Goal: Task Accomplishment & Management: Use online tool/utility

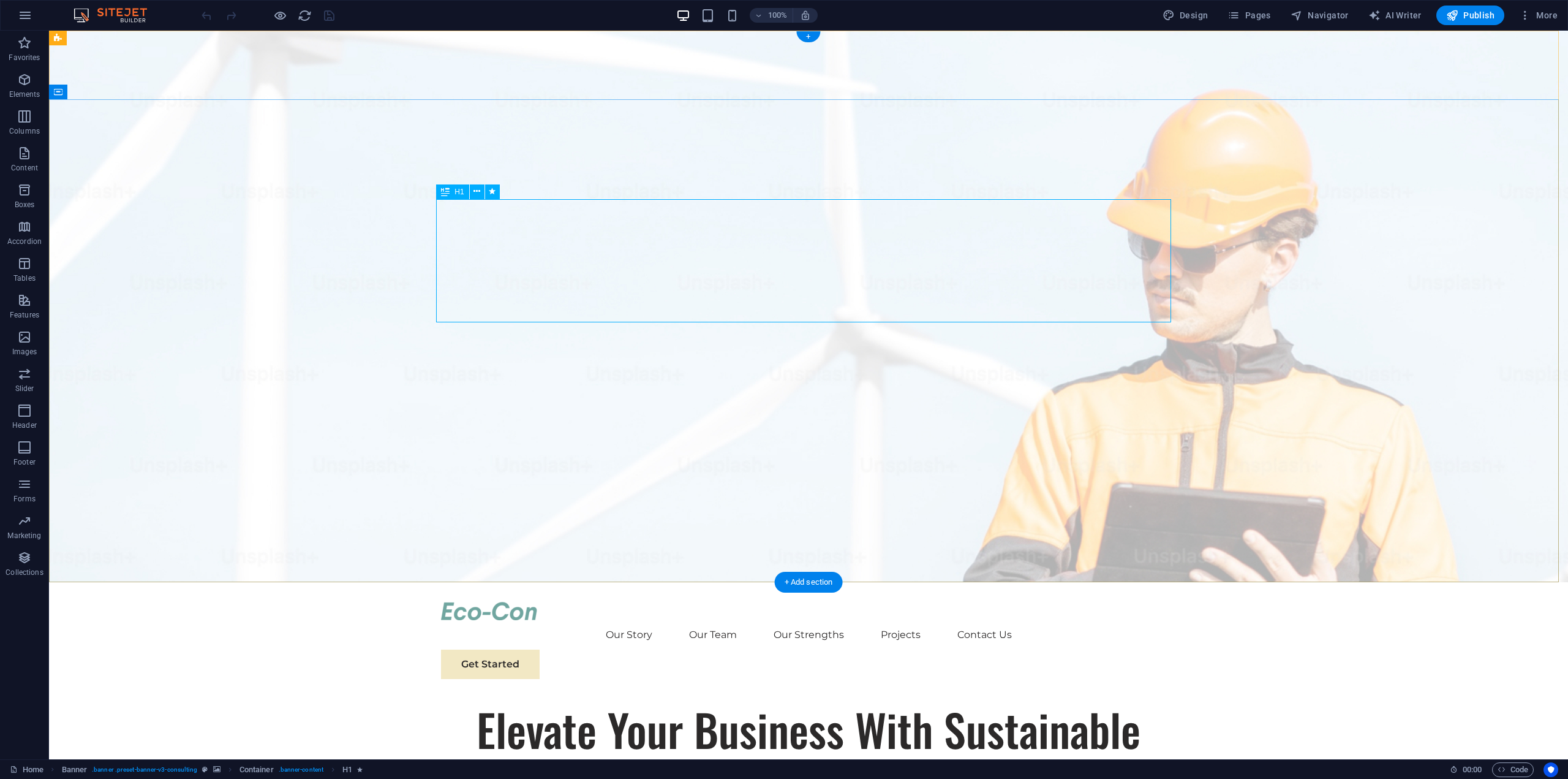
click at [1054, 699] on div "Elevate Your Business With Sustainable Energy And Strategic Consulting" at bounding box center [809, 760] width 735 height 123
click at [1076, 699] on div "Elevate Your Business With Sustainable Energy And Strategic Consulting" at bounding box center [809, 760] width 735 height 123
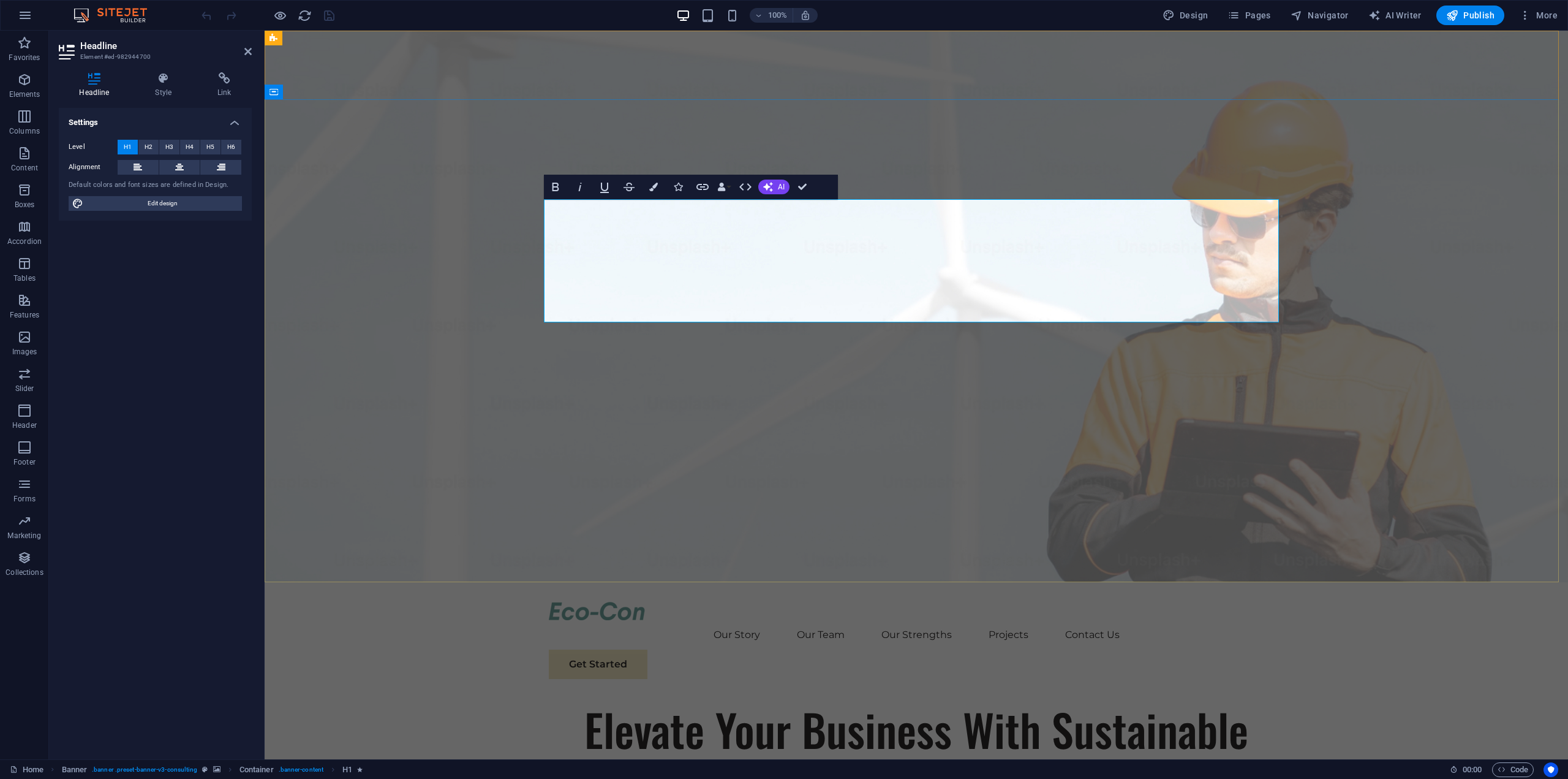
click at [1188, 699] on h1 "Elevate Your Business With Sustainable Energy And Strategic Consulting" at bounding box center [917, 760] width 735 height 123
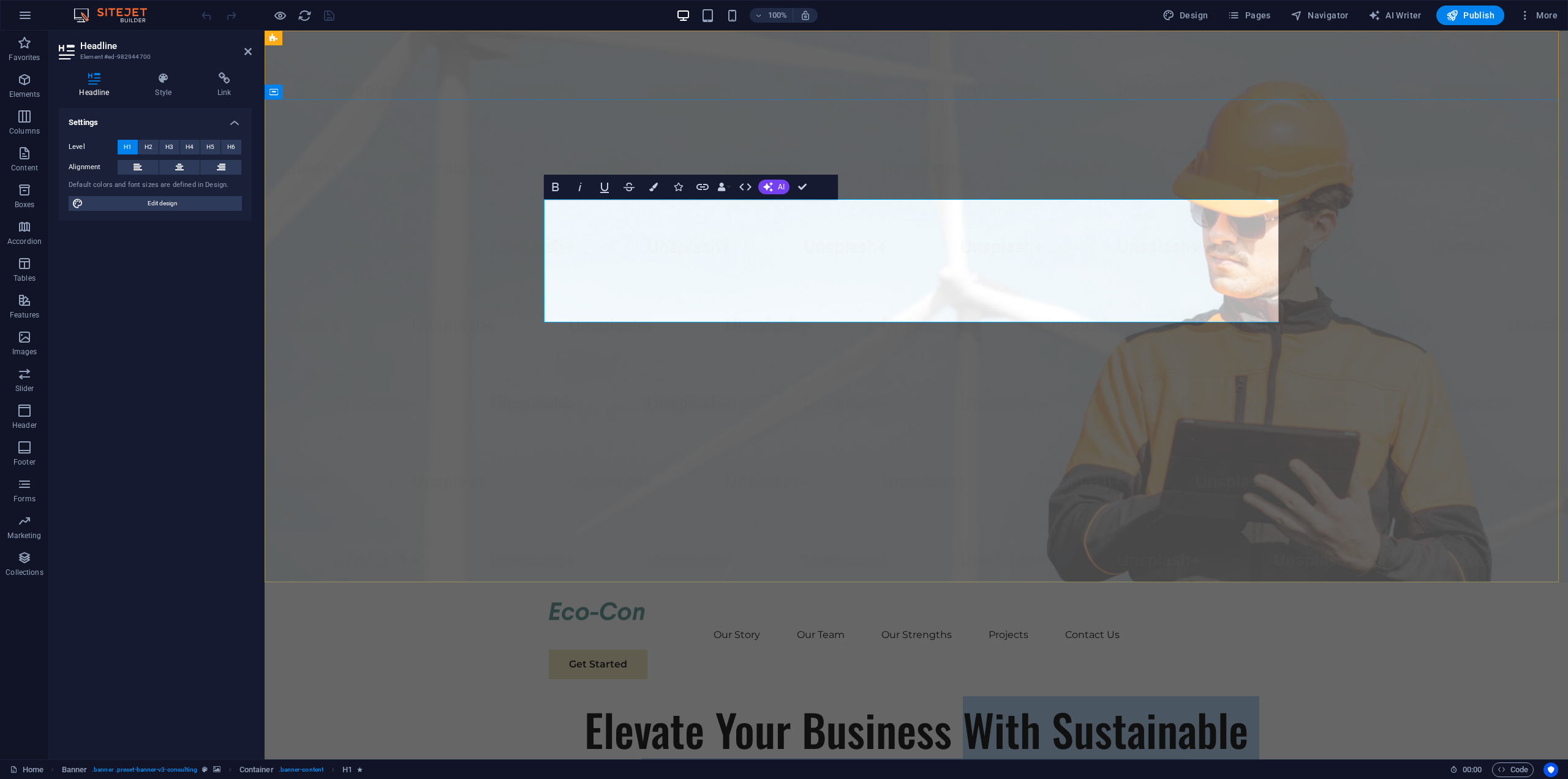
drag, startPoint x: 1188, startPoint y: 295, endPoint x: 960, endPoint y: 226, distance: 238.2
click at [960, 699] on h1 "Elevate Your Business With Sustainable Energy And Strategic Consulting" at bounding box center [917, 760] width 735 height 123
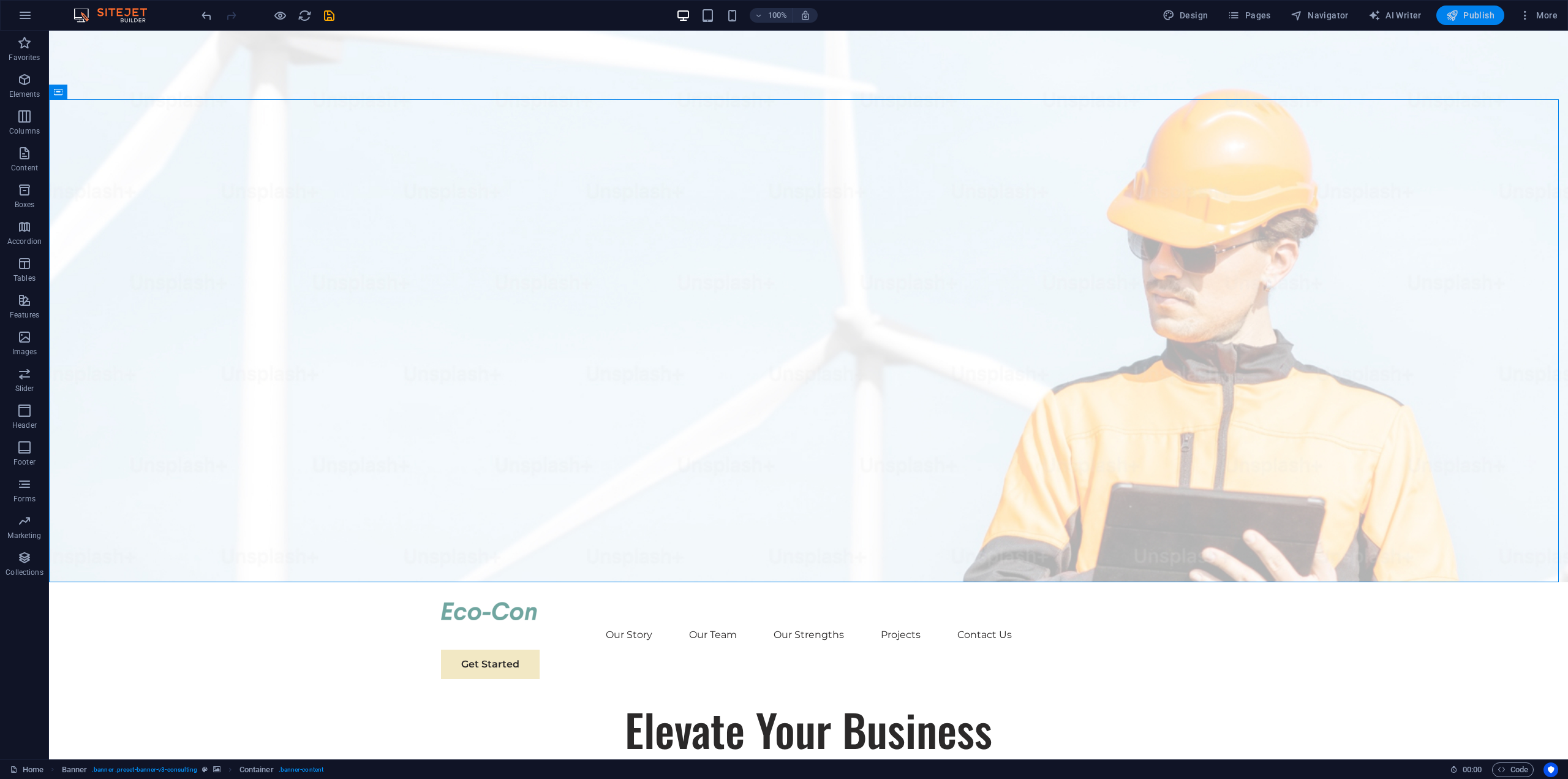
click at [1472, 14] on span "Publish" at bounding box center [1470, 15] width 48 height 12
checkbox input "false"
click at [299, 16] on icon "reload" at bounding box center [304, 16] width 14 height 14
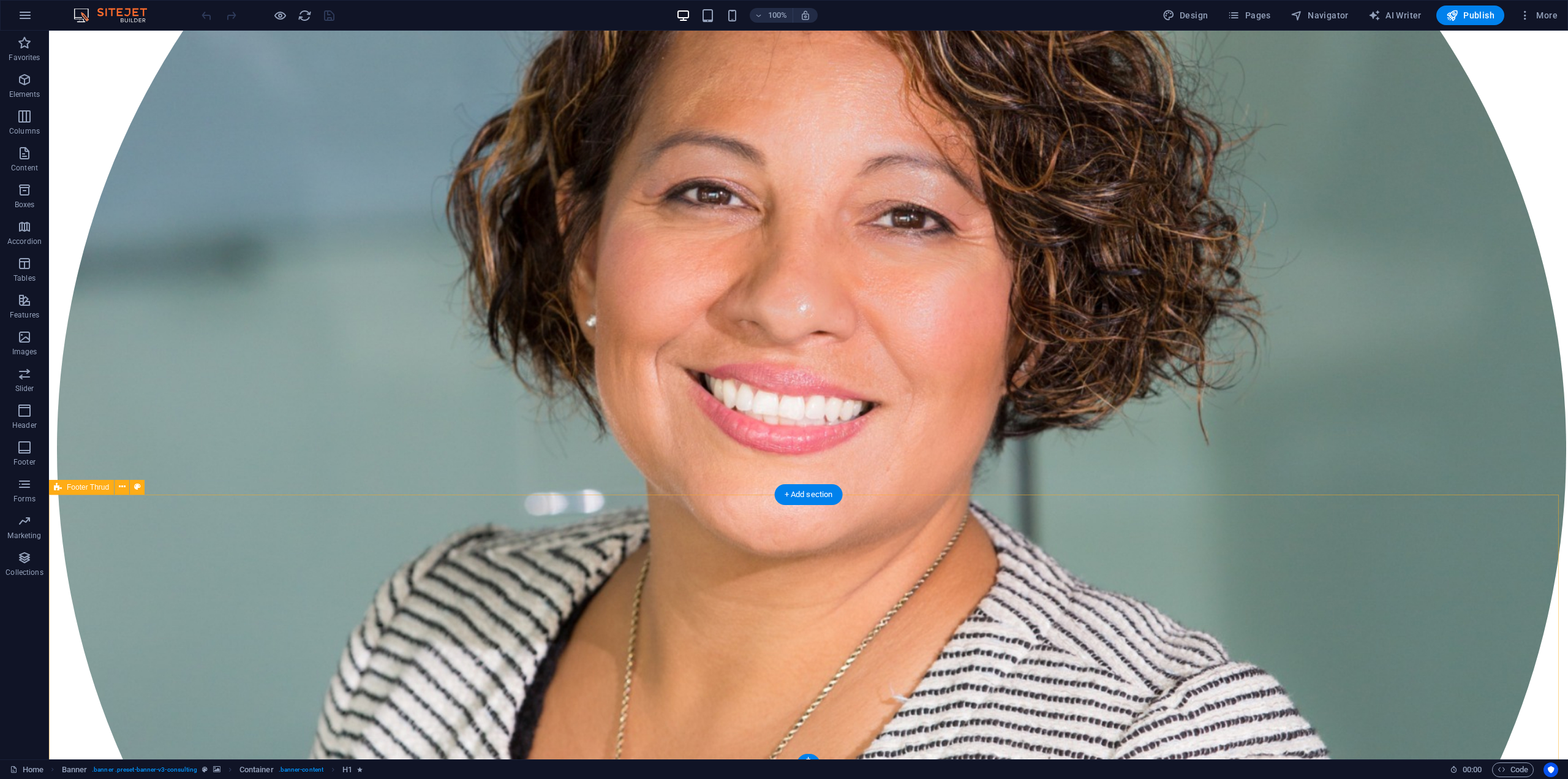
scroll to position [6785, 0]
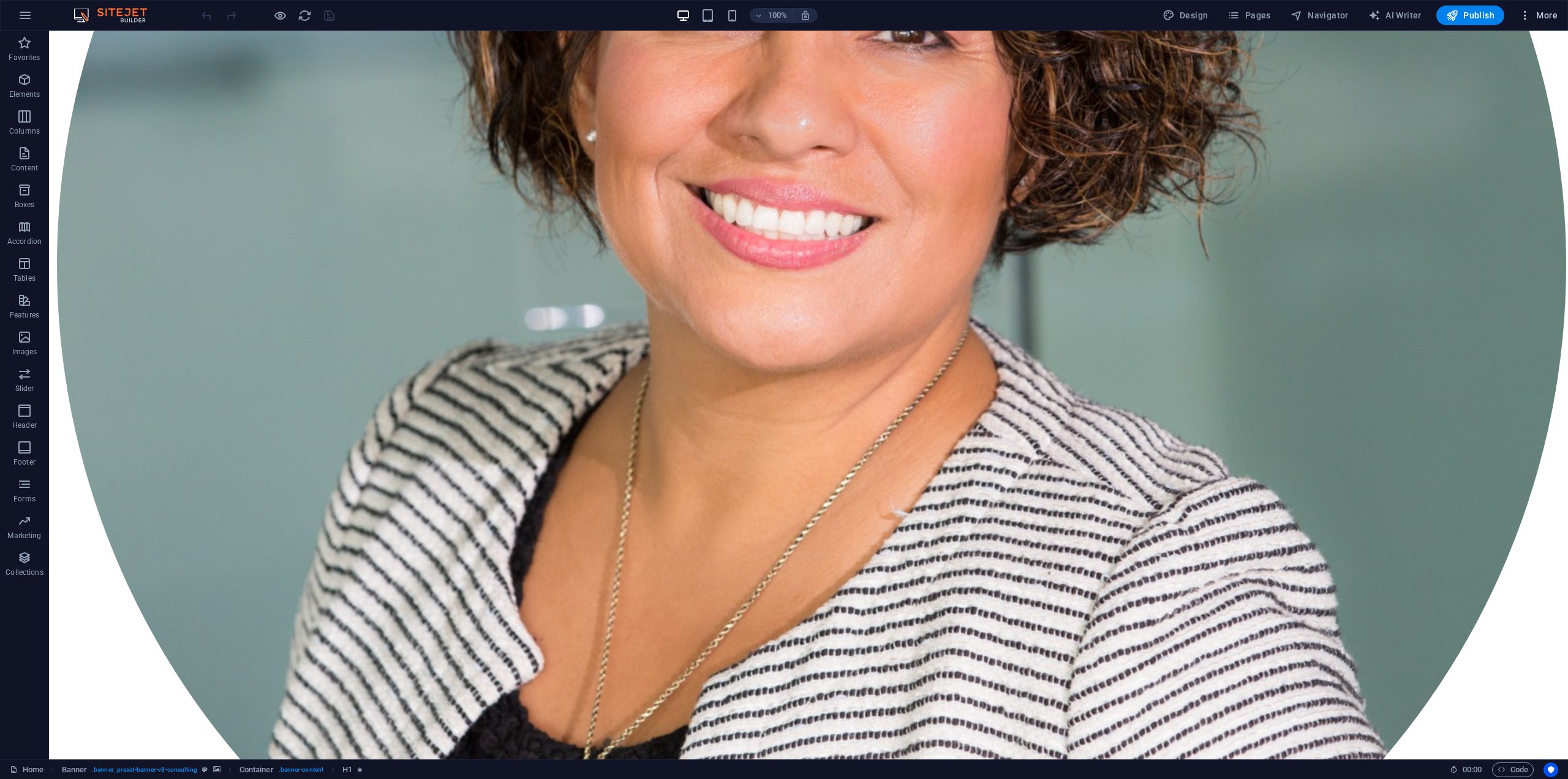
click at [1524, 23] on button "More" at bounding box center [1538, 15] width 48 height 20
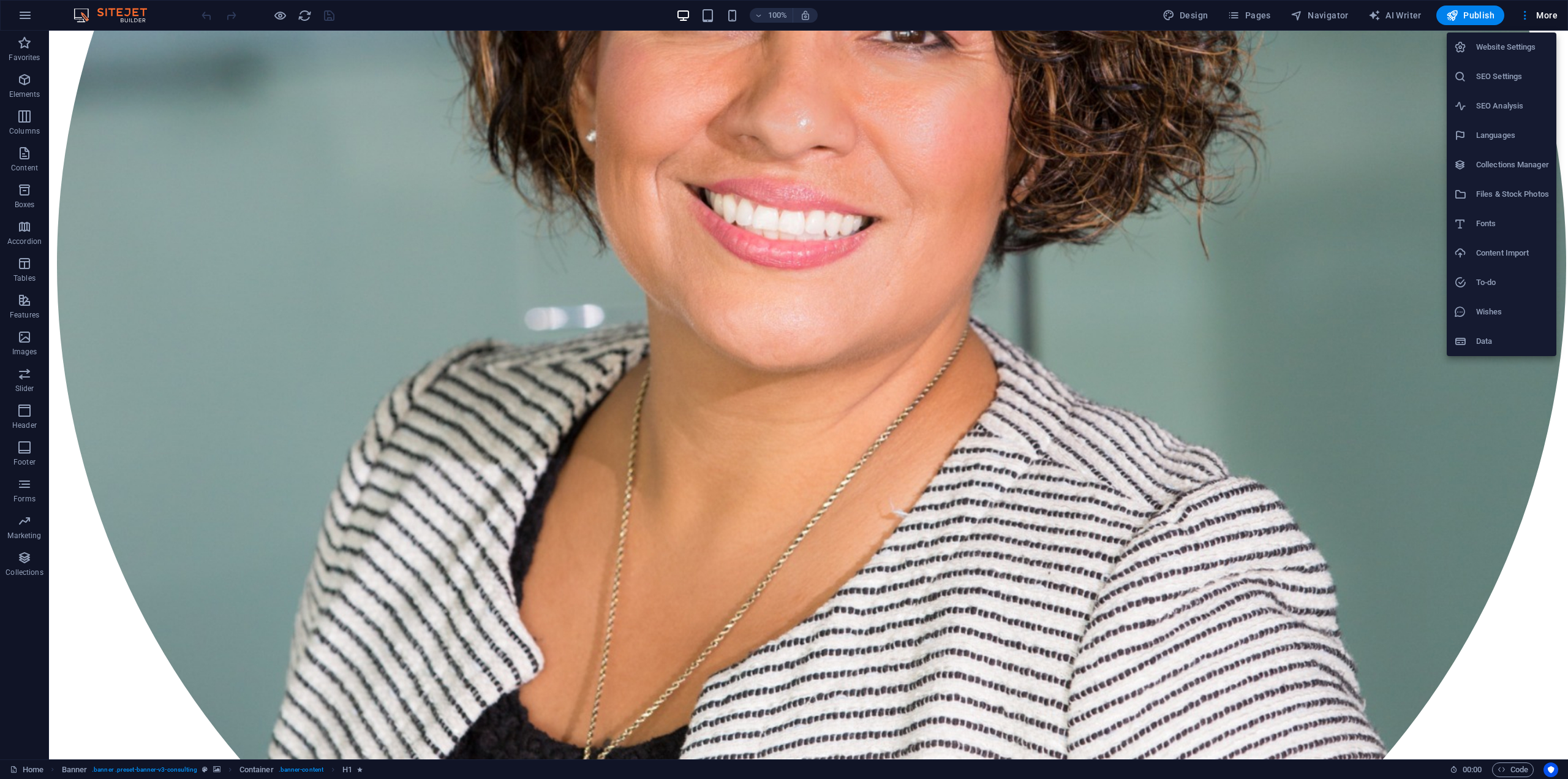
click at [1526, 18] on div at bounding box center [784, 389] width 1568 height 779
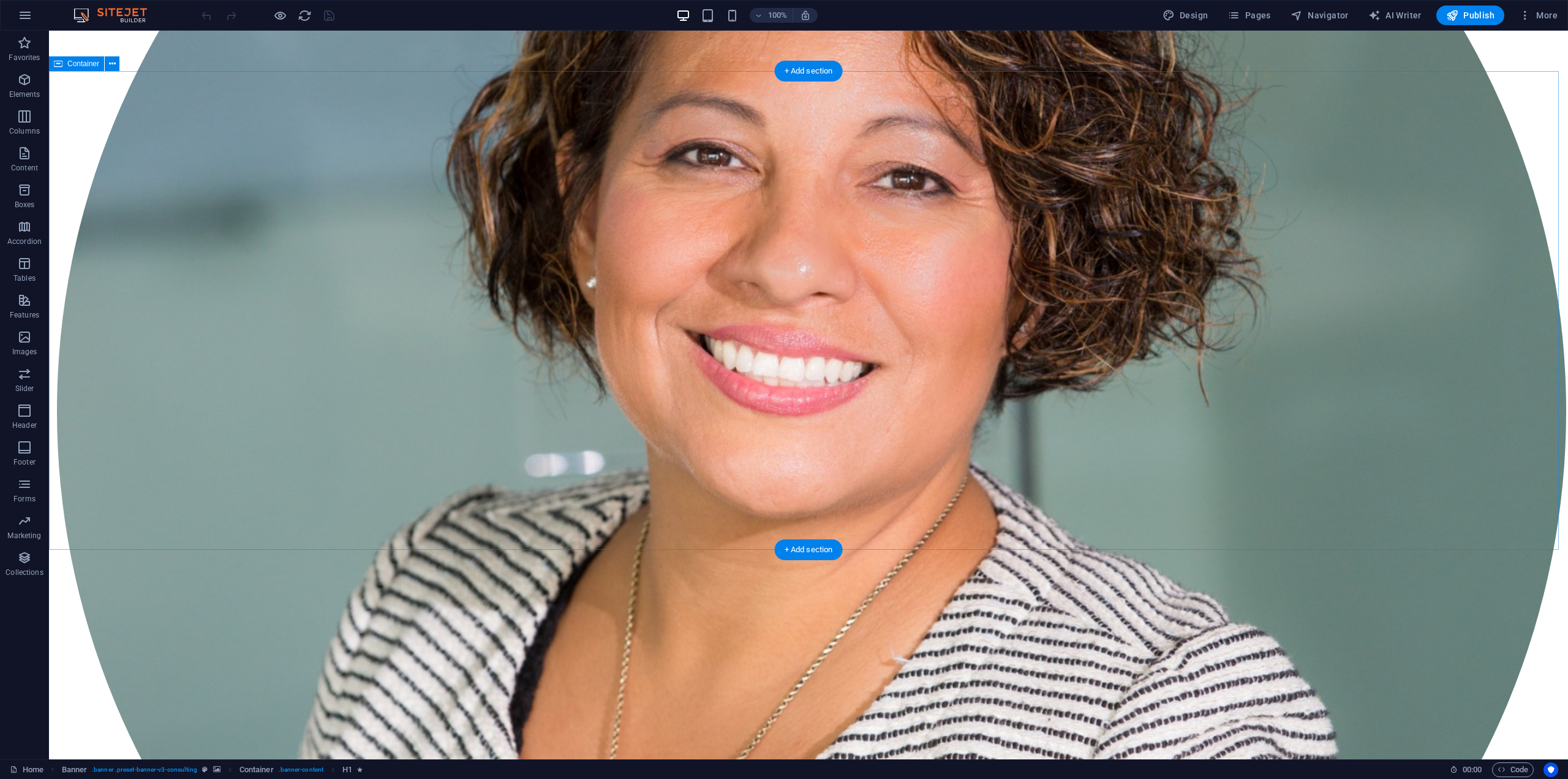
scroll to position [6724, 0]
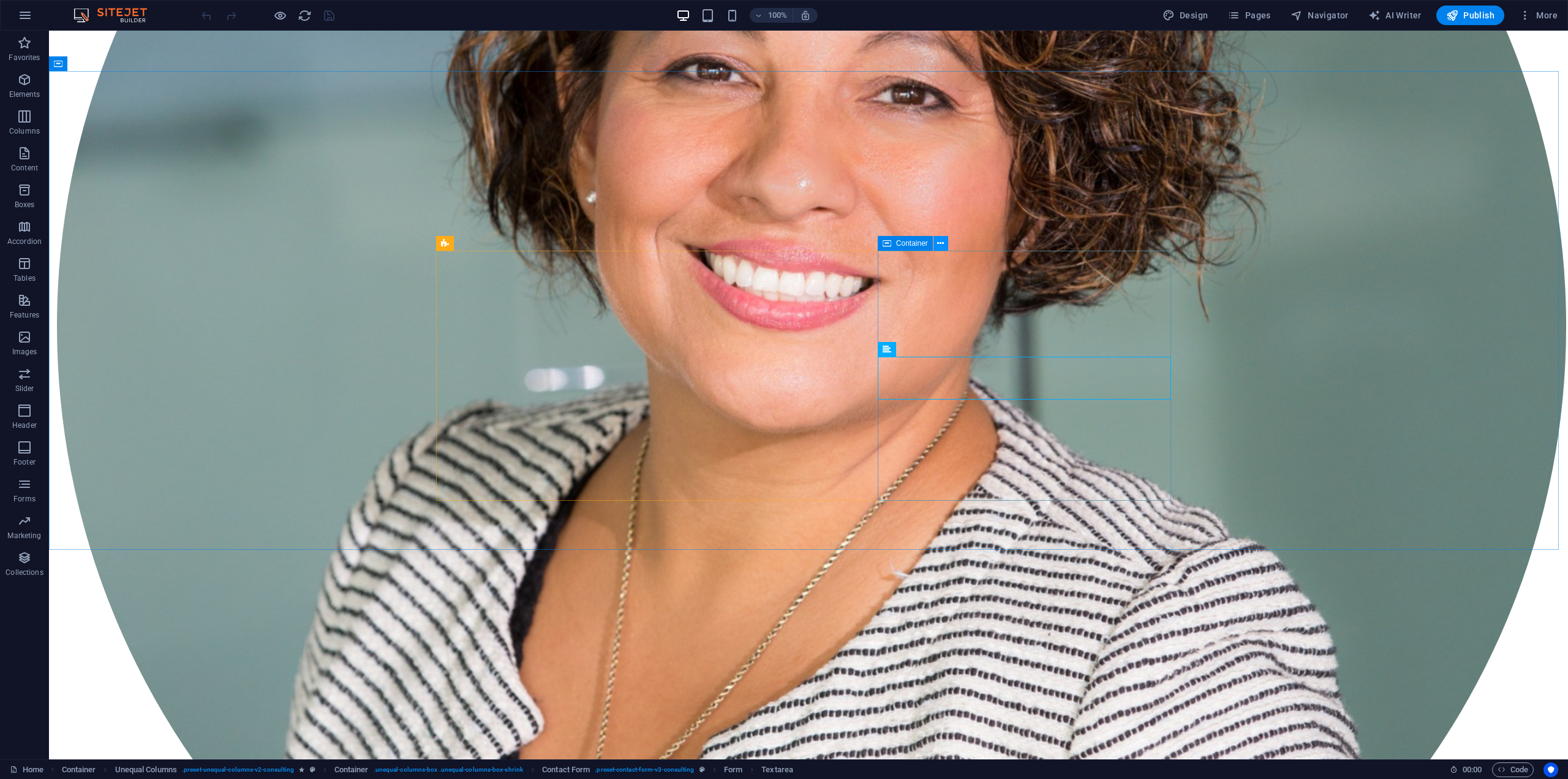
click at [946, 239] on button at bounding box center [941, 244] width 15 height 15
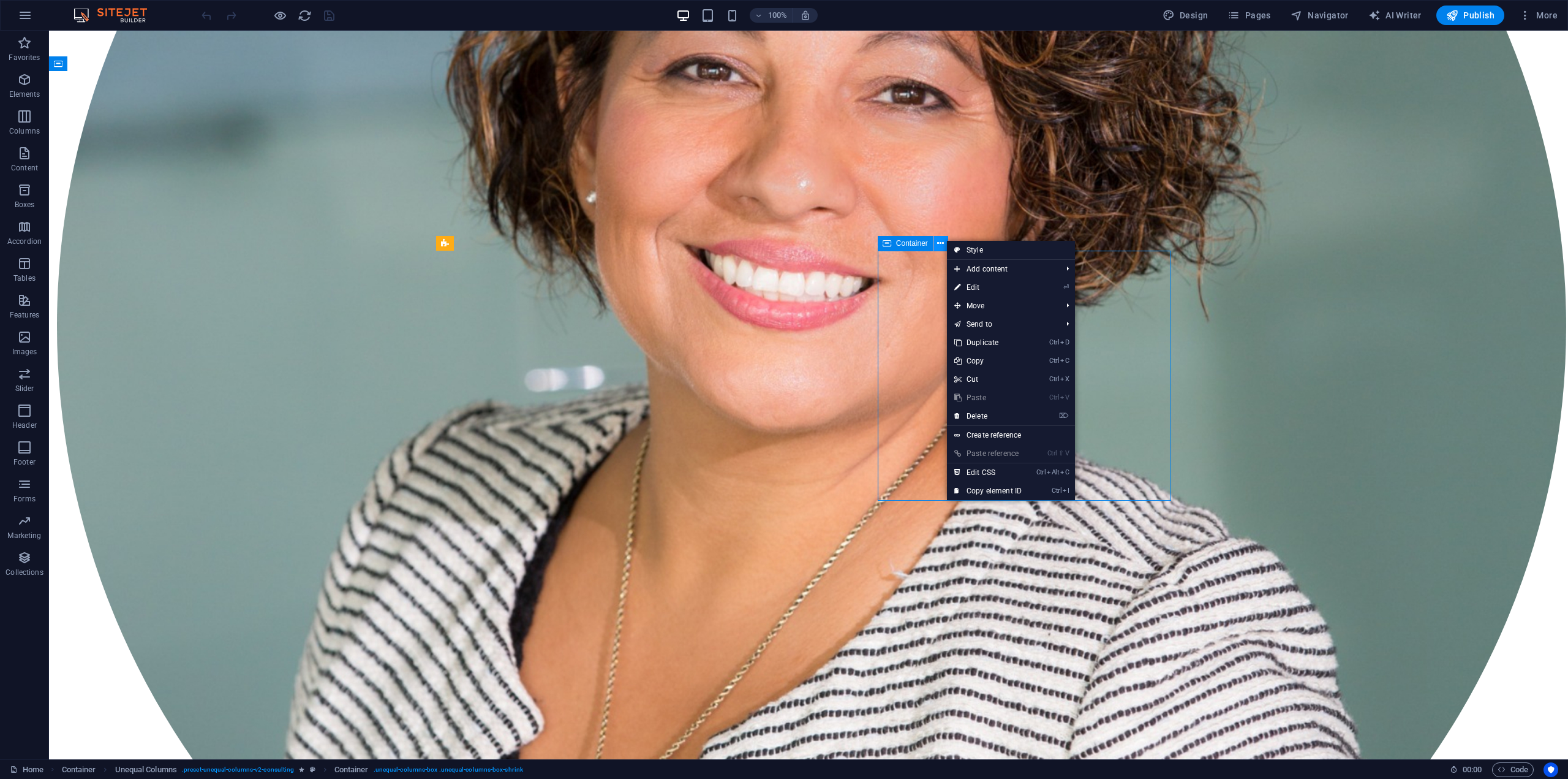
click at [946, 239] on button at bounding box center [941, 244] width 15 height 15
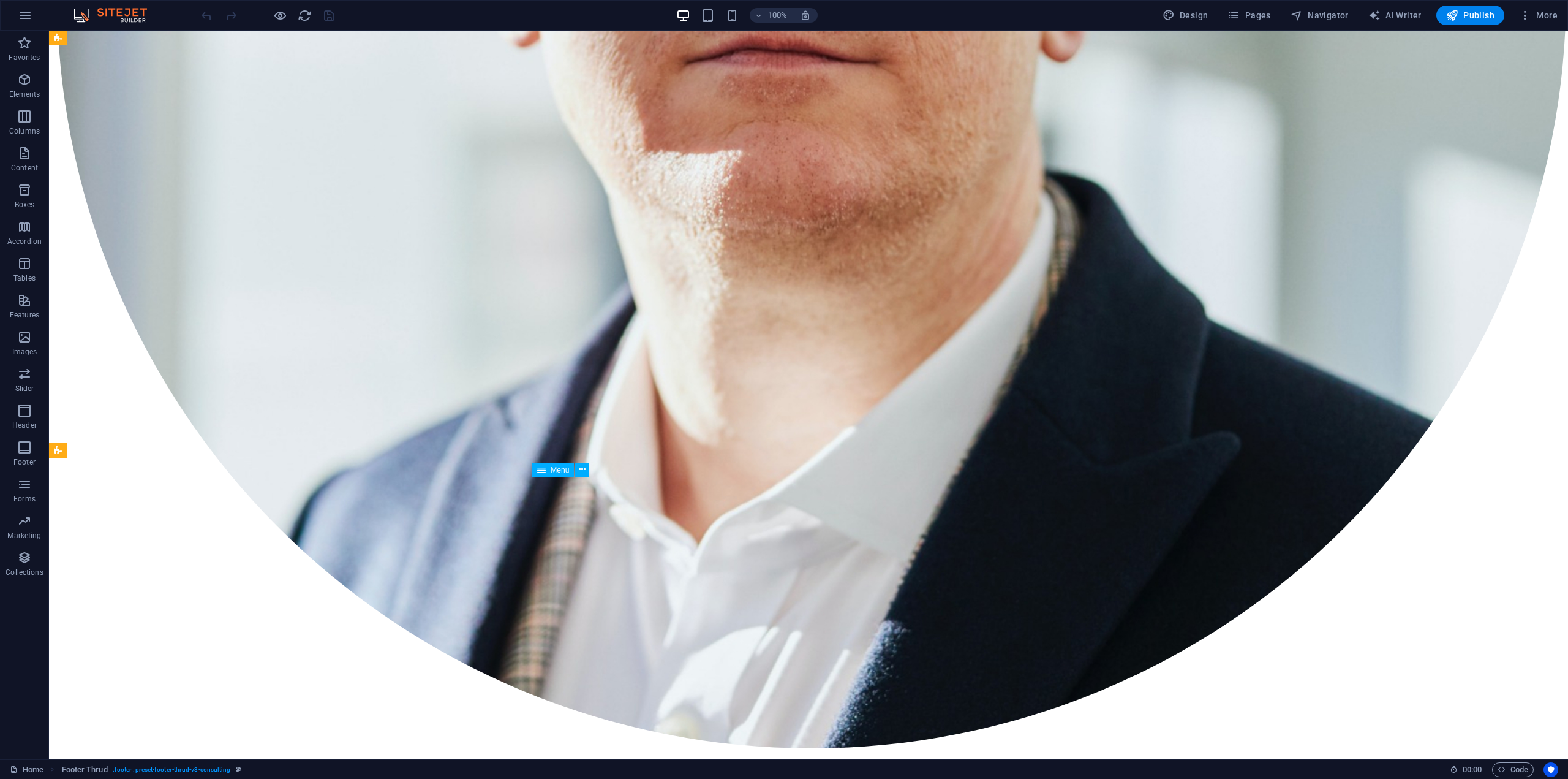
scroll to position [5131, 0]
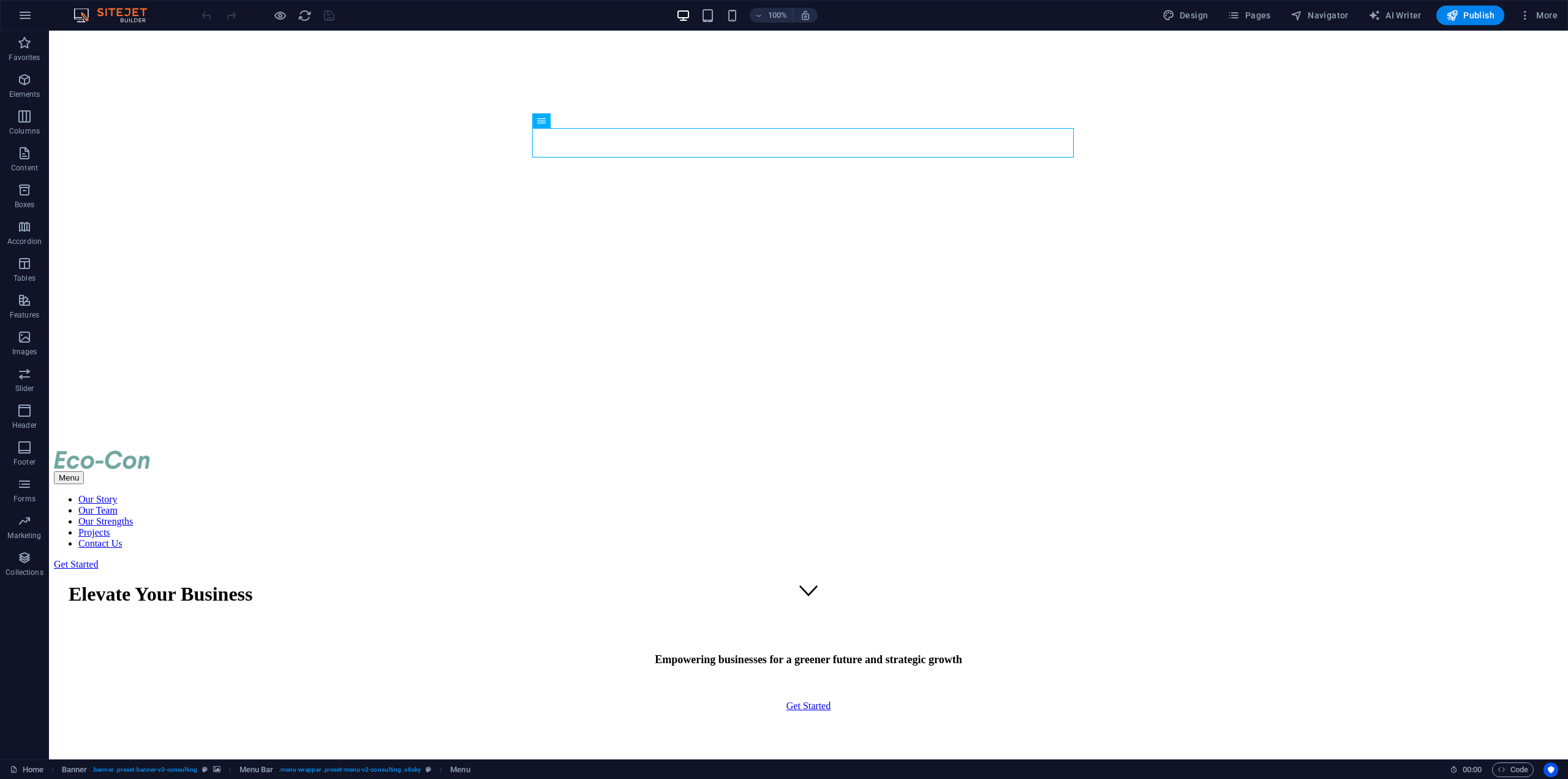
scroll to position [0, 0]
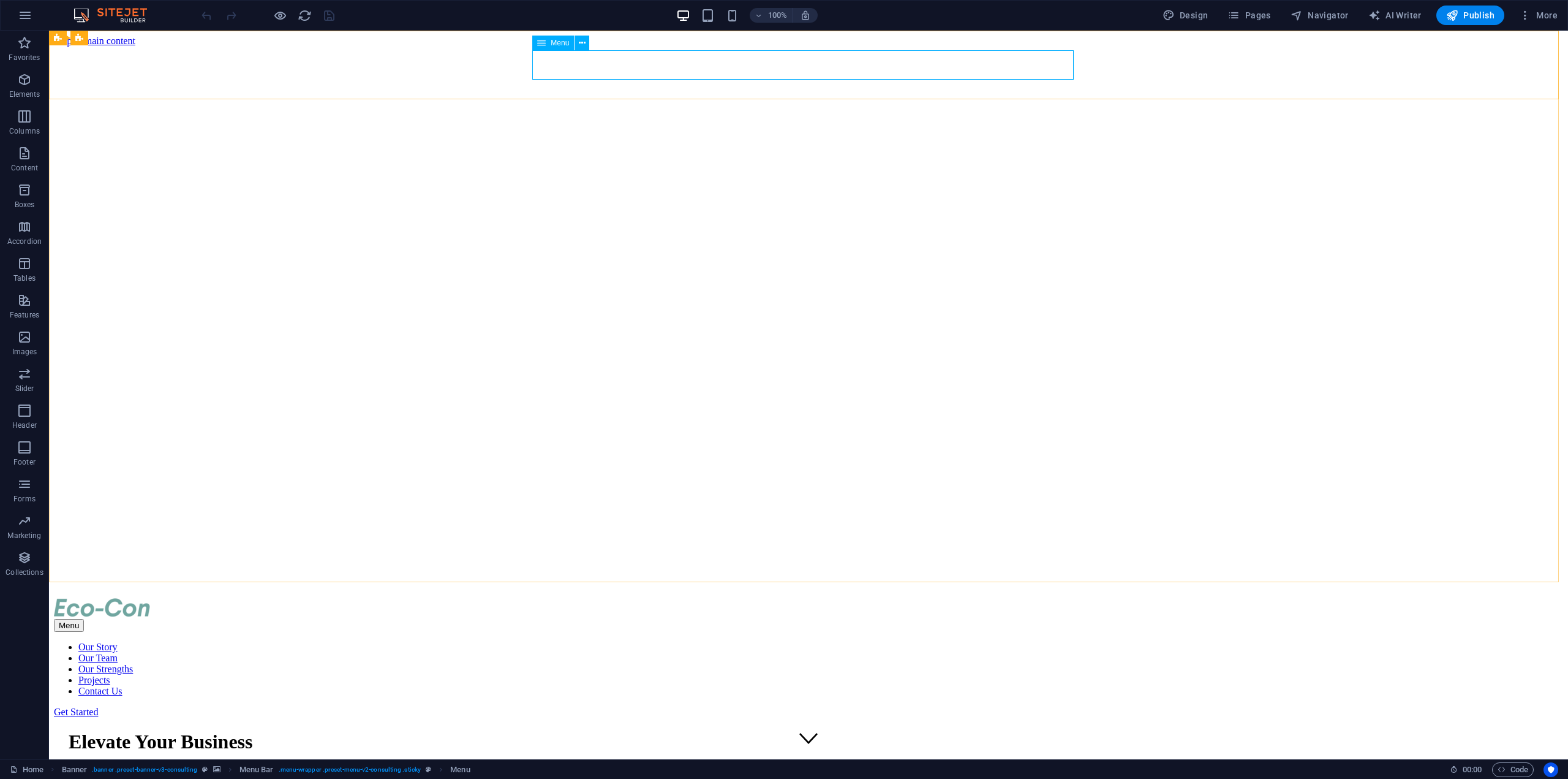
click at [563, 40] on span "Menu" at bounding box center [559, 42] width 18 height 8
click at [559, 43] on span "Menu" at bounding box center [559, 42] width 18 height 8
click at [570, 641] on nav "Our Story Our Team Our Strengths Projects Contact Us" at bounding box center [808, 668] width 1509 height 55
click at [565, 45] on span "Menu" at bounding box center [559, 42] width 18 height 8
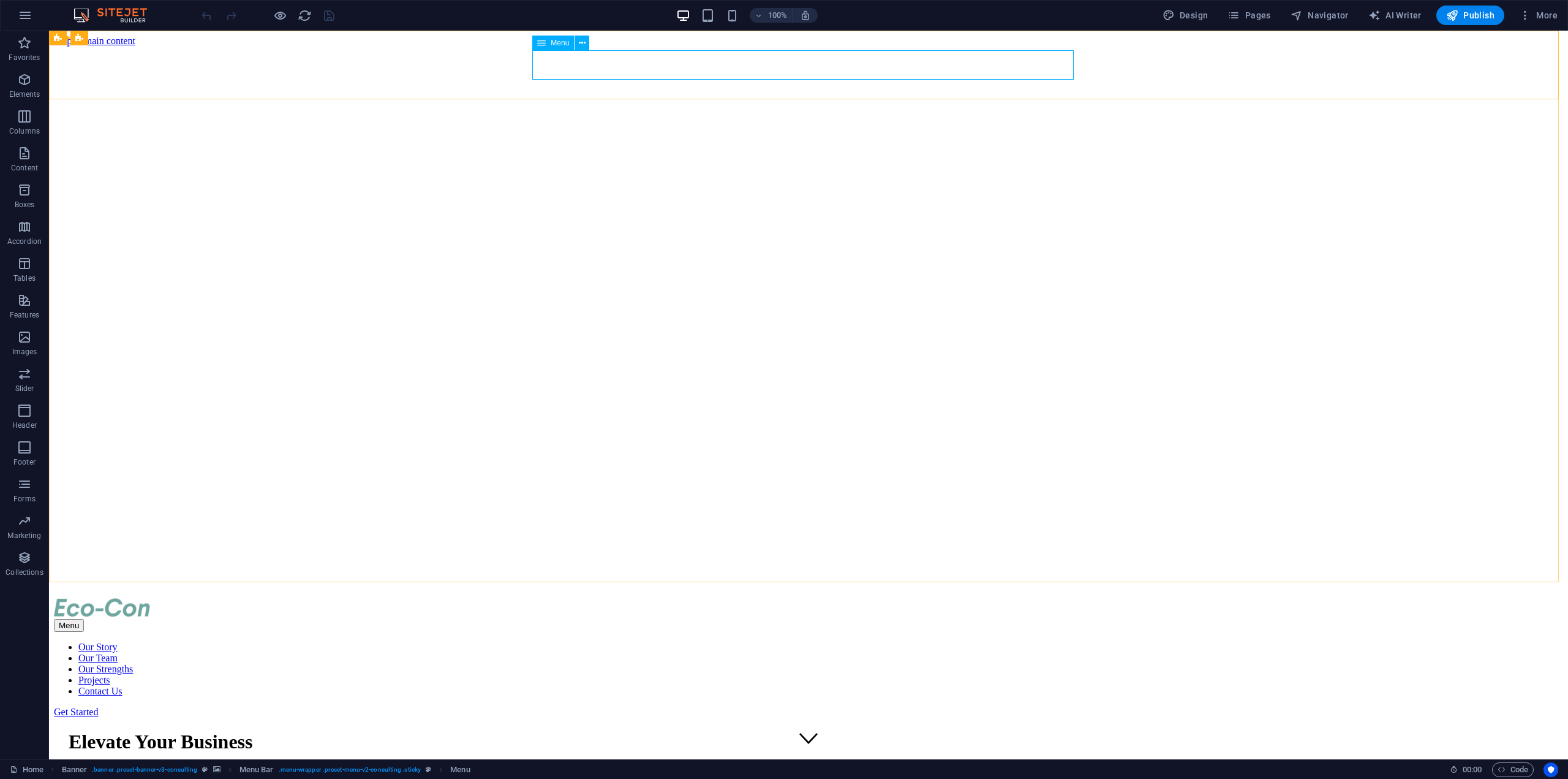
select select
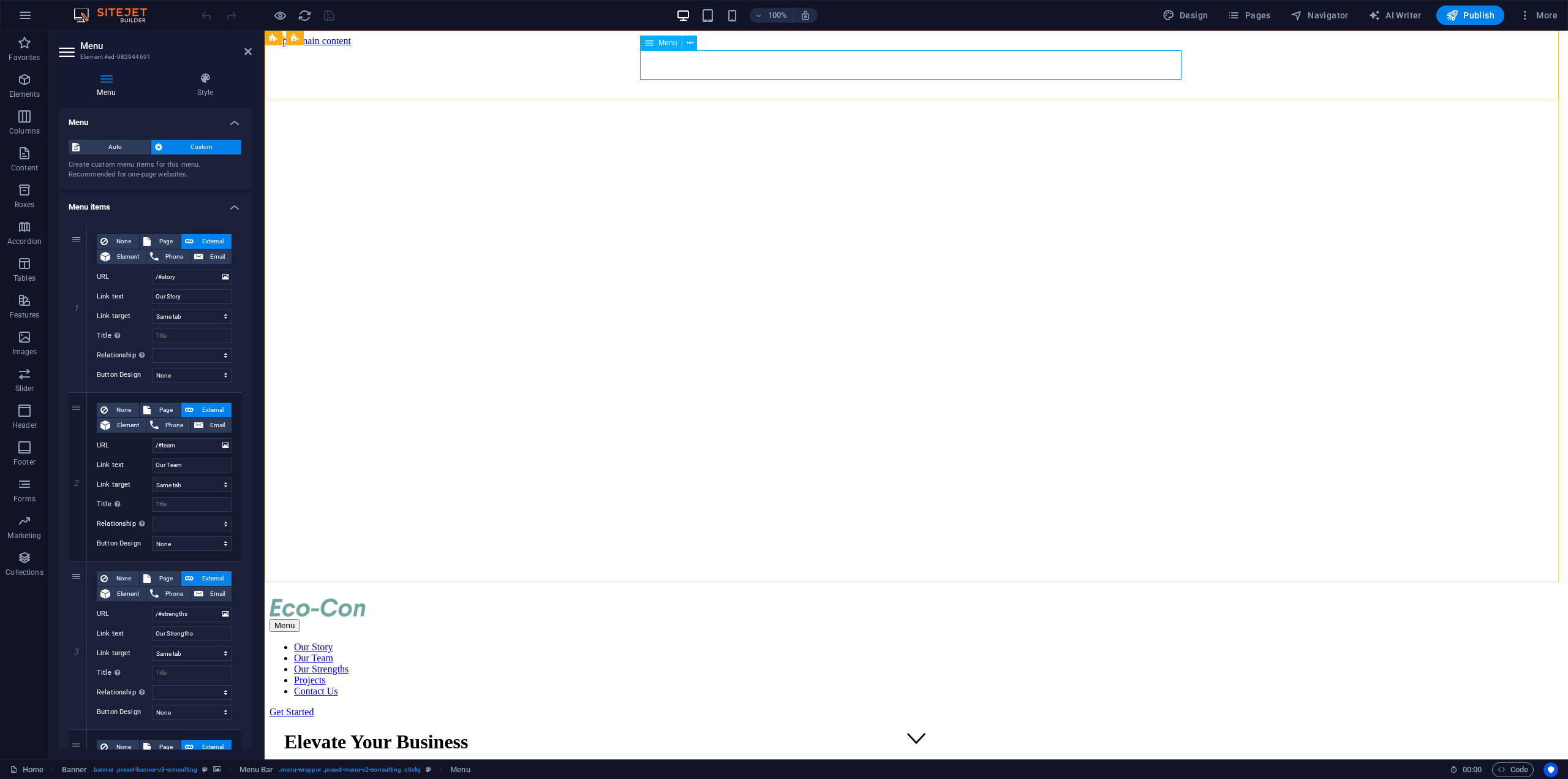
click at [660, 42] on span "Menu" at bounding box center [667, 42] width 18 height 8
click at [117, 145] on span "Auto" at bounding box center [115, 147] width 63 height 15
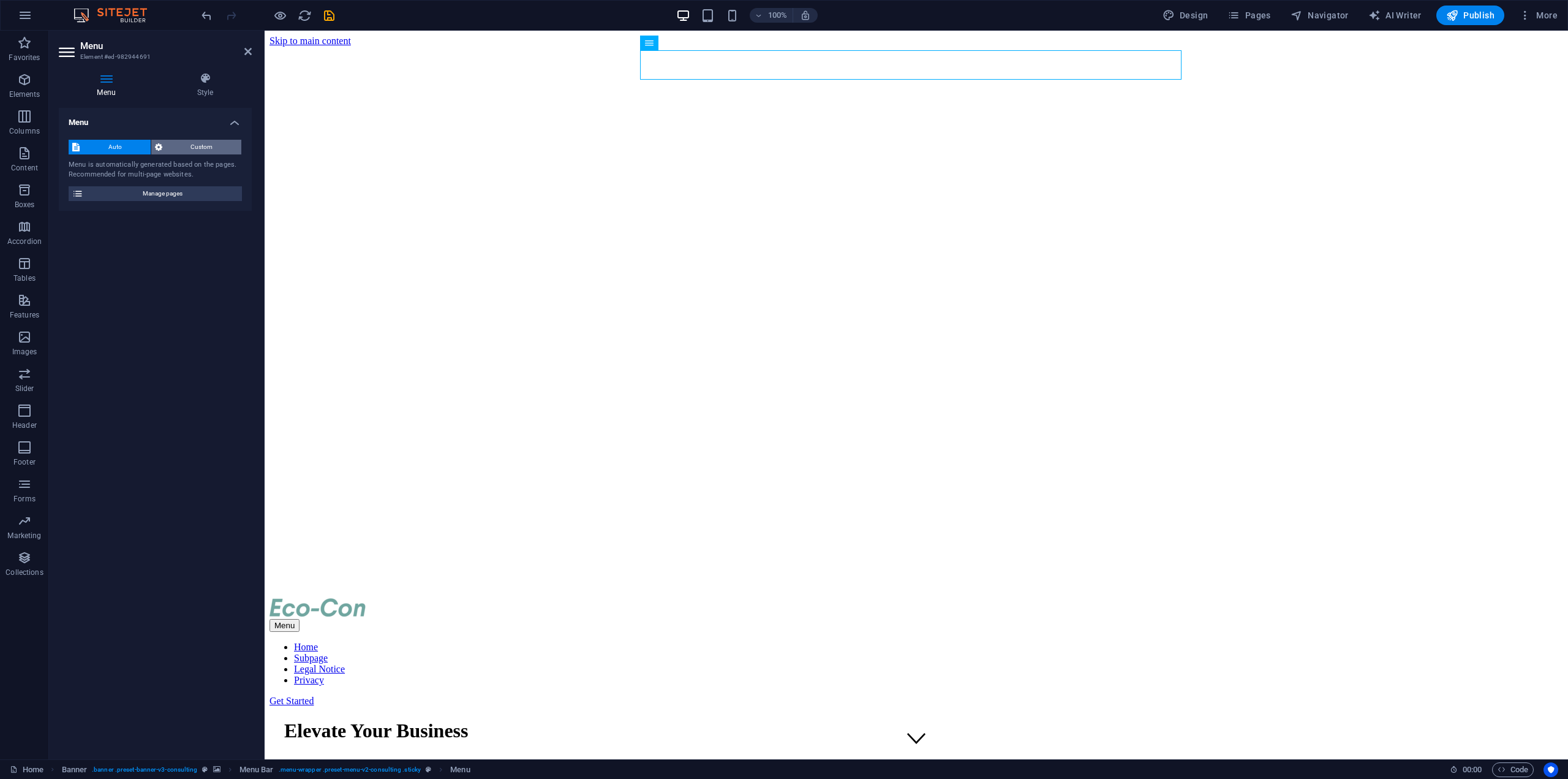
click at [192, 142] on span "Custom" at bounding box center [202, 147] width 72 height 15
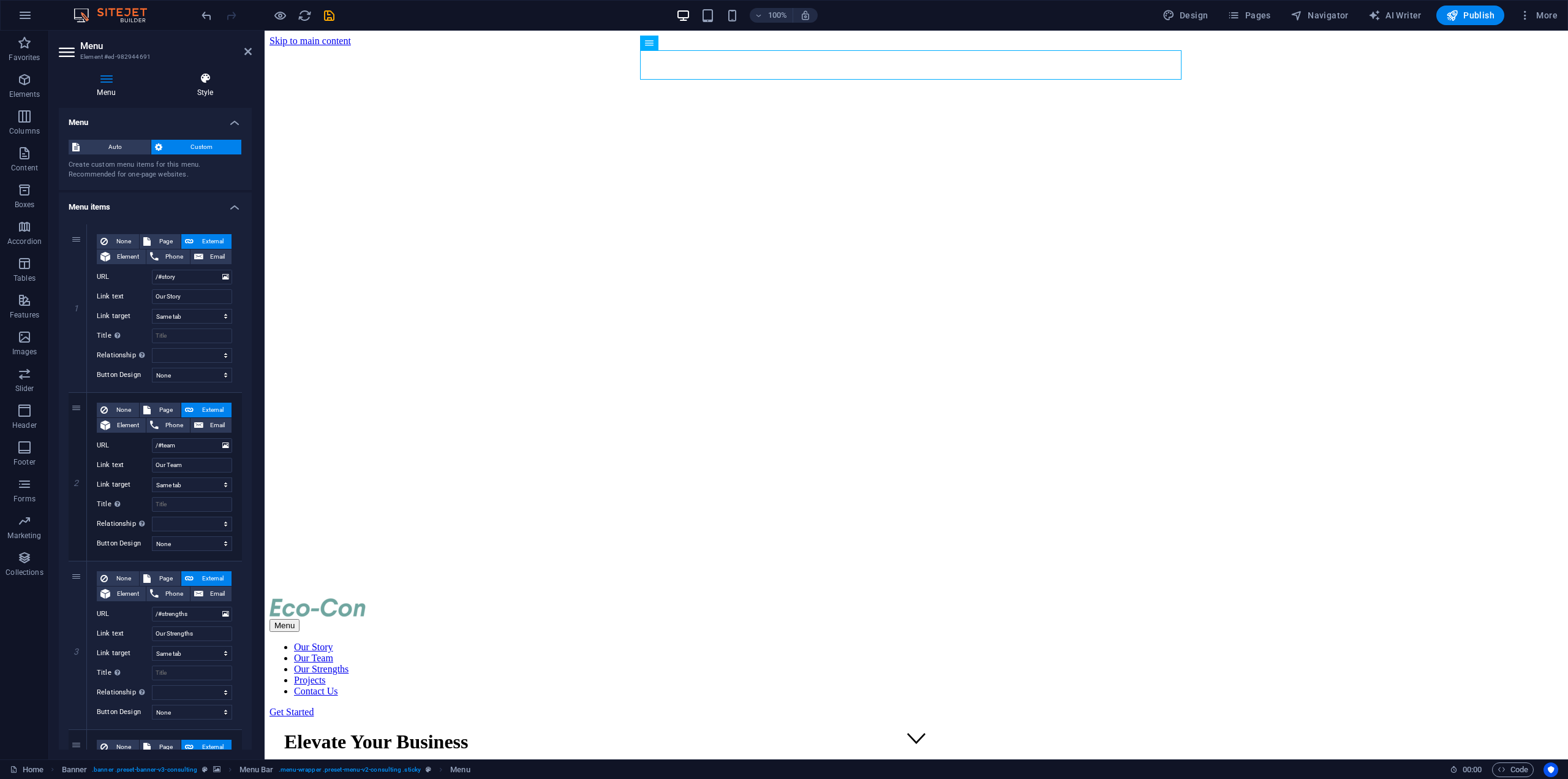
click at [207, 75] on icon at bounding box center [205, 78] width 93 height 12
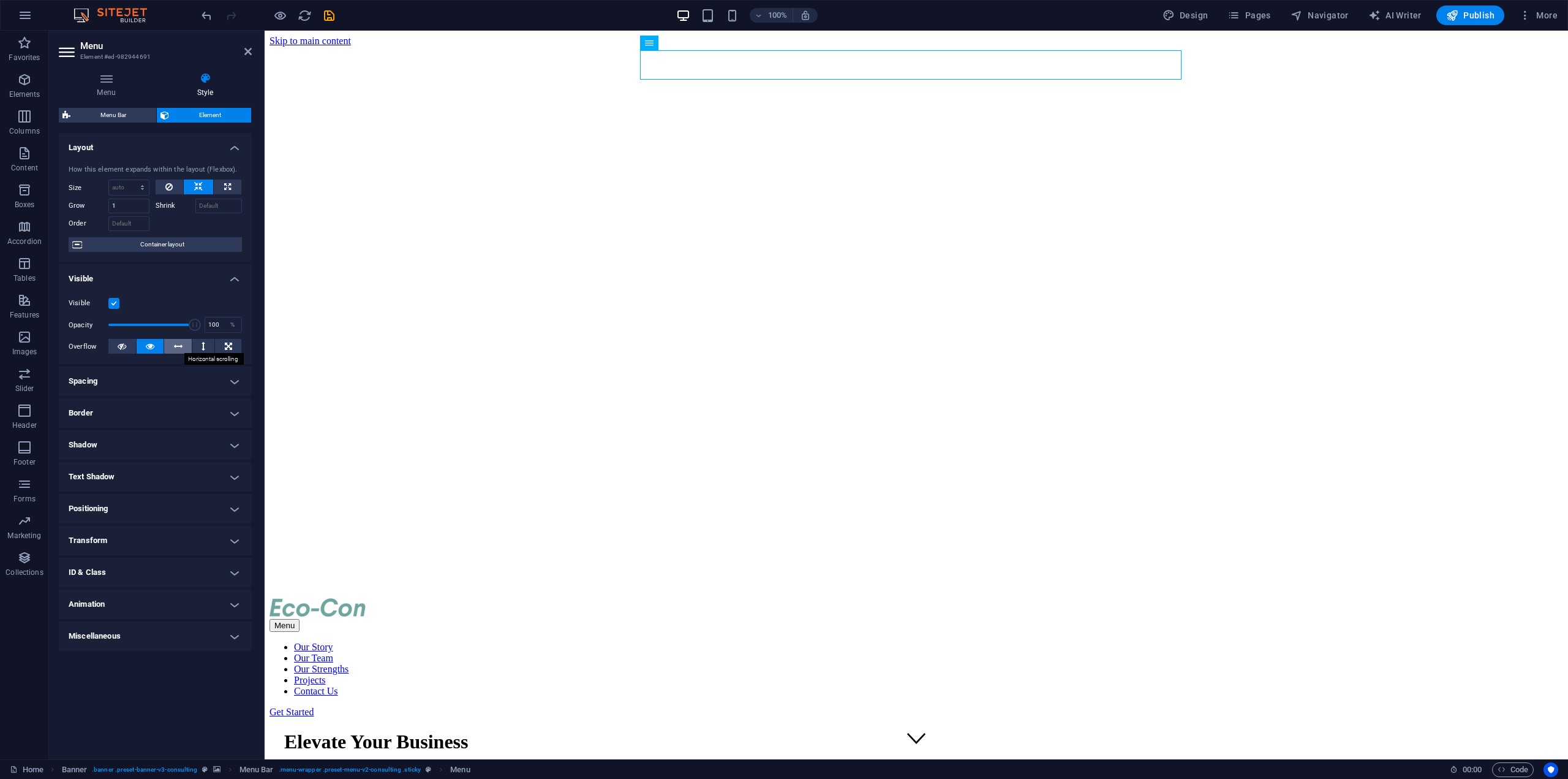
click at [176, 346] on icon at bounding box center [178, 347] width 9 height 15
click at [143, 340] on button at bounding box center [150, 347] width 27 height 15
click at [237, 275] on h4 "Visible" at bounding box center [155, 275] width 193 height 22
click at [233, 141] on h4 "Layout" at bounding box center [155, 144] width 193 height 22
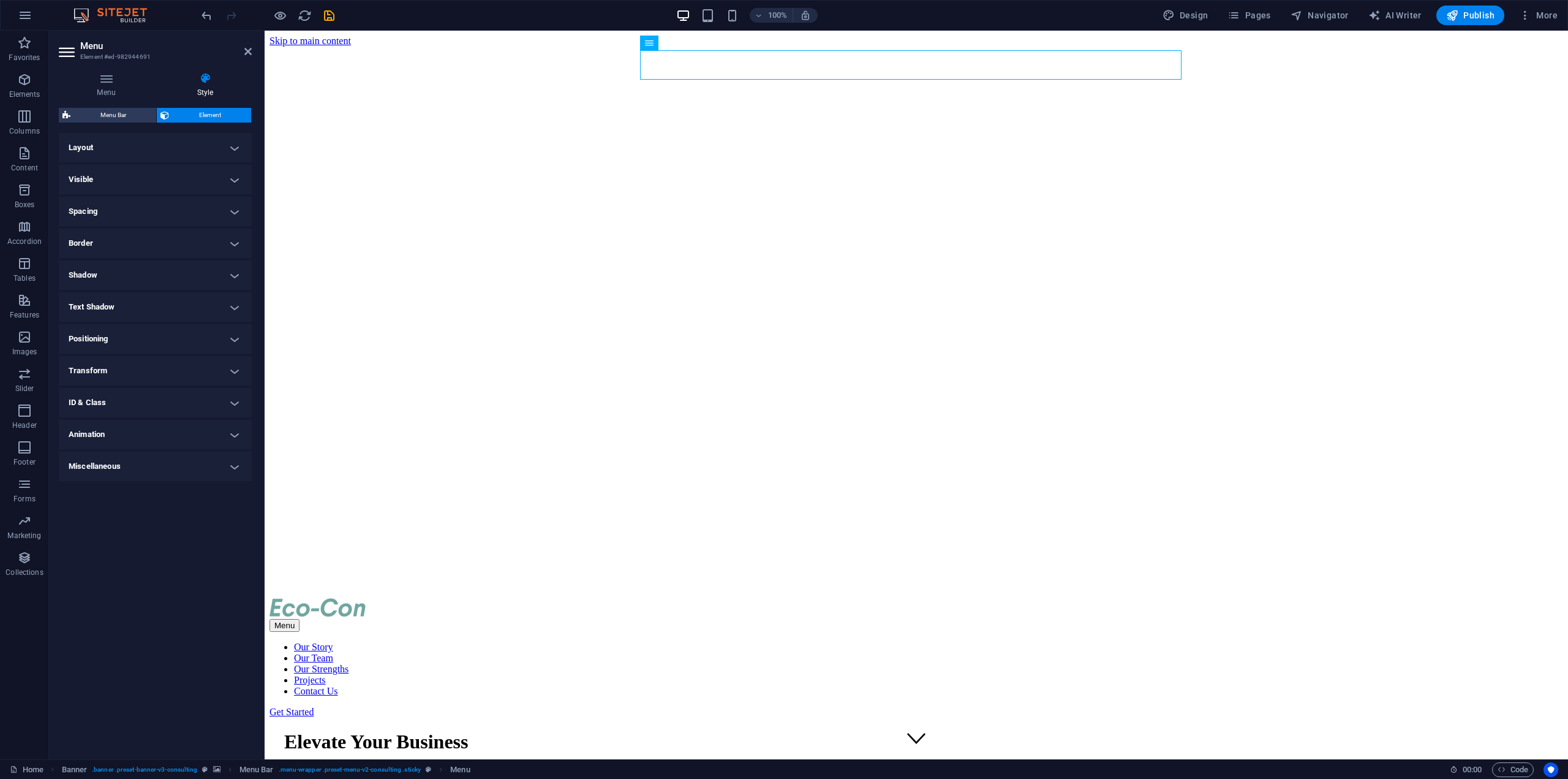
click at [233, 141] on h4 "Layout" at bounding box center [155, 147] width 193 height 29
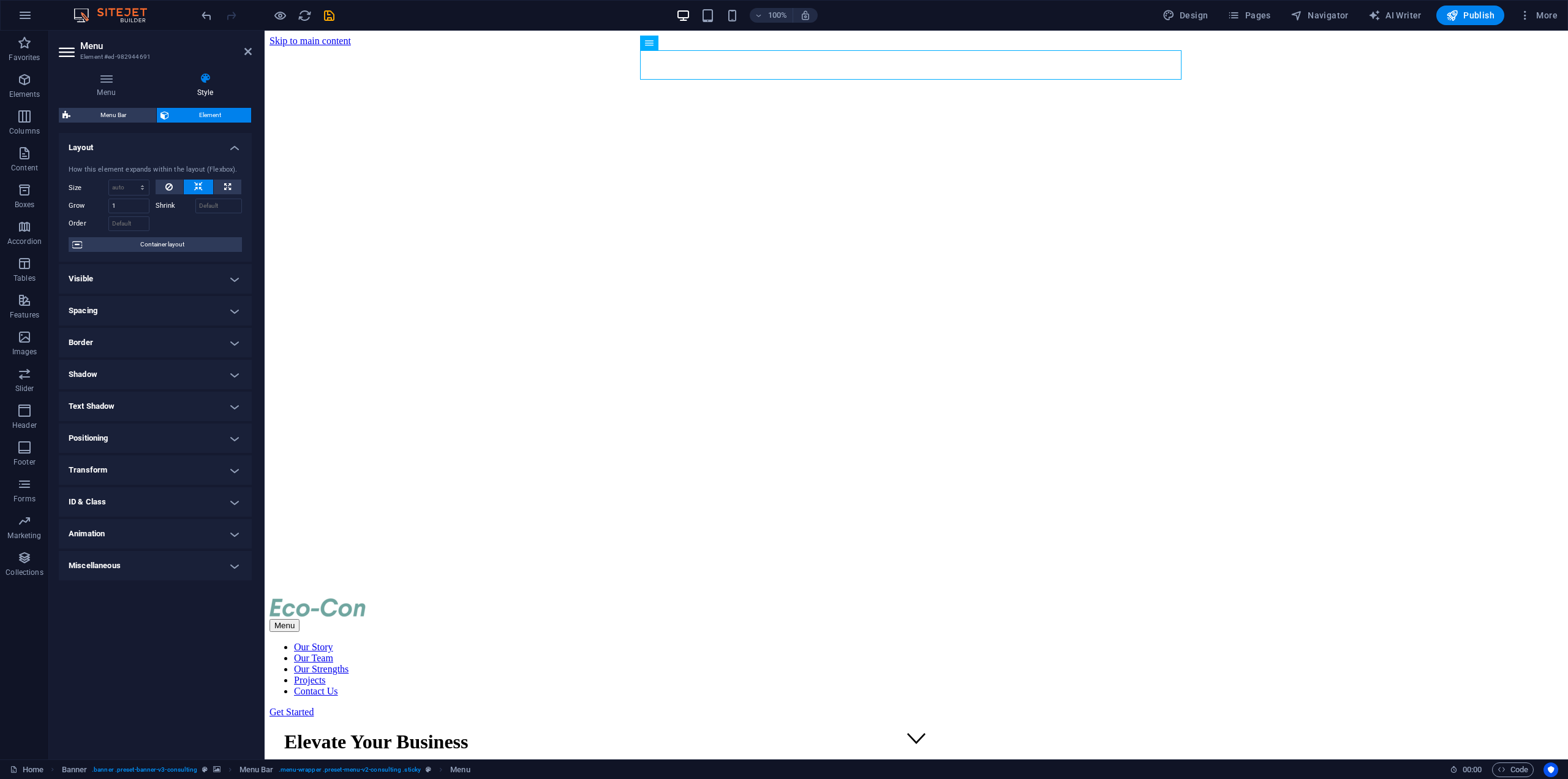
click at [233, 141] on h4 "Layout" at bounding box center [155, 144] width 193 height 22
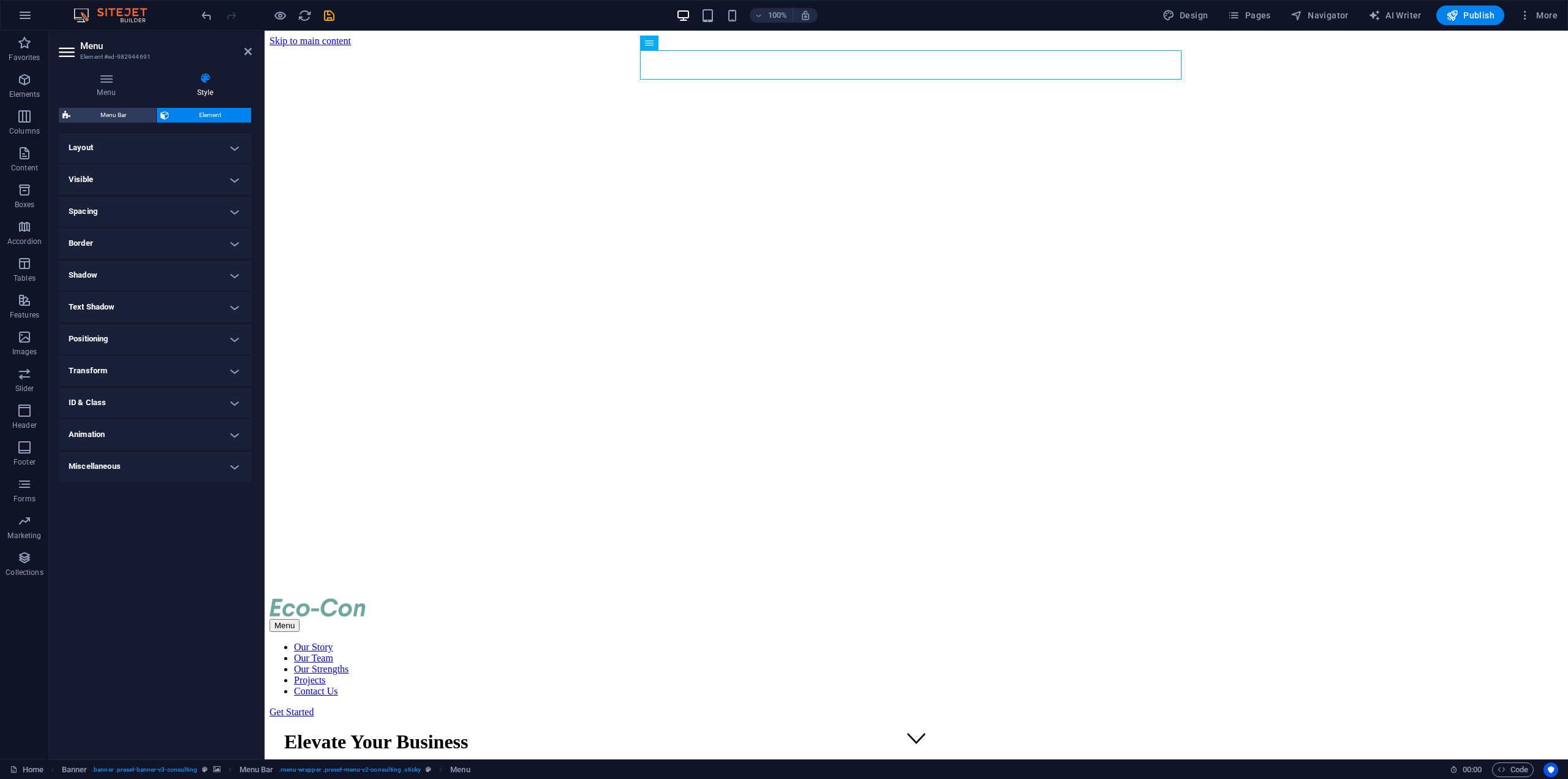
click at [239, 432] on h4 "Animation" at bounding box center [155, 434] width 193 height 29
click at [242, 427] on h4 "Animation" at bounding box center [155, 430] width 193 height 22
click at [227, 406] on h4 "ID & Class" at bounding box center [155, 402] width 193 height 29
click at [227, 406] on h4 "ID & Class" at bounding box center [155, 399] width 193 height 22
click at [219, 568] on div "Layout How this element expands within the layout (Flexbox). Size Default auto …" at bounding box center [155, 441] width 193 height 617
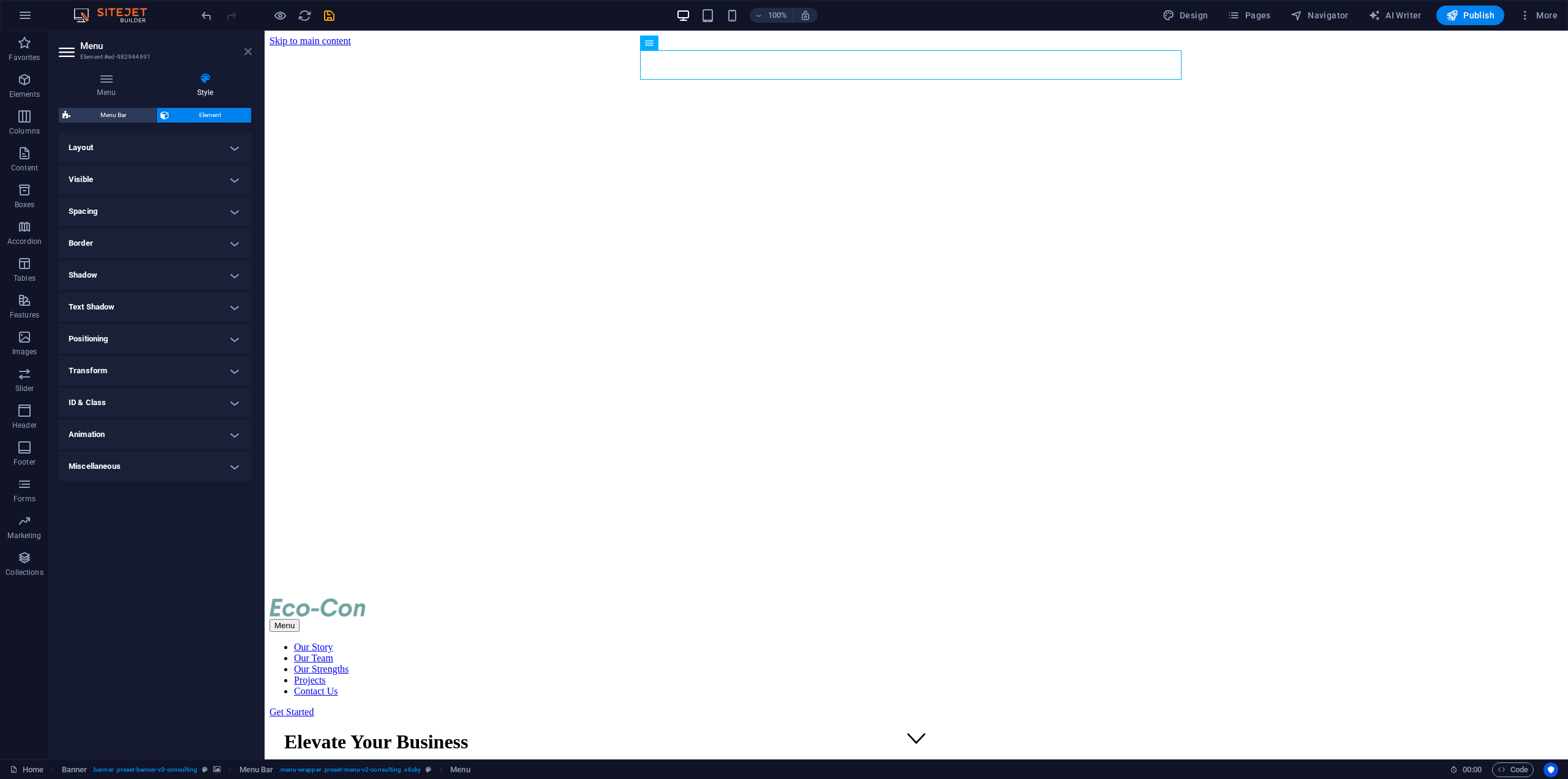
click at [250, 55] on icon at bounding box center [248, 51] width 8 height 10
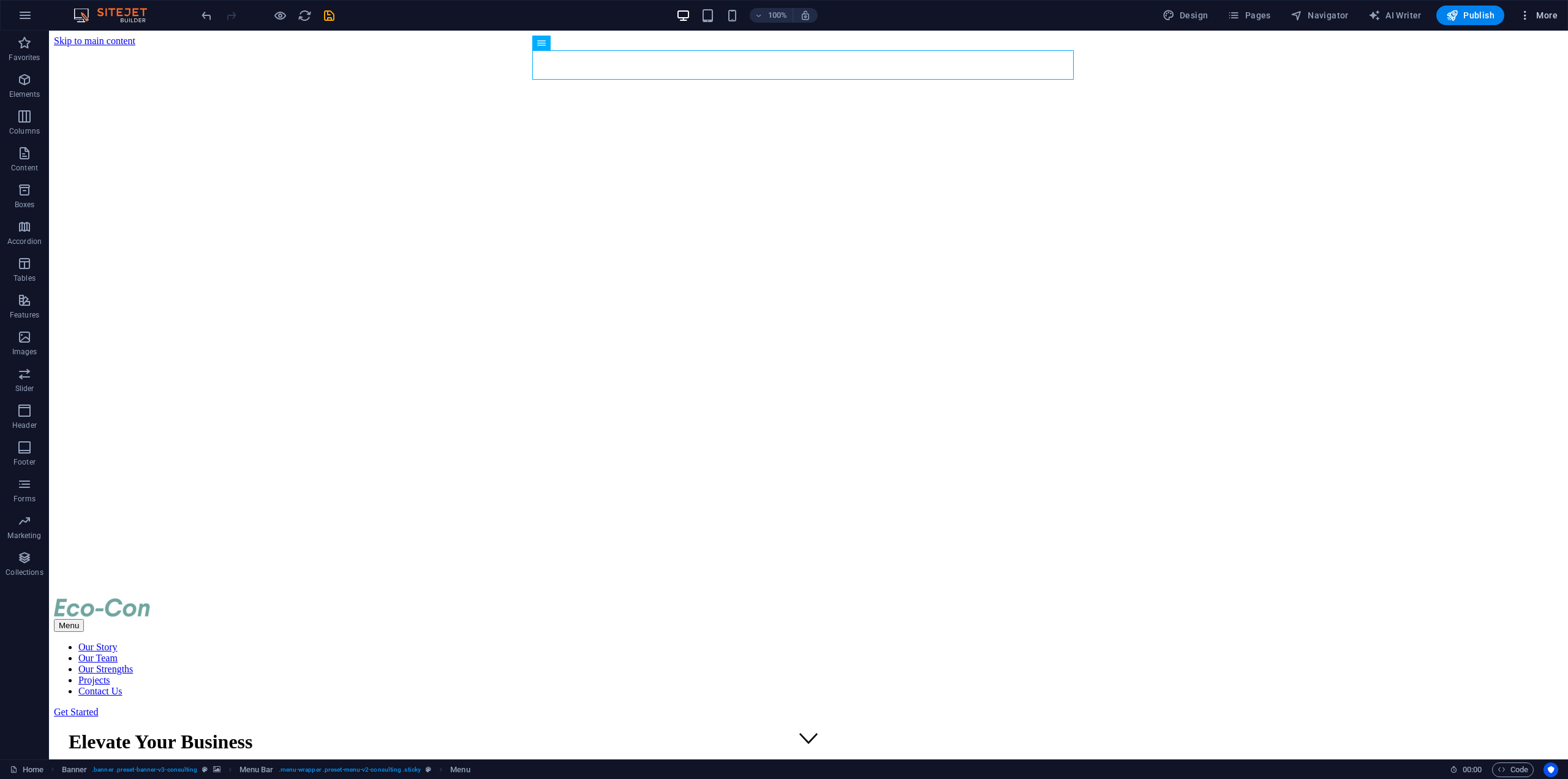
click at [1522, 14] on icon "button" at bounding box center [1525, 15] width 12 height 12
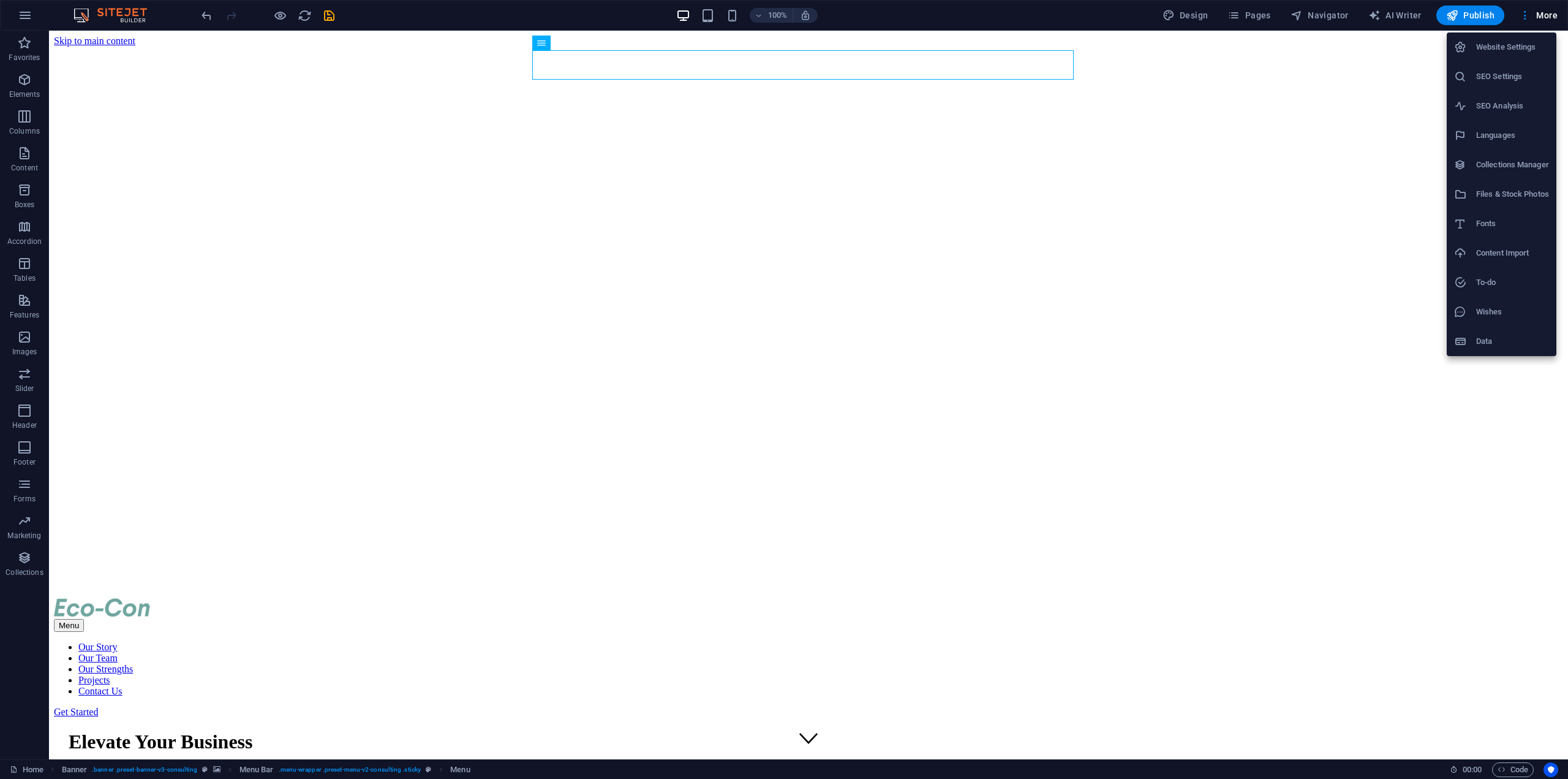
click at [1498, 52] on h6 "Website Settings" at bounding box center [1512, 47] width 73 height 15
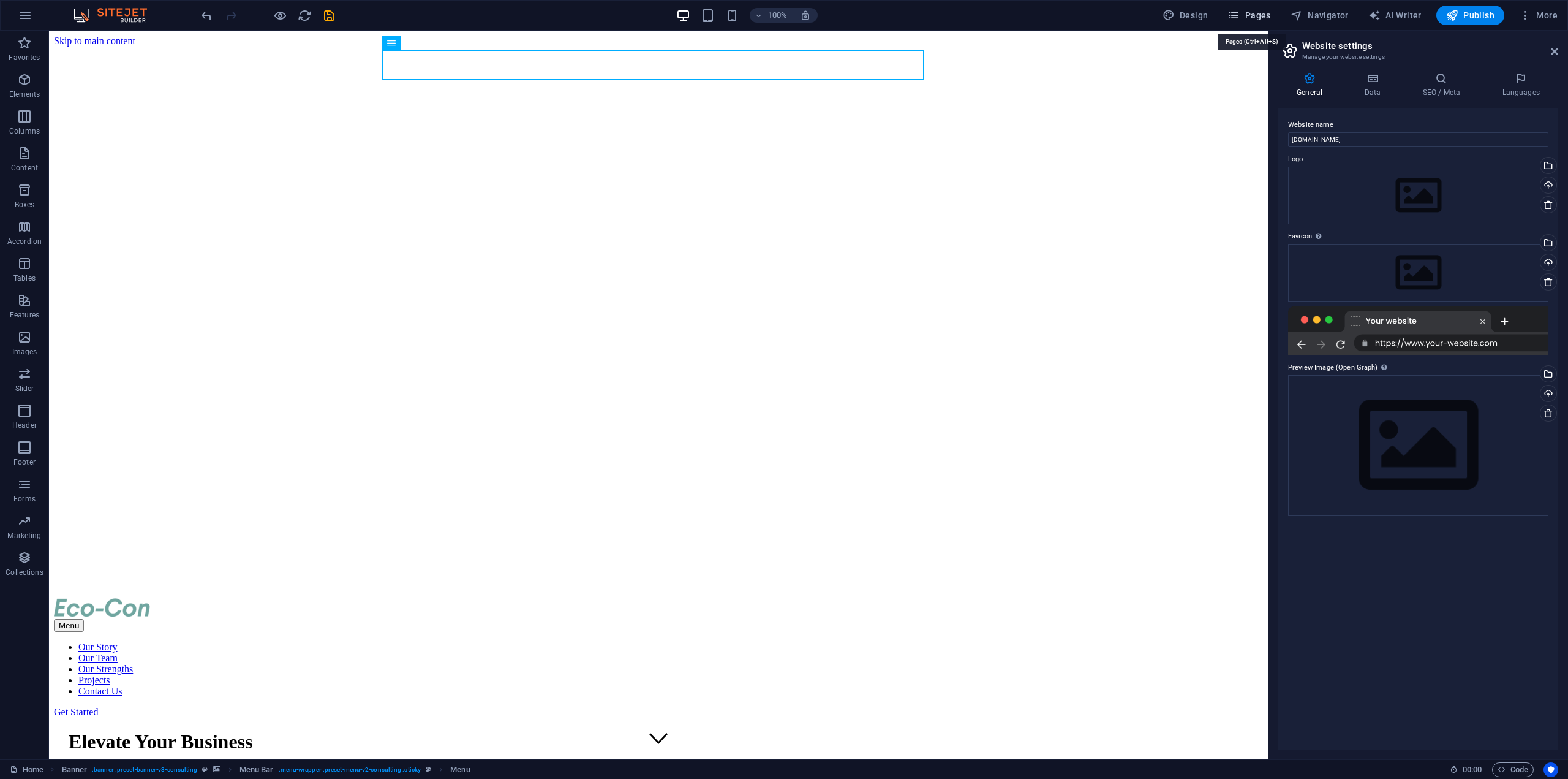
click at [1236, 15] on icon "button" at bounding box center [1234, 15] width 12 height 12
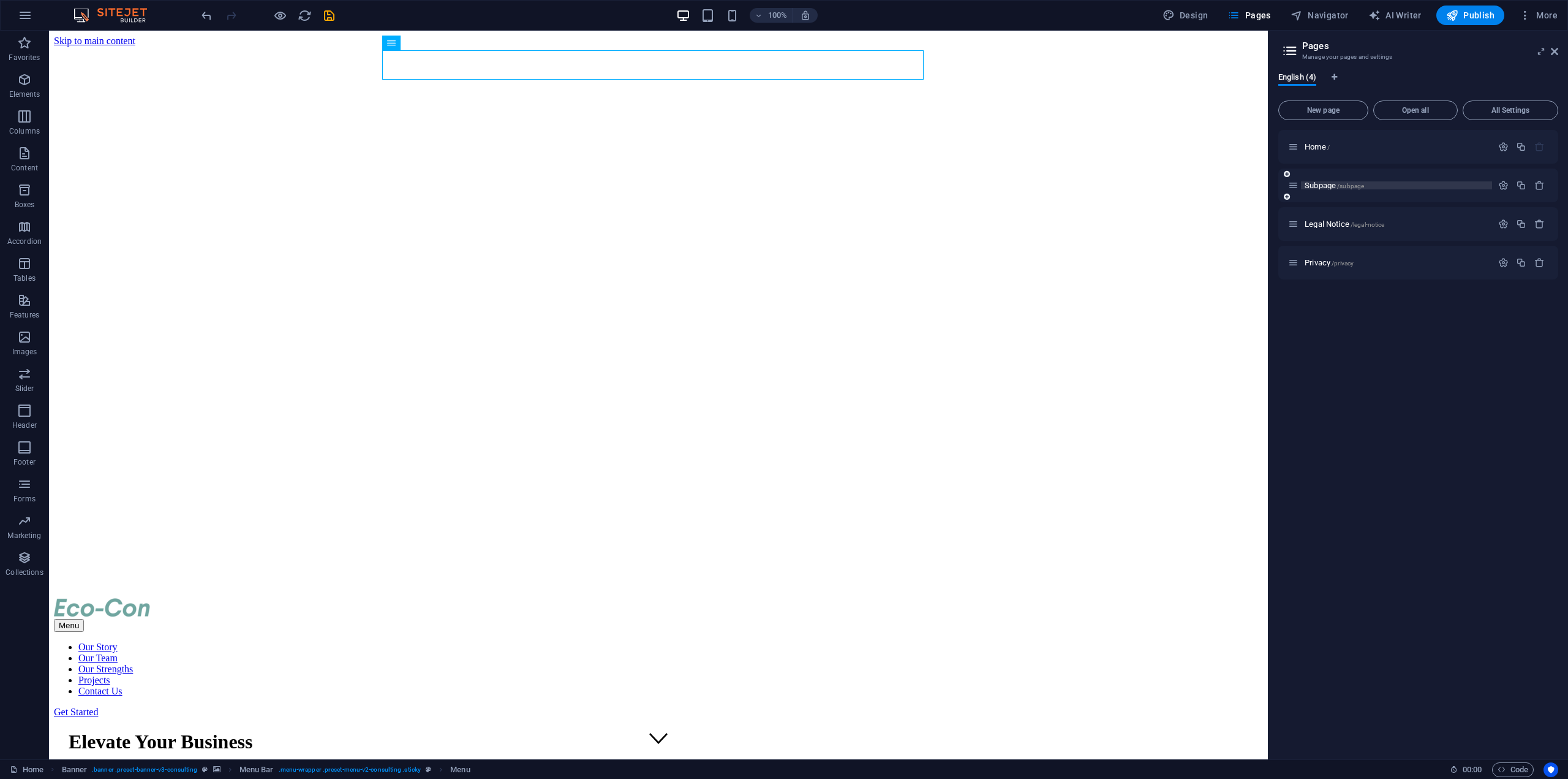
click at [1325, 183] on span "Subpage /subpage" at bounding box center [1334, 185] width 59 height 9
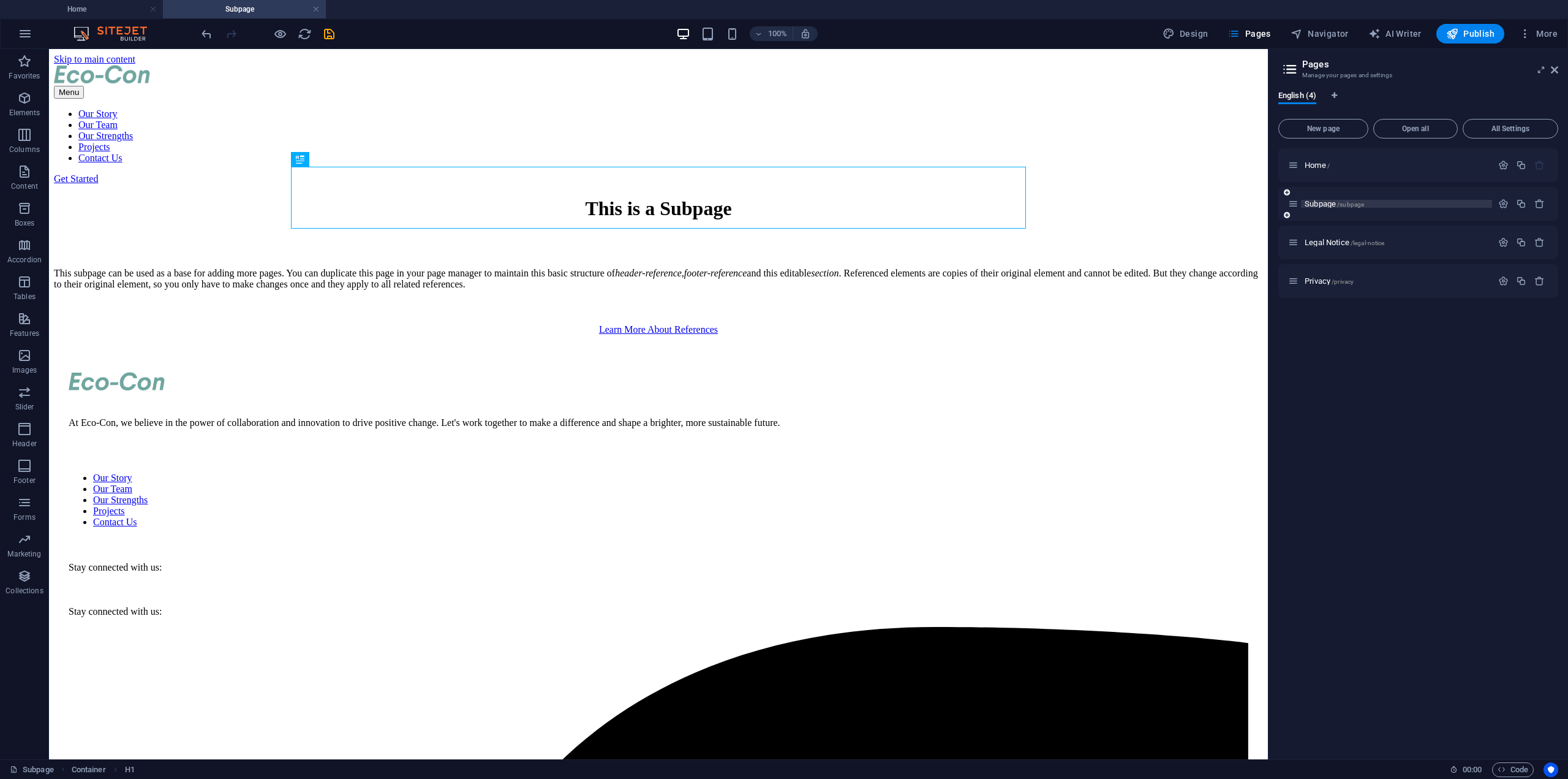
click at [1332, 203] on span "Subpage /subpage" at bounding box center [1334, 203] width 59 height 9
click at [1338, 241] on span "Legal Notice /legal-notice" at bounding box center [1344, 241] width 80 height 9
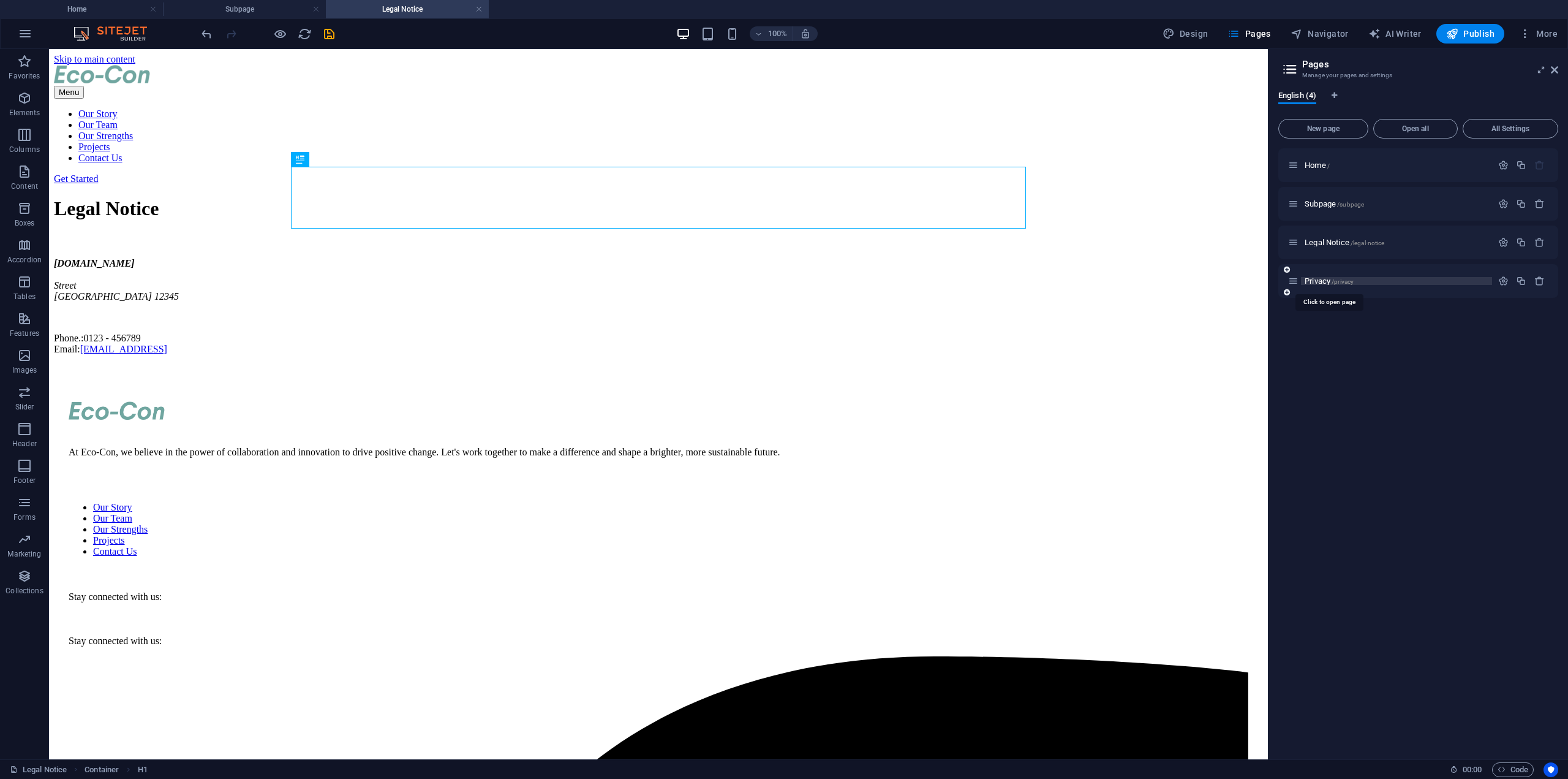
click at [1343, 280] on span "/privacy" at bounding box center [1343, 282] width 22 height 7
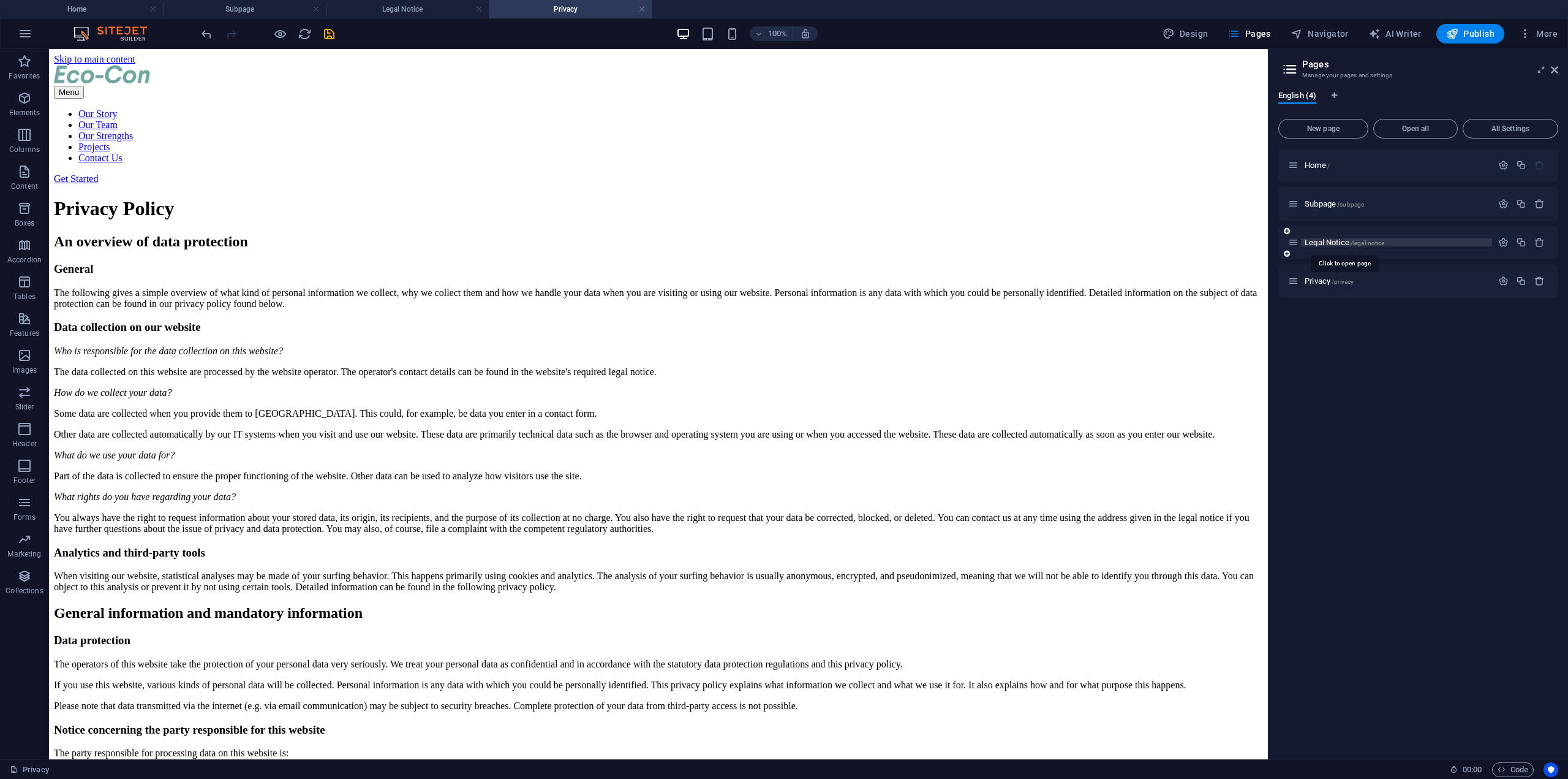
click at [1344, 243] on span "Legal Notice /legal-notice" at bounding box center [1344, 241] width 80 height 9
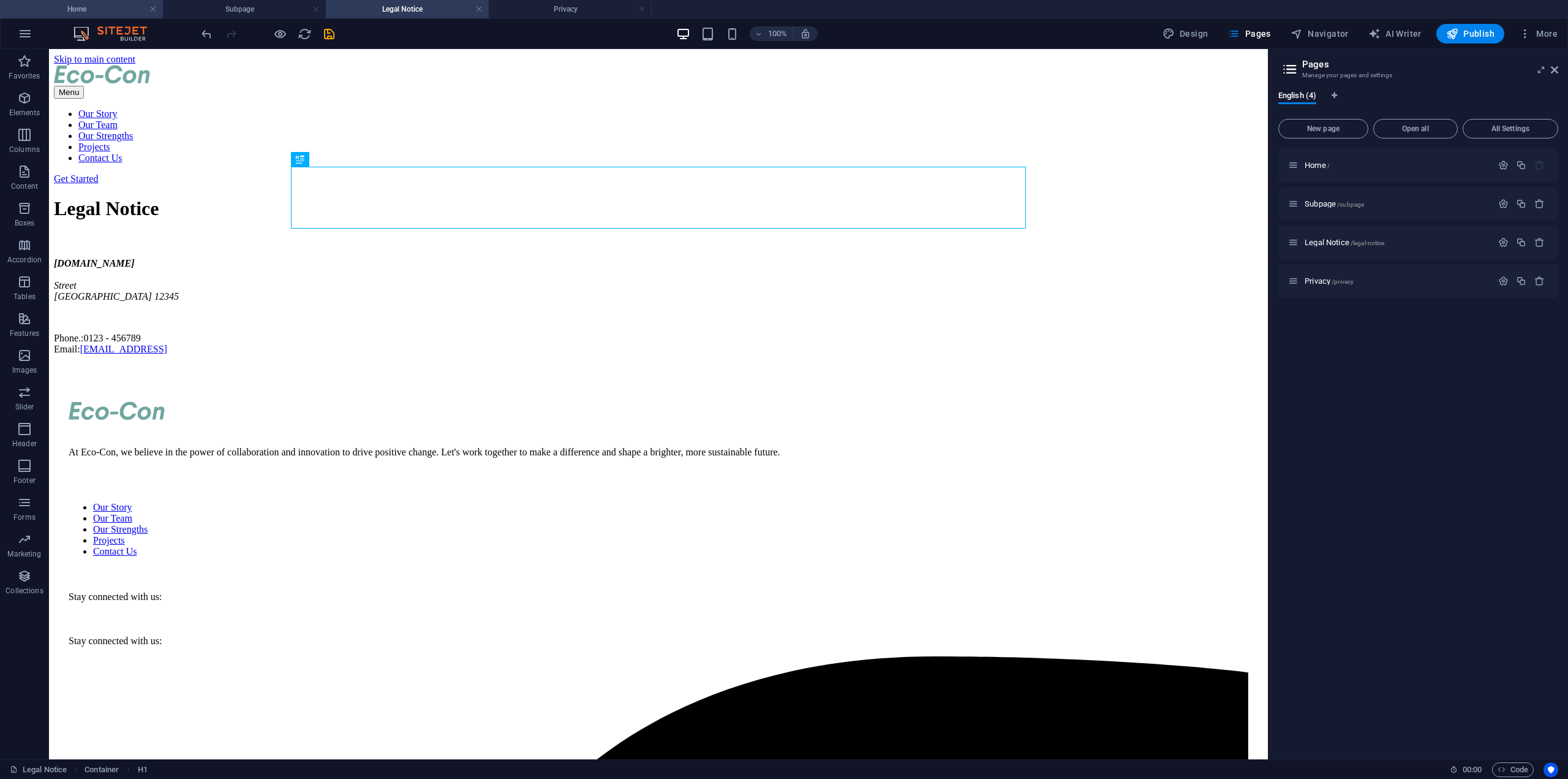
click at [104, 9] on h4 "Home" at bounding box center [81, 10] width 163 height 14
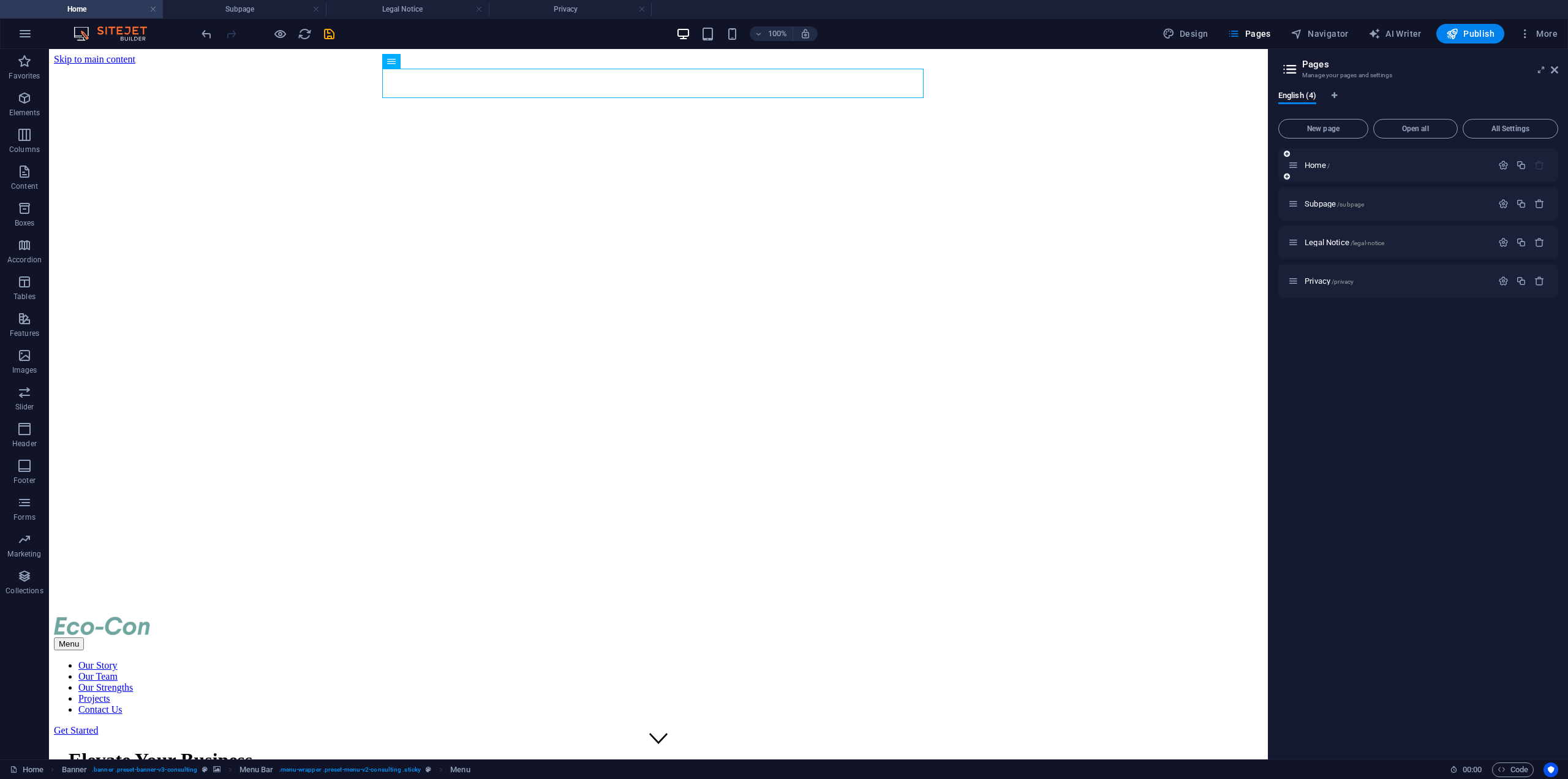
click at [1286, 177] on icon at bounding box center [1286, 176] width 6 height 8
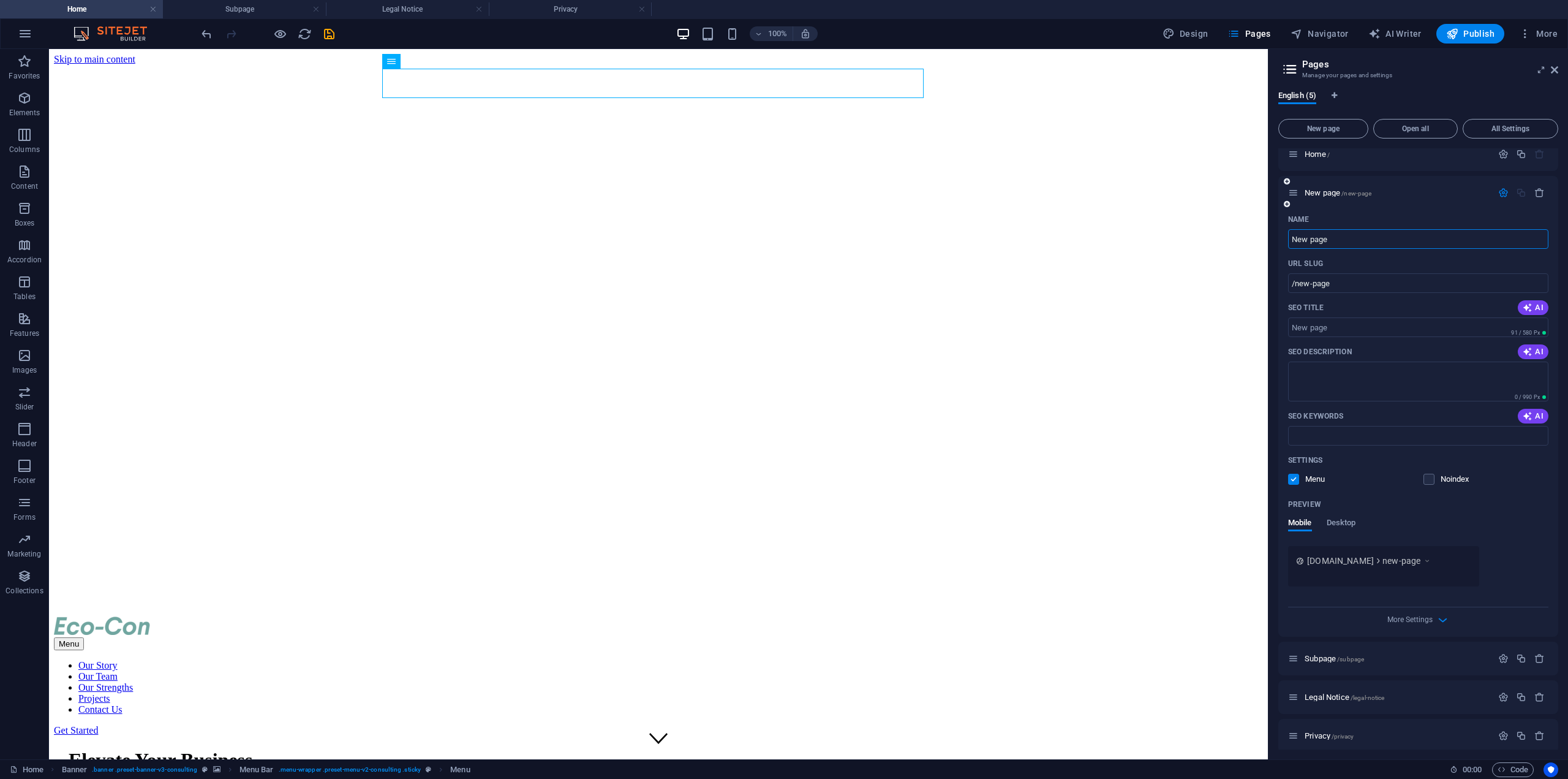
scroll to position [18, 0]
click at [1428, 608] on span "More Settings" at bounding box center [1410, 612] width 45 height 9
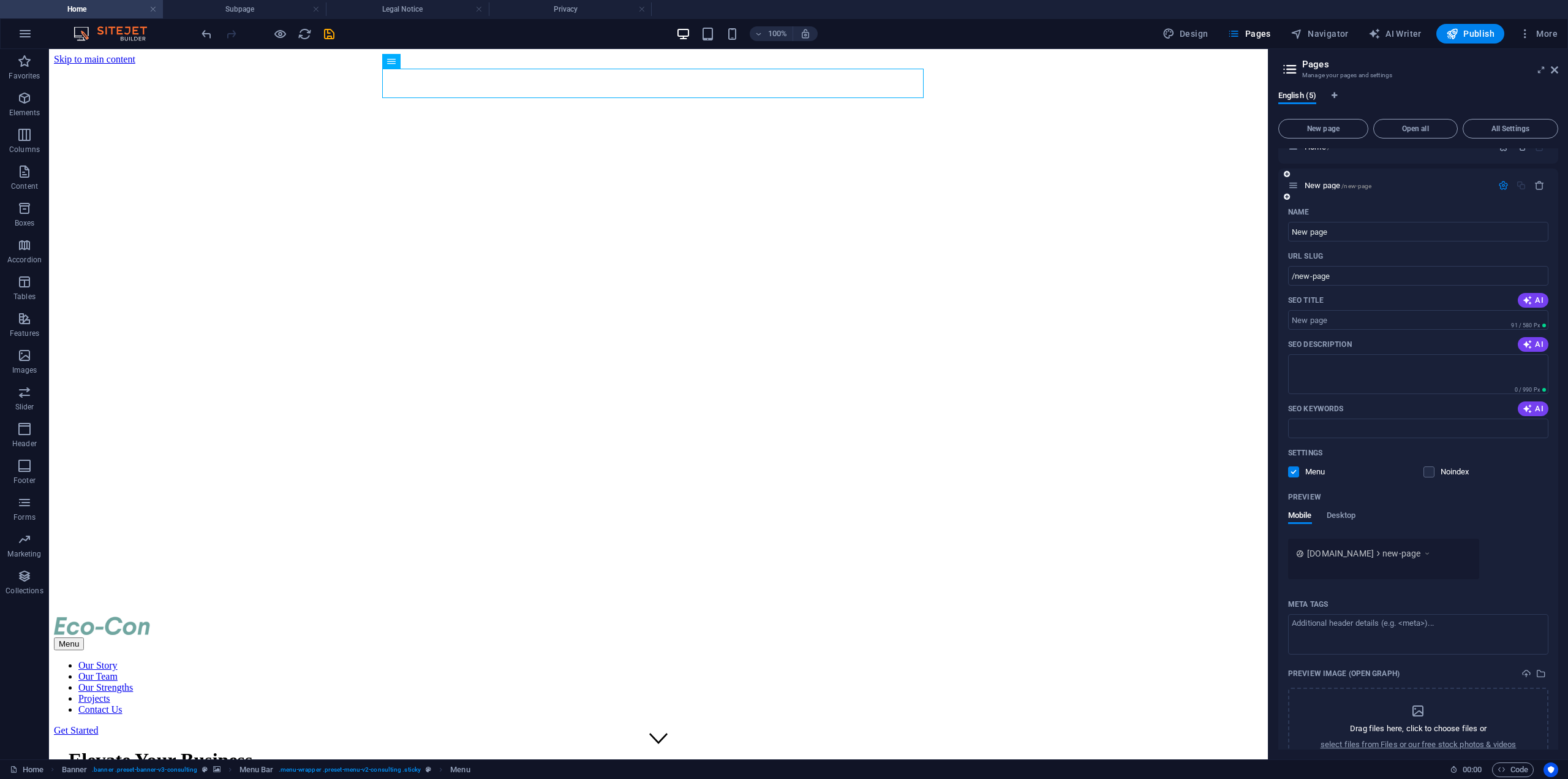
click at [1432, 552] on icon at bounding box center [1427, 553] width 9 height 12
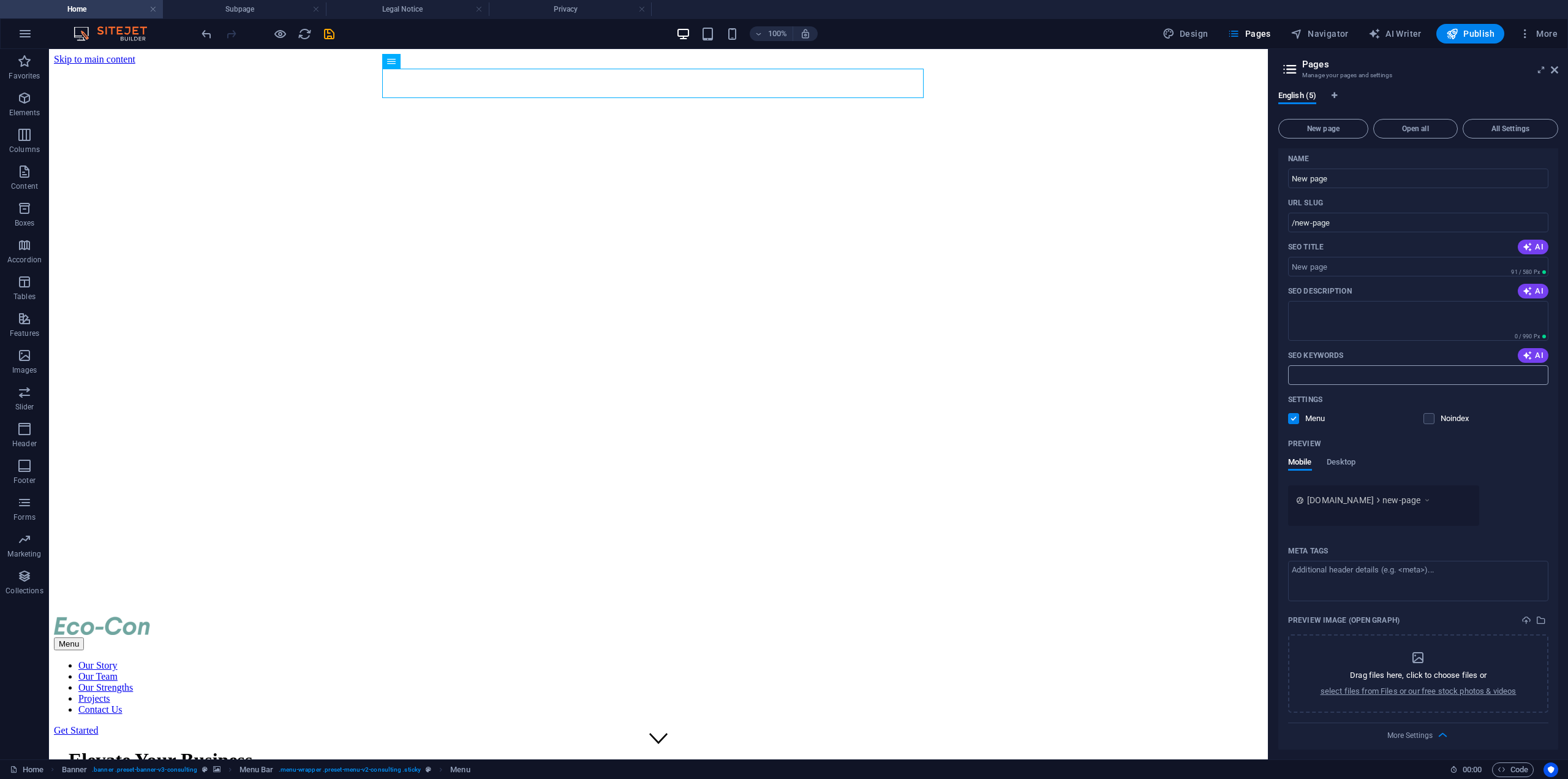
scroll to position [0, 0]
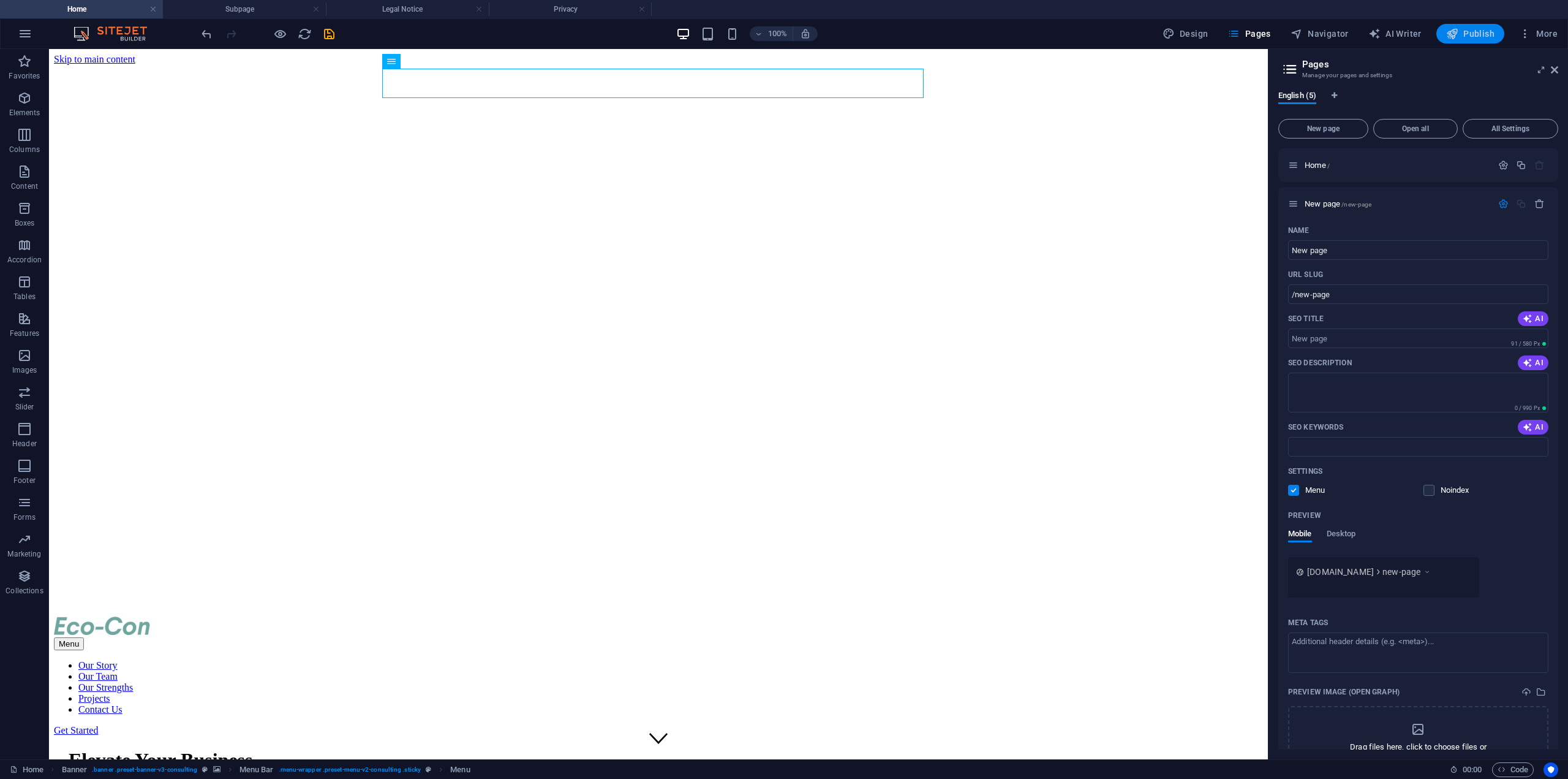
click at [1458, 42] on button "Publish" at bounding box center [1470, 33] width 68 height 20
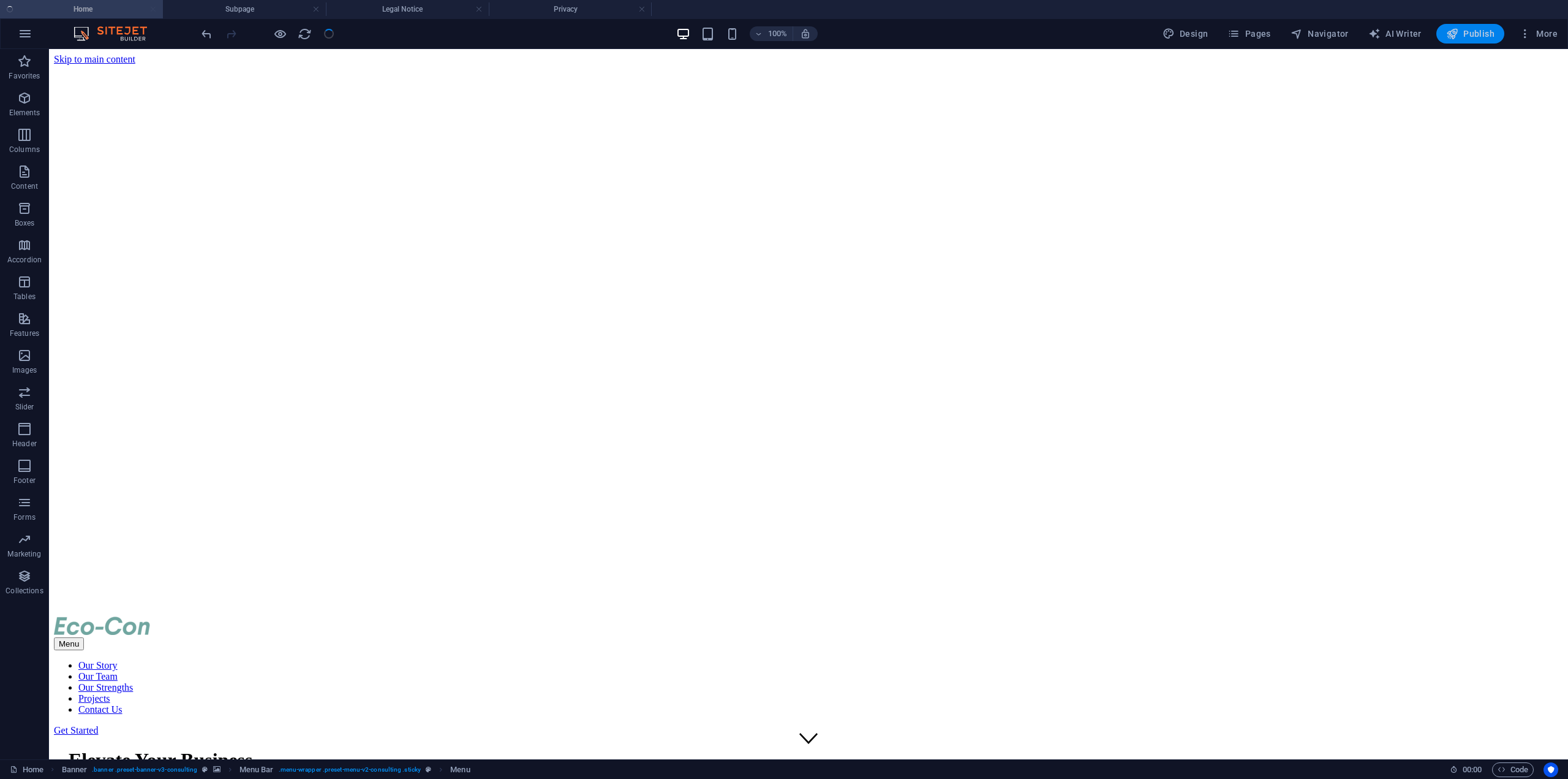
checkbox input "false"
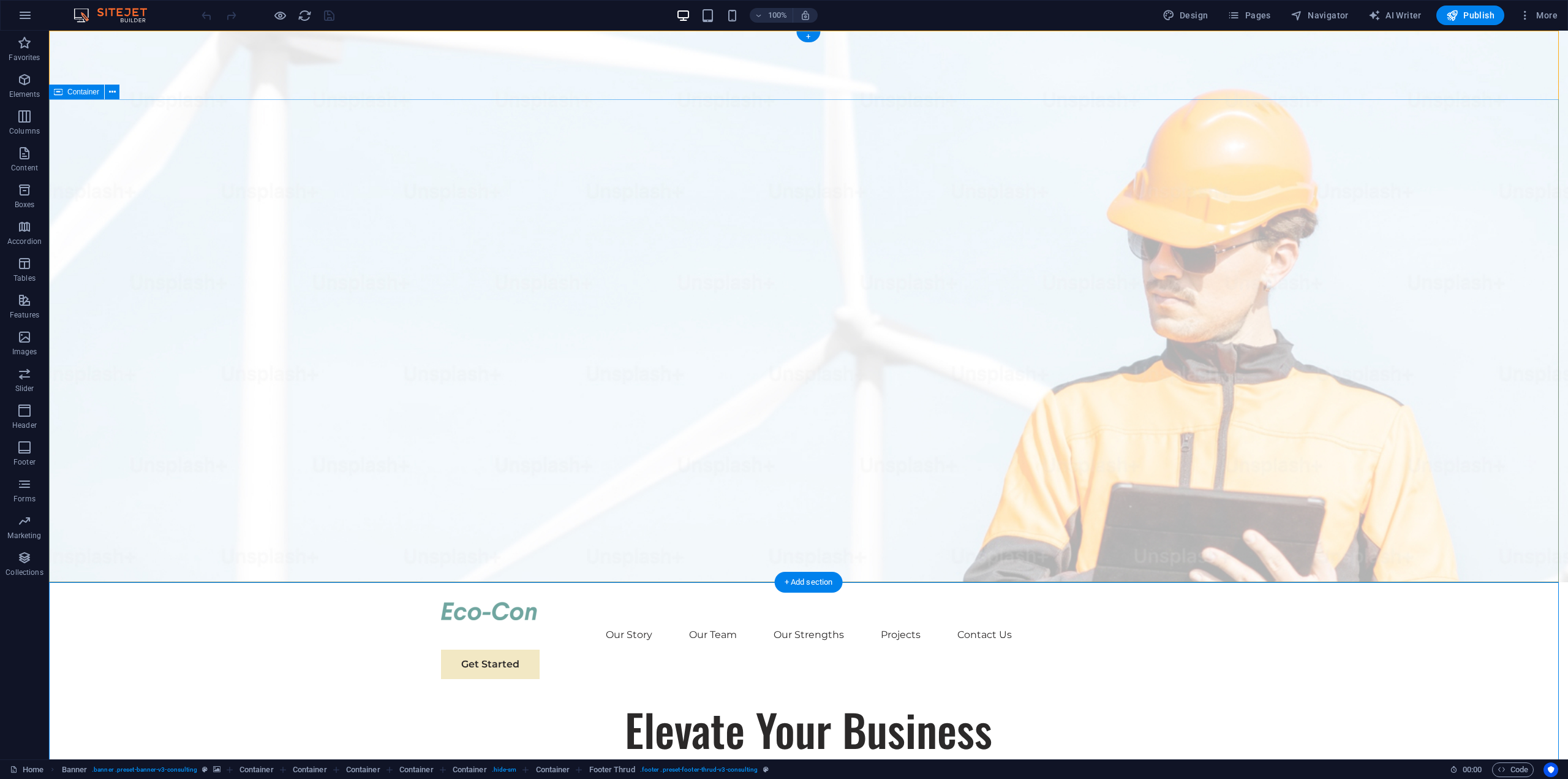
click at [1265, 16] on span "Pages" at bounding box center [1249, 15] width 43 height 12
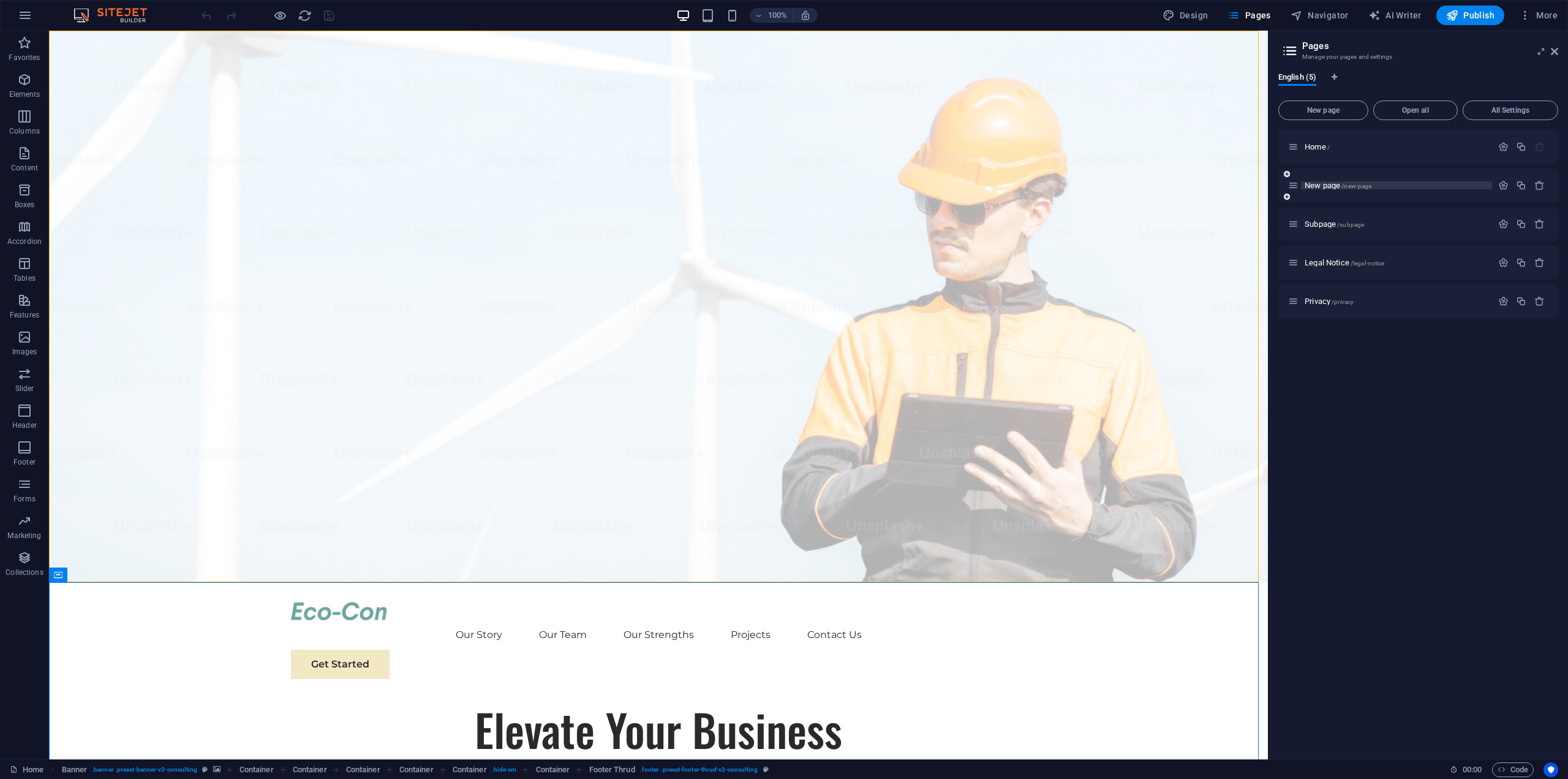
click at [1375, 186] on p "New page /new-page" at bounding box center [1396, 186] width 183 height 8
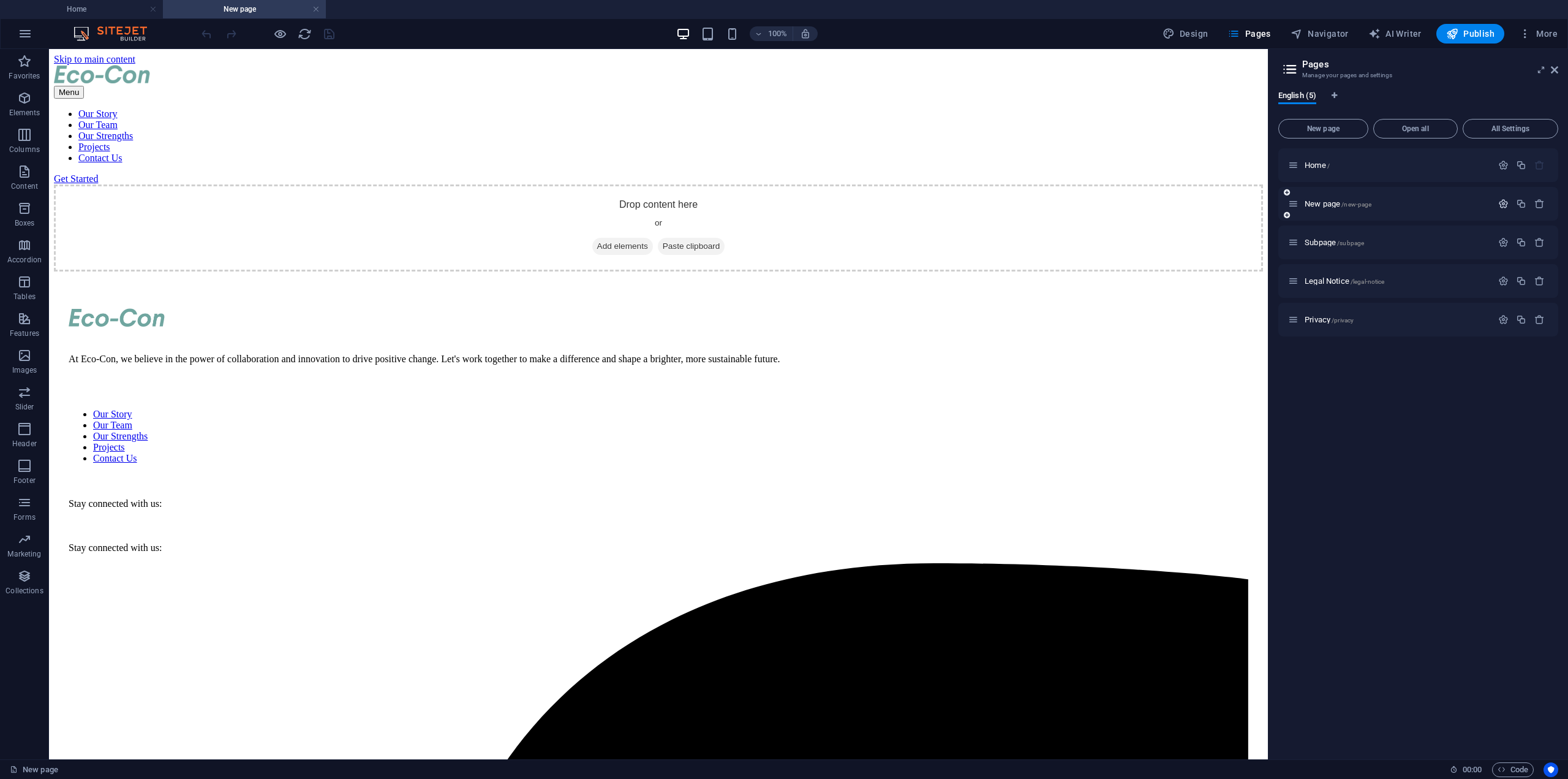
click at [1501, 199] on icon "button" at bounding box center [1503, 203] width 10 height 10
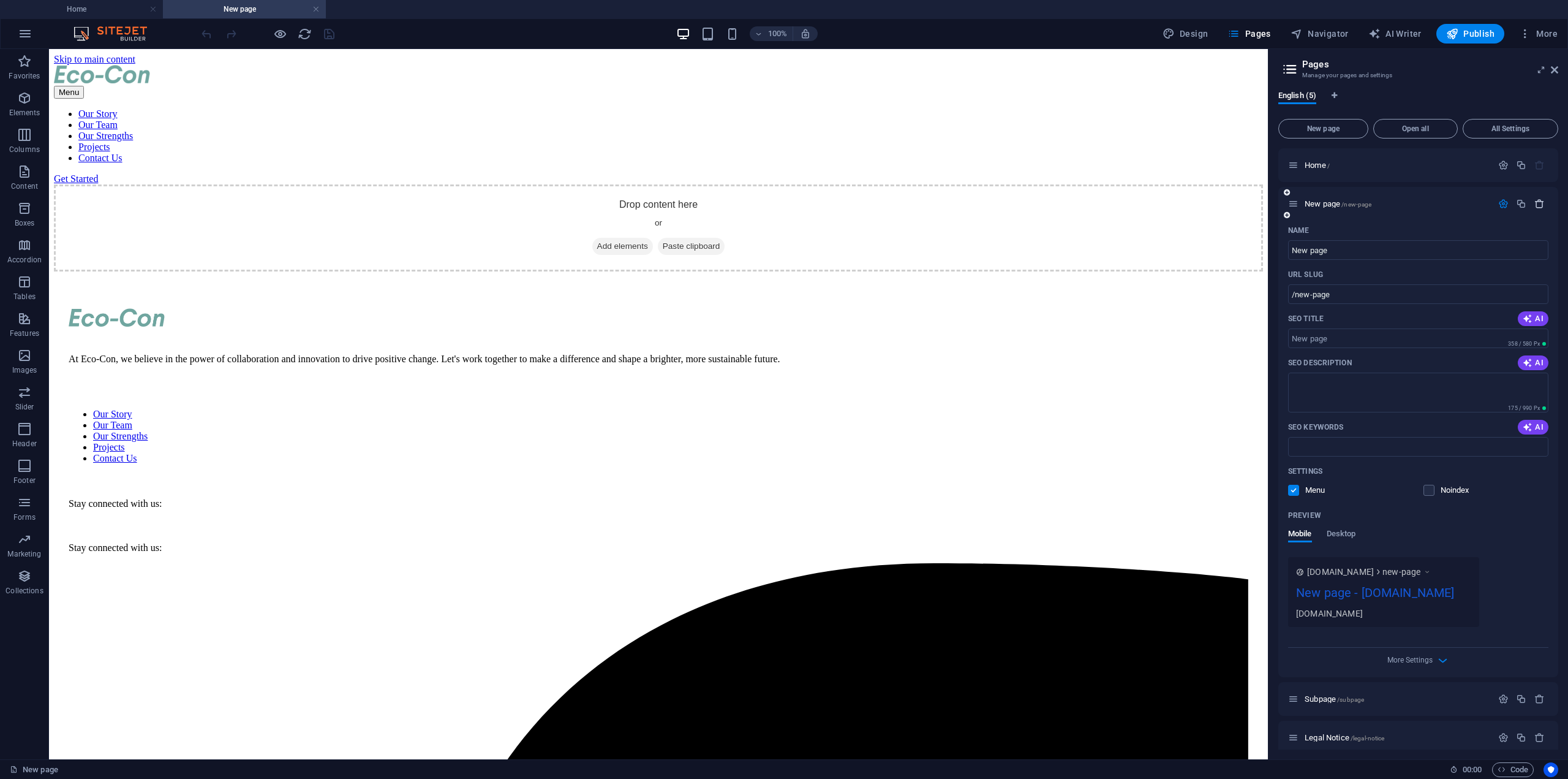
click at [1537, 206] on icon "button" at bounding box center [1539, 203] width 10 height 10
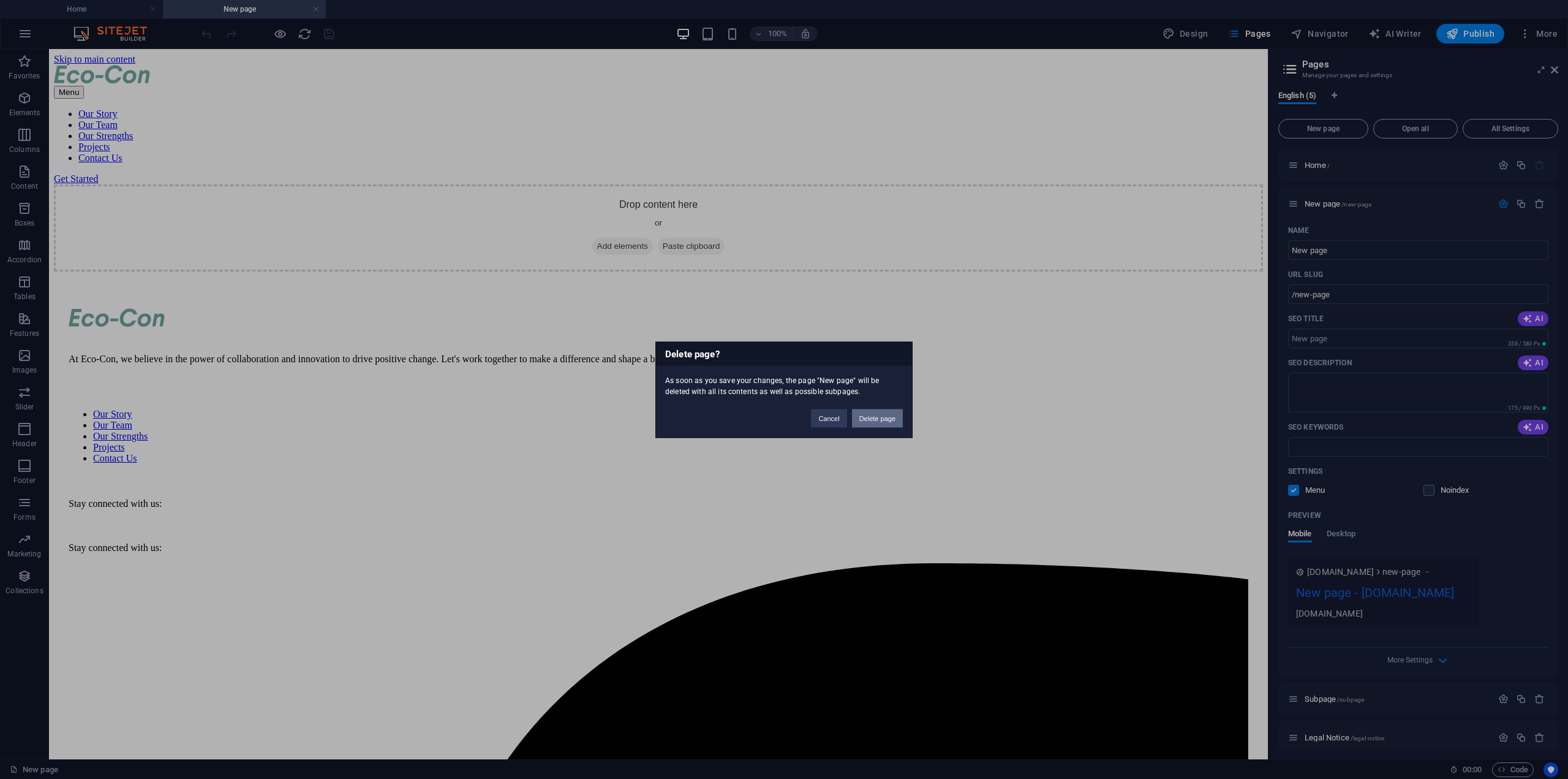
click at [891, 421] on button "Delete page" at bounding box center [877, 417] width 51 height 18
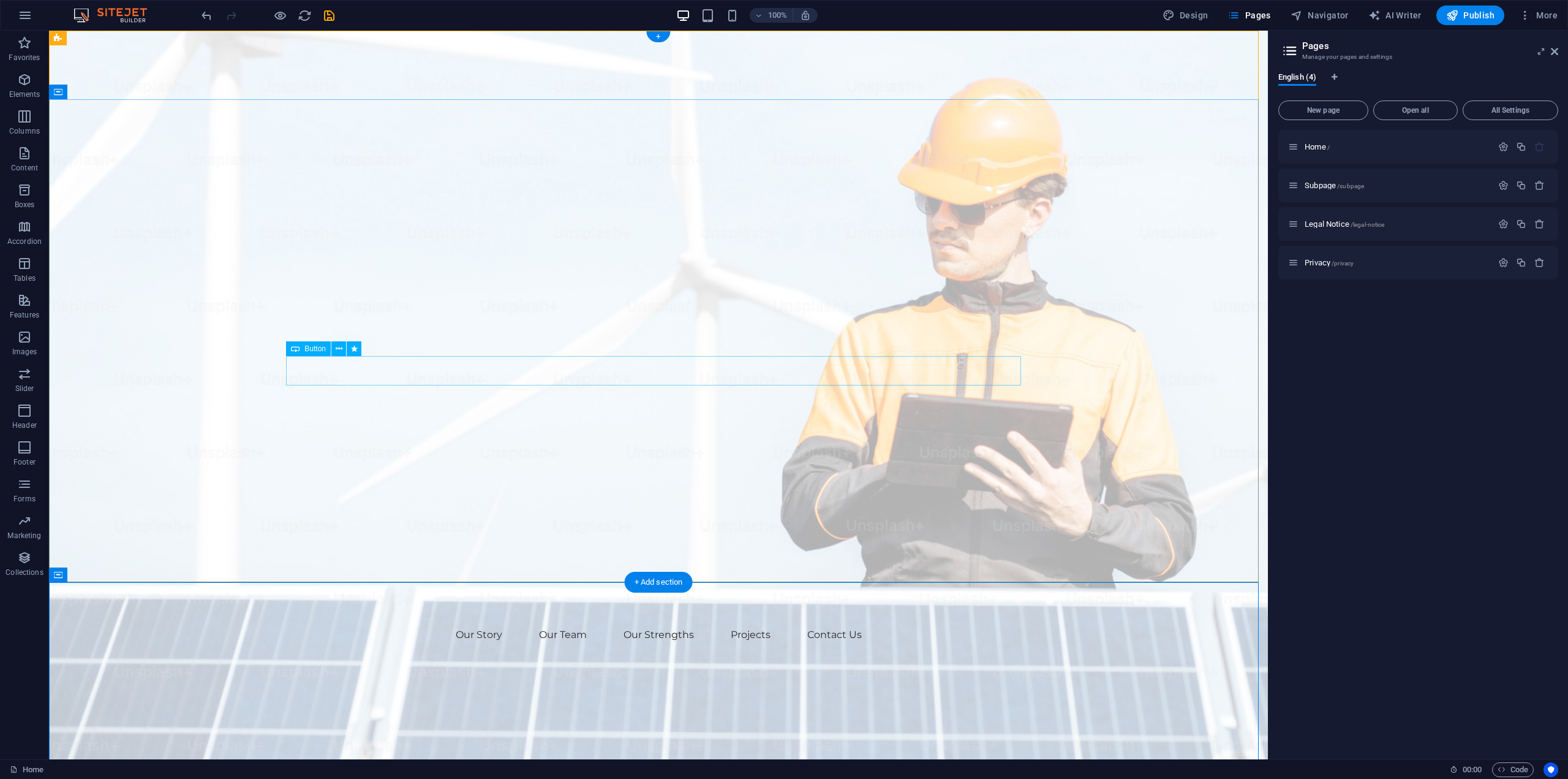
drag, startPoint x: 1115, startPoint y: 207, endPoint x: 1033, endPoint y: 293, distance: 118.8
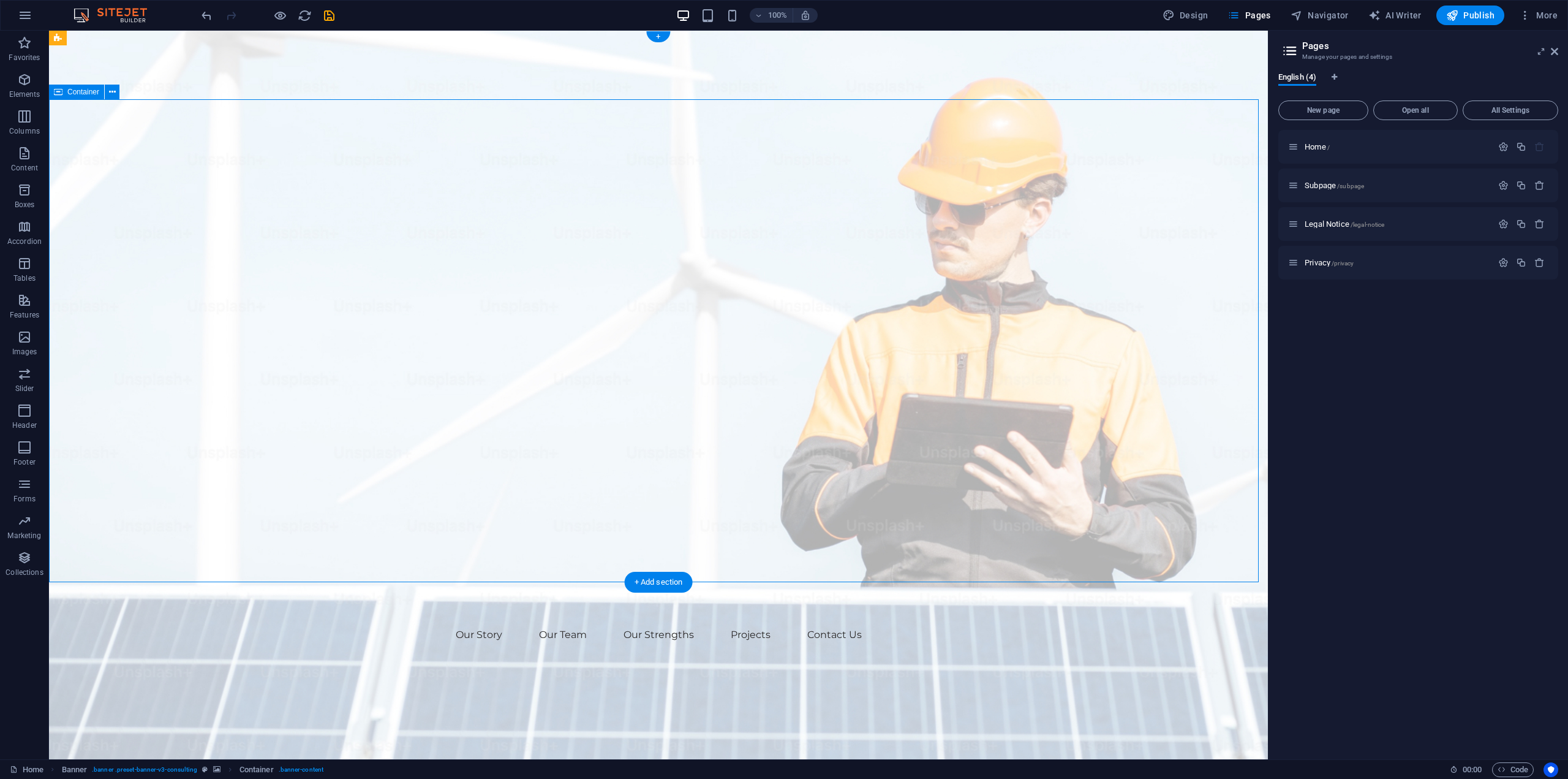
click at [1554, 51] on icon at bounding box center [1554, 51] width 8 height 10
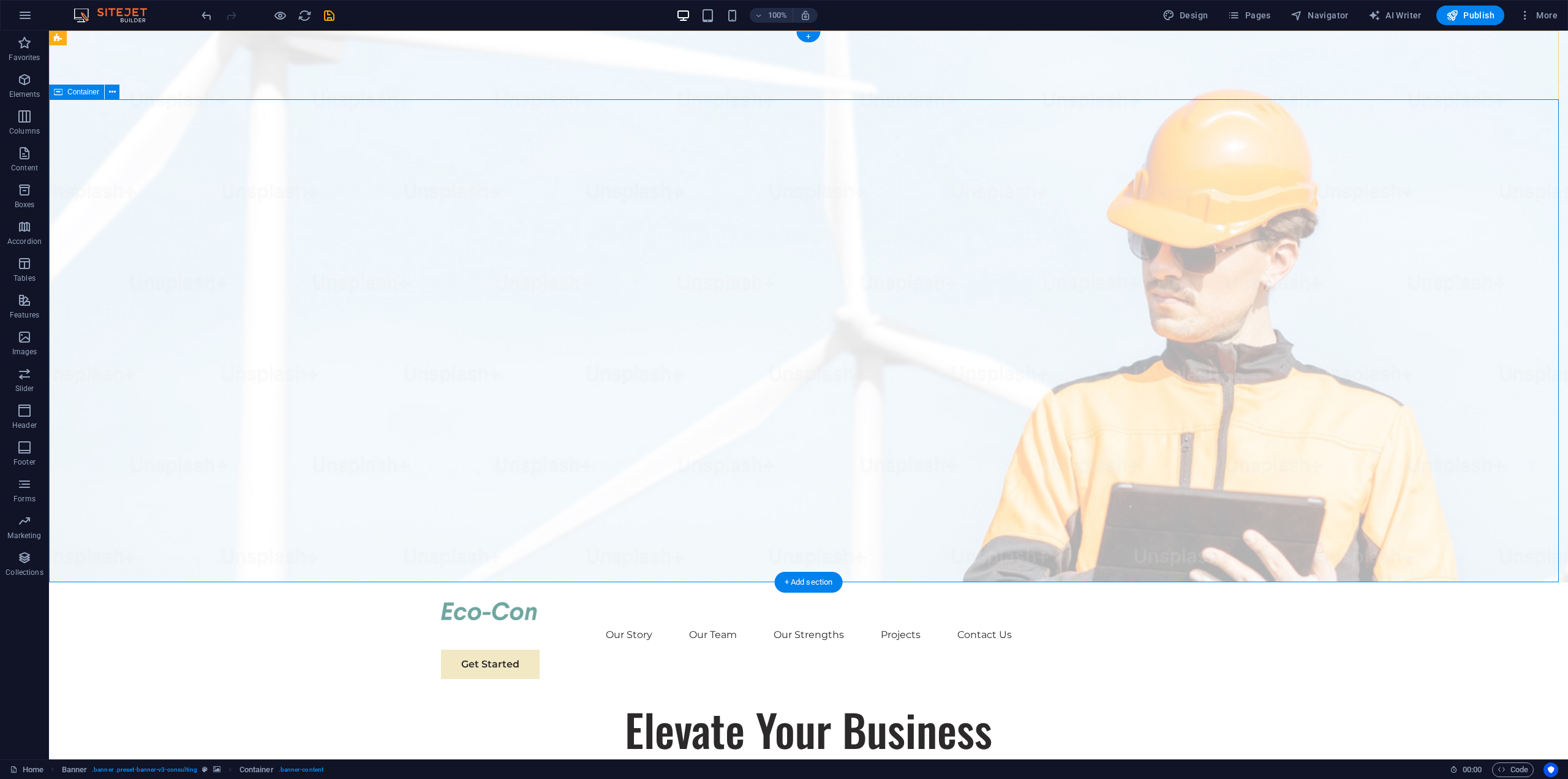
drag, startPoint x: 838, startPoint y: 192, endPoint x: 767, endPoint y: 192, distance: 71.0
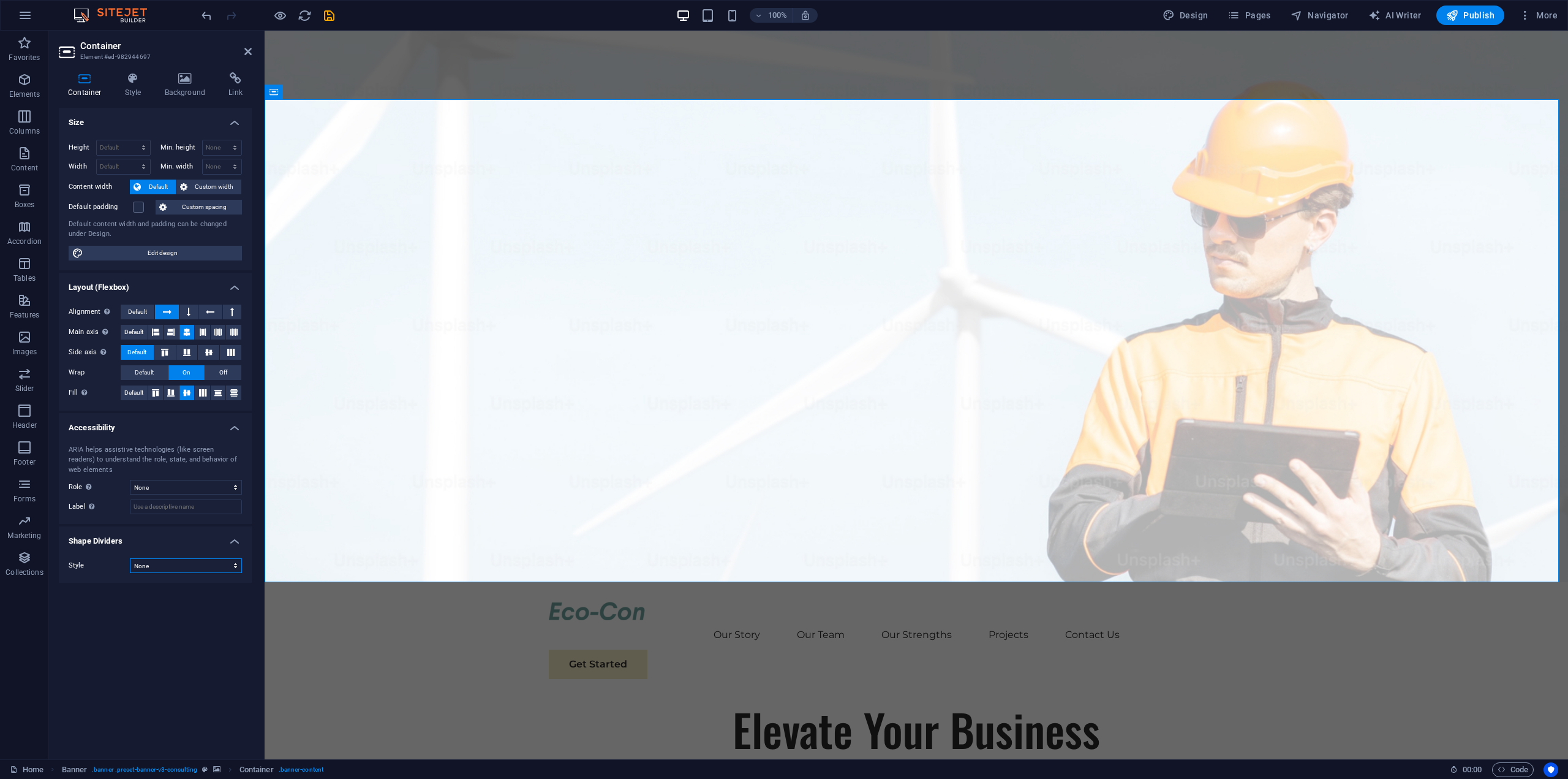
click at [226, 564] on select "None Triangle Square Diagonal Polygon 1 Polygon 2 Zigzag Multiple Zigzags Waves…" at bounding box center [186, 565] width 112 height 15
click at [130, 558] on select "None Triangle Square Diagonal Polygon 1 Polygon 2 Zigzag Multiple Zigzags Waves…" at bounding box center [186, 565] width 112 height 15
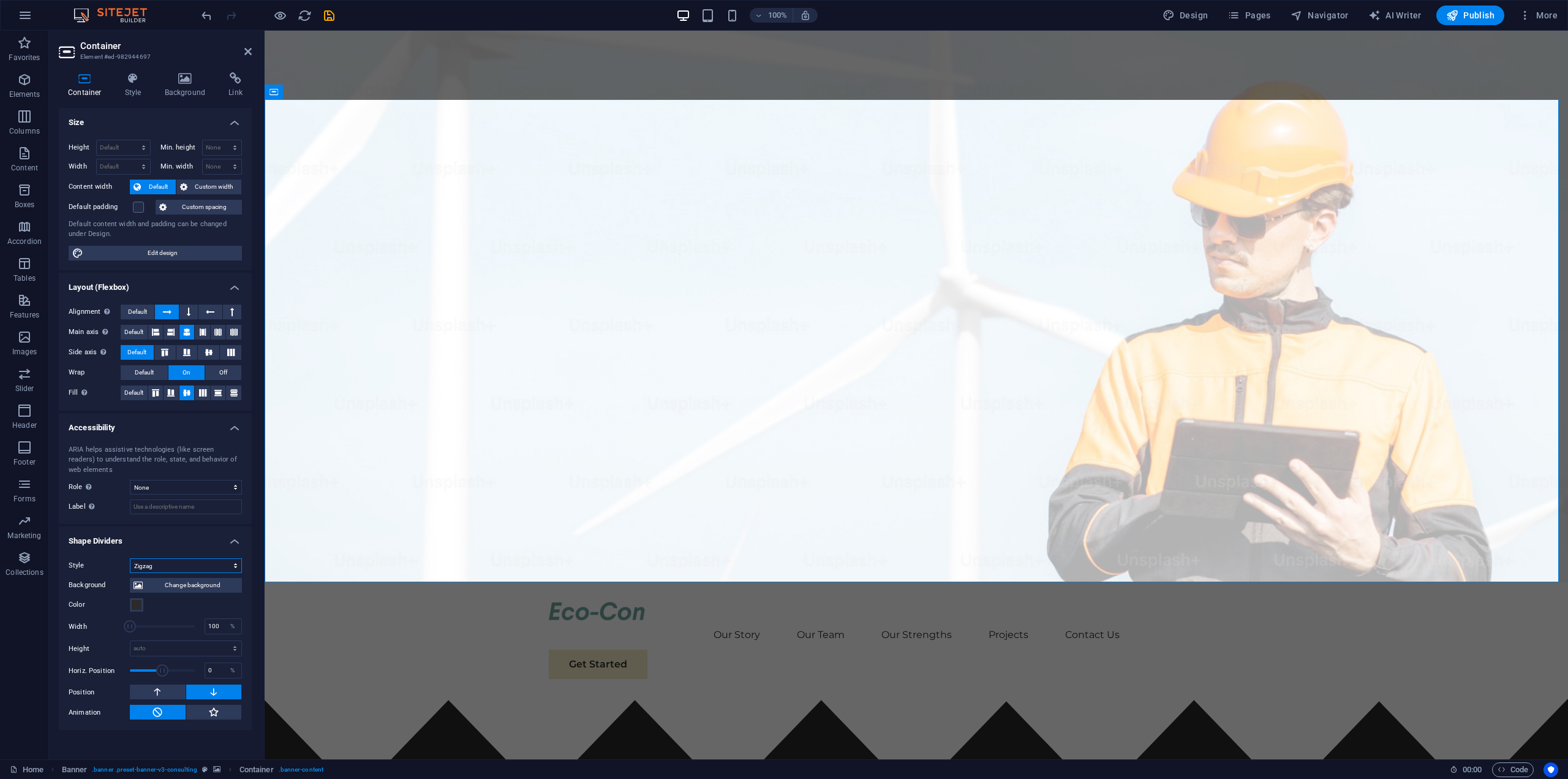
click at [192, 560] on select "None Triangle Square Diagonal Polygon 1 Polygon 2 Zigzag Multiple Zigzags Waves…" at bounding box center [186, 565] width 112 height 15
click at [130, 558] on select "None Triangle Square Diagonal Polygon 1 Polygon 2 Zigzag Multiple Zigzags Waves…" at bounding box center [186, 565] width 112 height 15
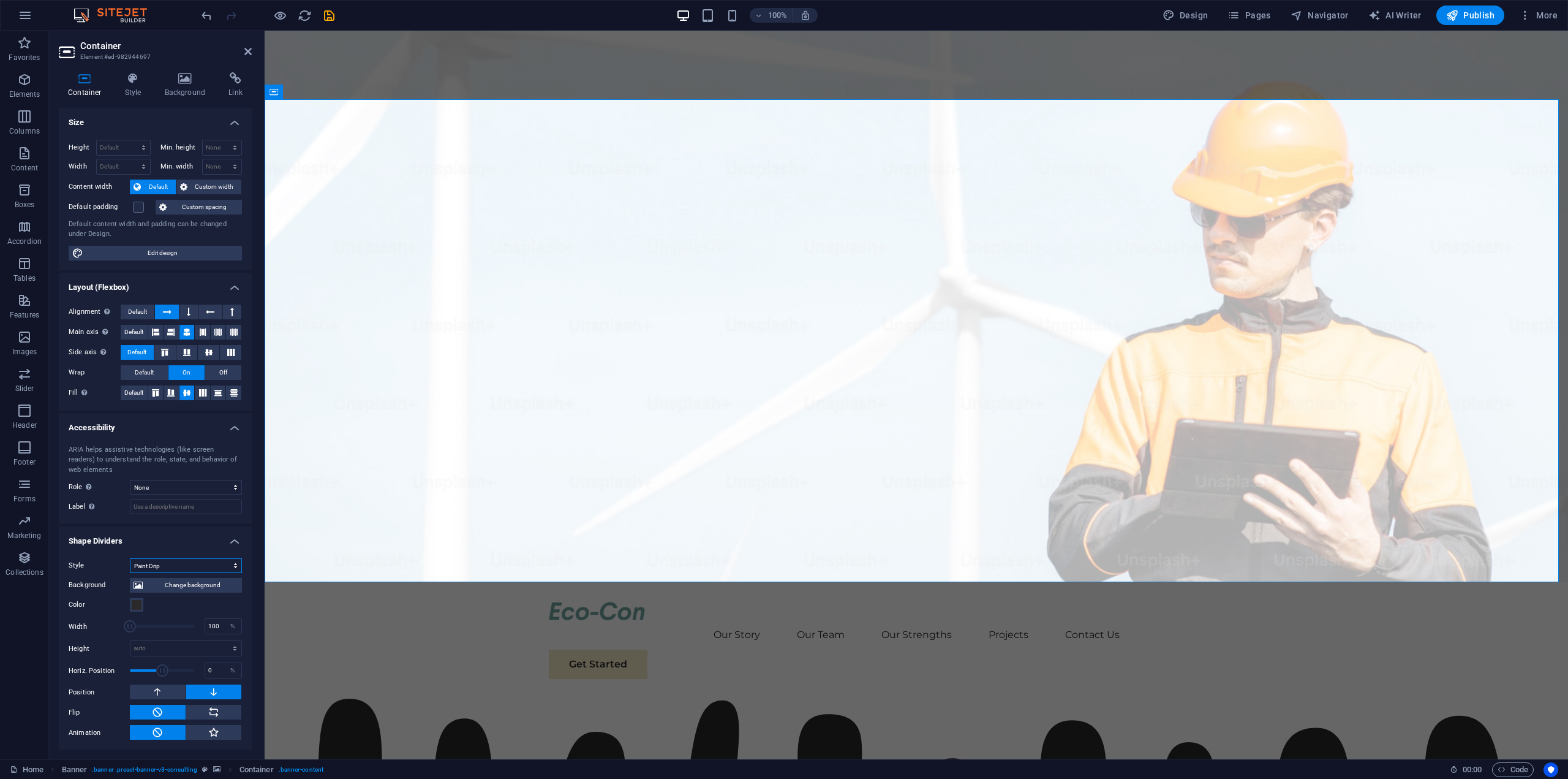
click at [194, 561] on select "None Triangle Square Diagonal Polygon 1 Polygon 2 Zigzag Multiple Zigzags Waves…" at bounding box center [186, 565] width 112 height 15
click at [130, 558] on select "None Triangle Square Diagonal Polygon 1 Polygon 2 Zigzag Multiple Zigzags Waves…" at bounding box center [186, 565] width 112 height 15
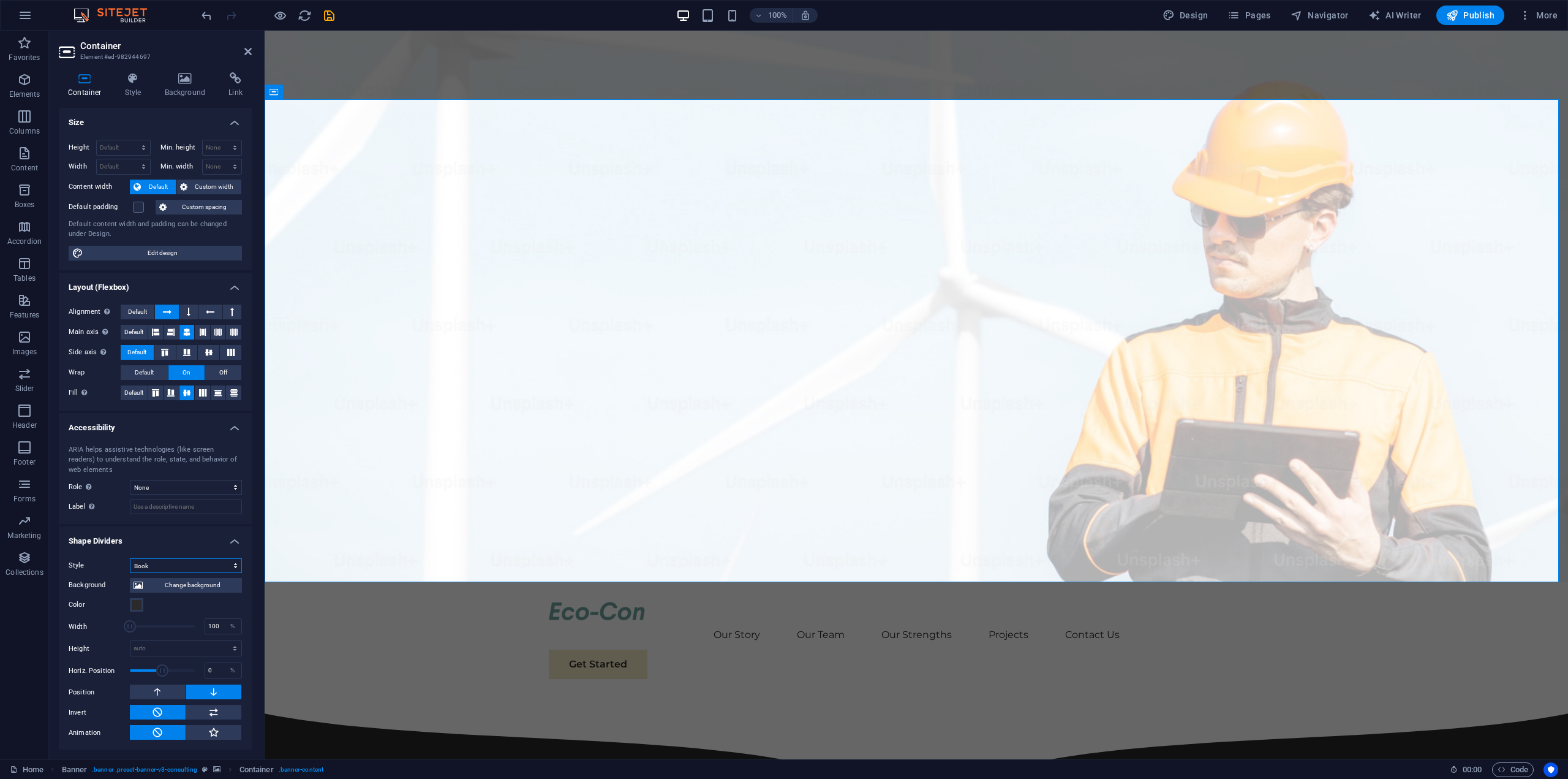
click at [187, 560] on select "None Triangle Square Diagonal Polygon 1 Polygon 2 Zigzag Multiple Zigzags Waves…" at bounding box center [186, 565] width 112 height 15
click at [130, 558] on select "None Triangle Square Diagonal Polygon 1 Polygon 2 Zigzag Multiple Zigzags Waves…" at bounding box center [186, 565] width 112 height 15
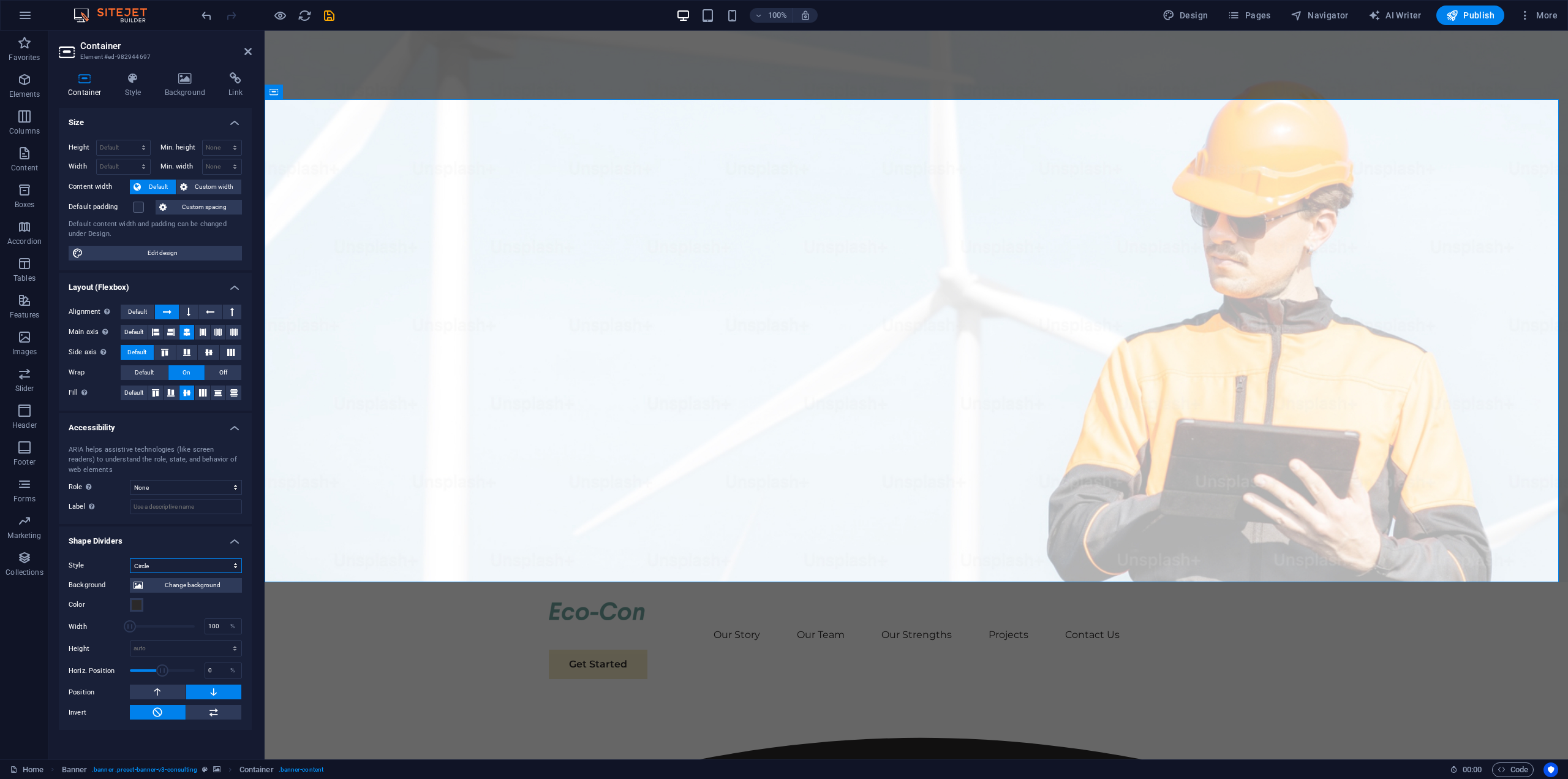
click at [204, 563] on select "None Triangle Square Diagonal Polygon 1 Polygon 2 Zigzag Multiple Zigzags Waves…" at bounding box center [186, 565] width 112 height 15
click at [130, 558] on select "None Triangle Square Diagonal Polygon 1 Polygon 2 Zigzag Multiple Zigzags Waves…" at bounding box center [186, 565] width 112 height 15
click at [213, 568] on select "None Triangle Square Diagonal Polygon 1 Polygon 2 Zigzag Multiple Zigzags Waves…" at bounding box center [186, 565] width 112 height 15
click at [226, 566] on select "None Triangle Square Diagonal Polygon 1 Polygon 2 Zigzag Multiple Zigzags Waves…" at bounding box center [186, 565] width 112 height 15
click at [130, 558] on select "None Triangle Square Diagonal Polygon 1 Polygon 2 Zigzag Multiple Zigzags Waves…" at bounding box center [186, 565] width 112 height 15
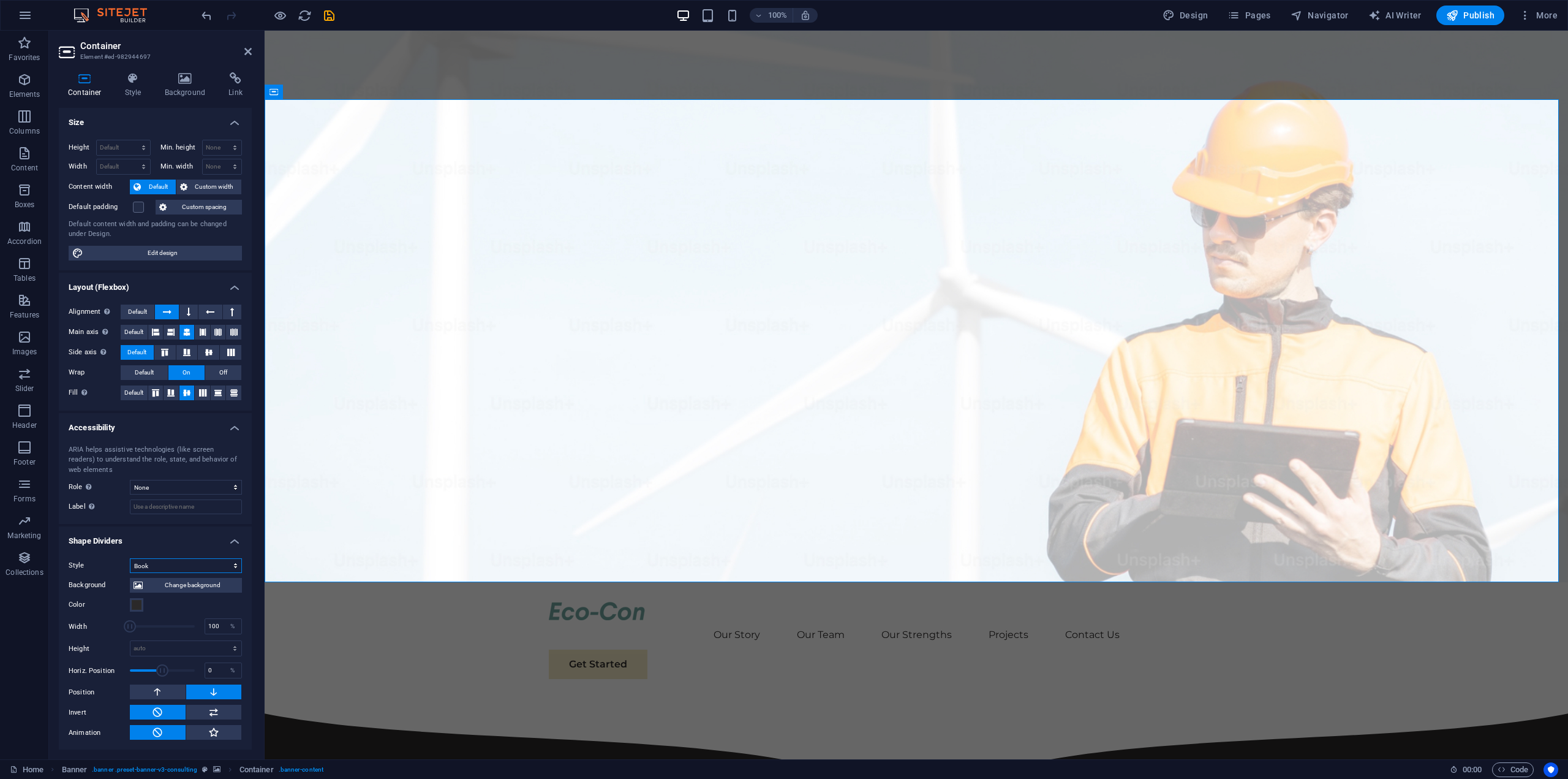
click at [212, 563] on select "None Triangle Square Diagonal Polygon 1 Polygon 2 Zigzag Multiple Zigzags Waves…" at bounding box center [186, 565] width 112 height 15
click at [130, 558] on select "None Triangle Square Diagonal Polygon 1 Polygon 2 Zigzag Multiple Zigzags Waves…" at bounding box center [186, 565] width 112 height 15
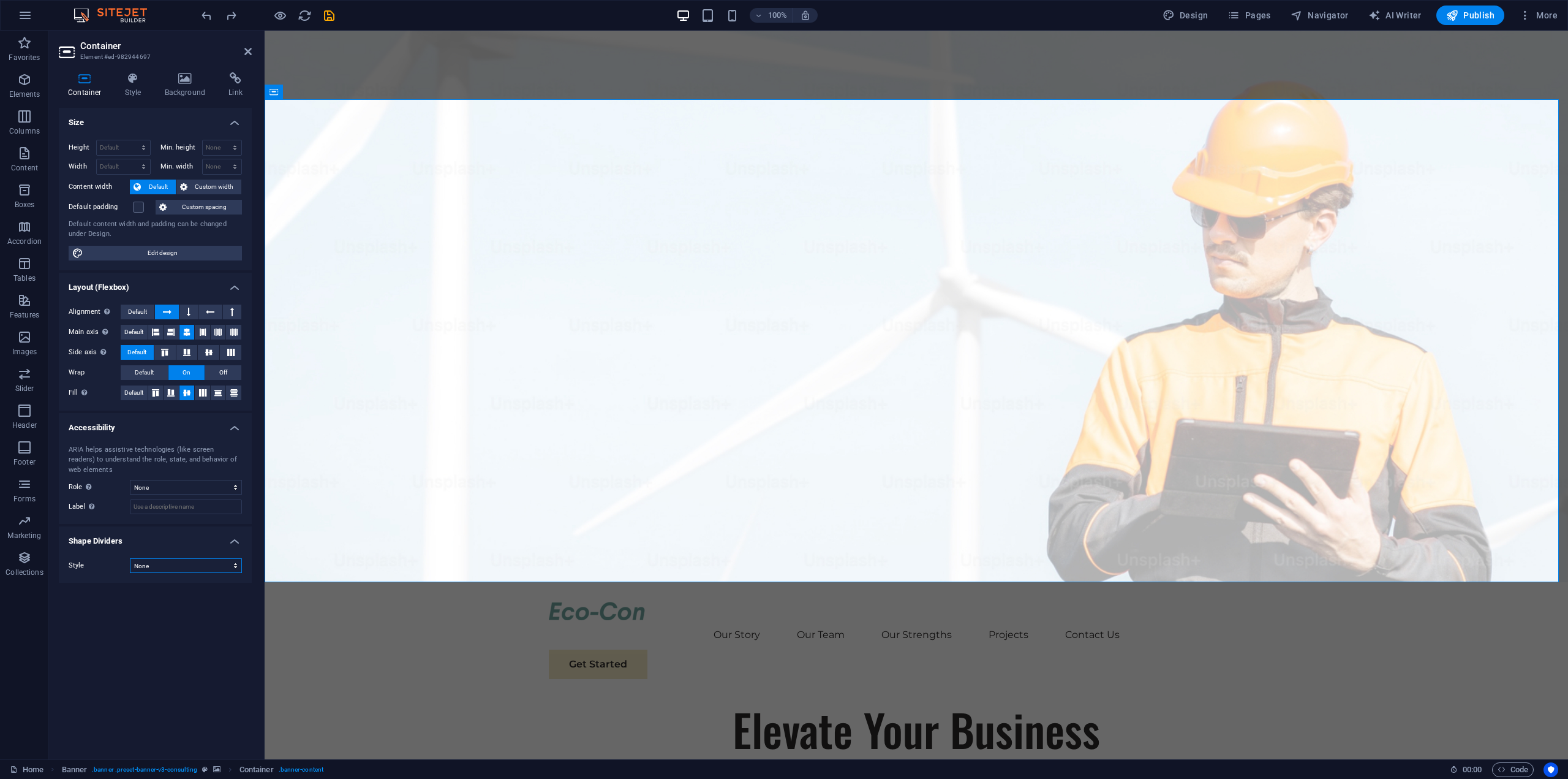
click at [202, 567] on select "None Triangle Square Diagonal Polygon 1 Polygon 2 Zigzag Multiple Zigzags Waves…" at bounding box center [186, 565] width 112 height 15
click at [130, 558] on select "None Triangle Square Diagonal Polygon 1 Polygon 2 Zigzag Multiple Zigzags Waves…" at bounding box center [186, 565] width 112 height 15
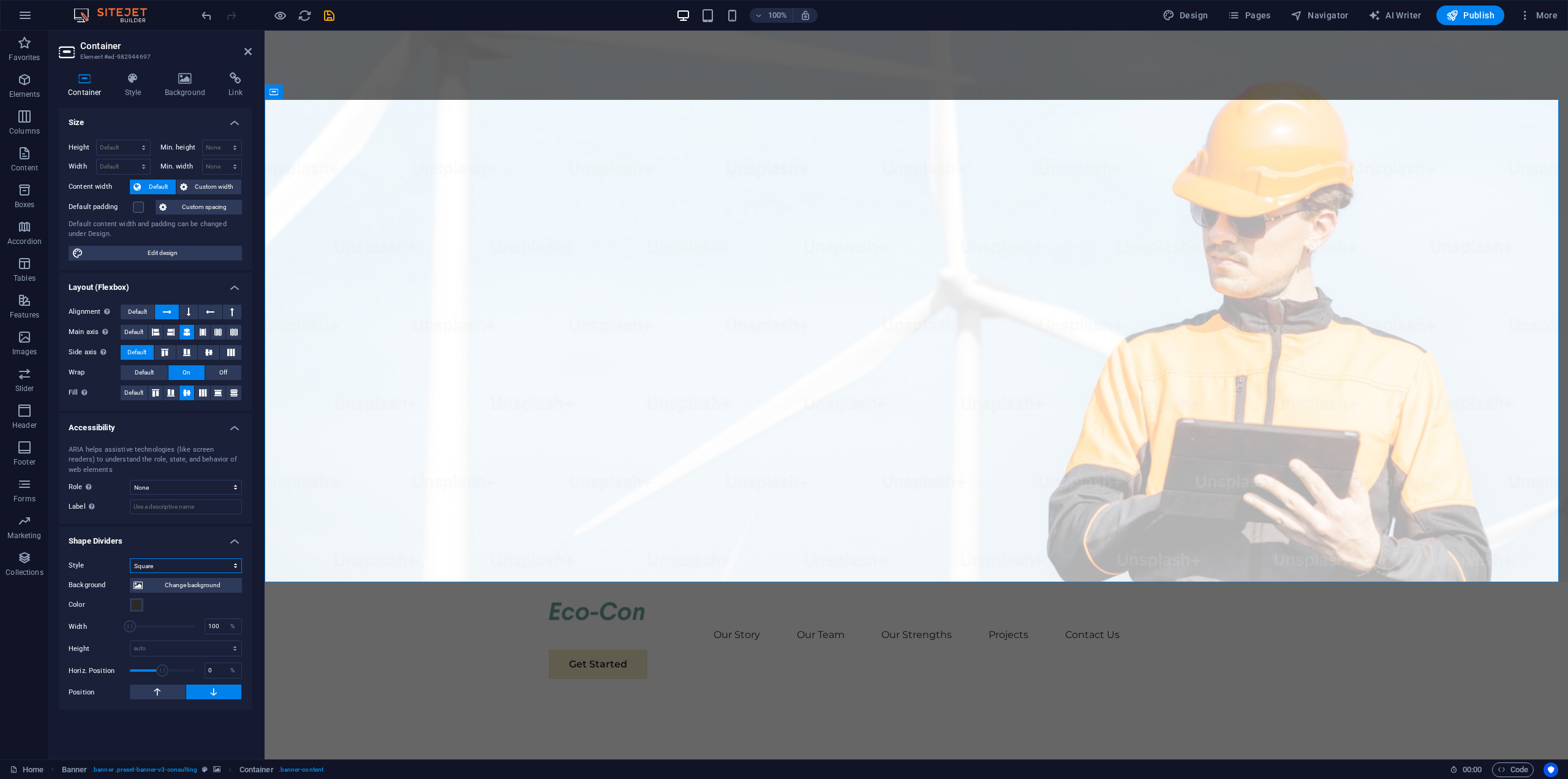
click at [203, 565] on select "None Triangle Square Diagonal Polygon 1 Polygon 2 Zigzag Multiple Zigzags Waves…" at bounding box center [186, 565] width 112 height 15
select select "none"
click at [130, 558] on select "None Triangle Square Diagonal Polygon 1 Polygon 2 Zigzag Multiple Zigzags Waves…" at bounding box center [186, 565] width 112 height 15
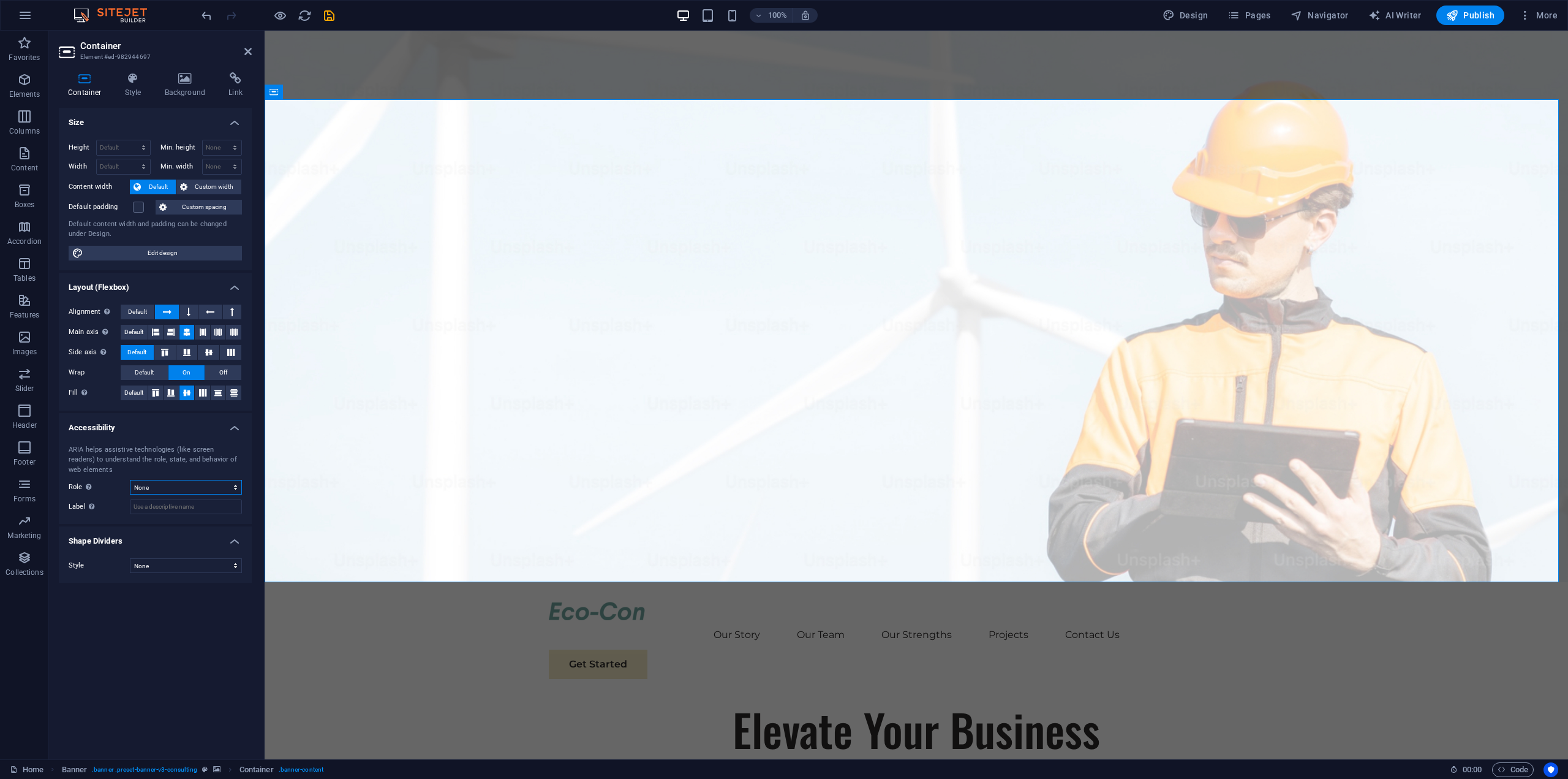
click at [198, 486] on select "None Alert Article Banner Comment Complementary Dialog Footer Header Marquee Pr…" at bounding box center [186, 487] width 112 height 15
click at [130, 480] on select "None Alert Article Banner Comment Complementary Dialog Footer Header Marquee Pr…" at bounding box center [186, 487] width 112 height 15
click at [198, 486] on select "None Alert Article Banner Comment Complementary Dialog Footer Header Marquee Pr…" at bounding box center [186, 487] width 112 height 15
click at [130, 480] on select "None Alert Article Banner Comment Complementary Dialog Footer Header Marquee Pr…" at bounding box center [186, 487] width 112 height 15
click at [198, 486] on select "None Alert Article Banner Comment Complementary Dialog Footer Header Marquee Pr…" at bounding box center [186, 487] width 112 height 15
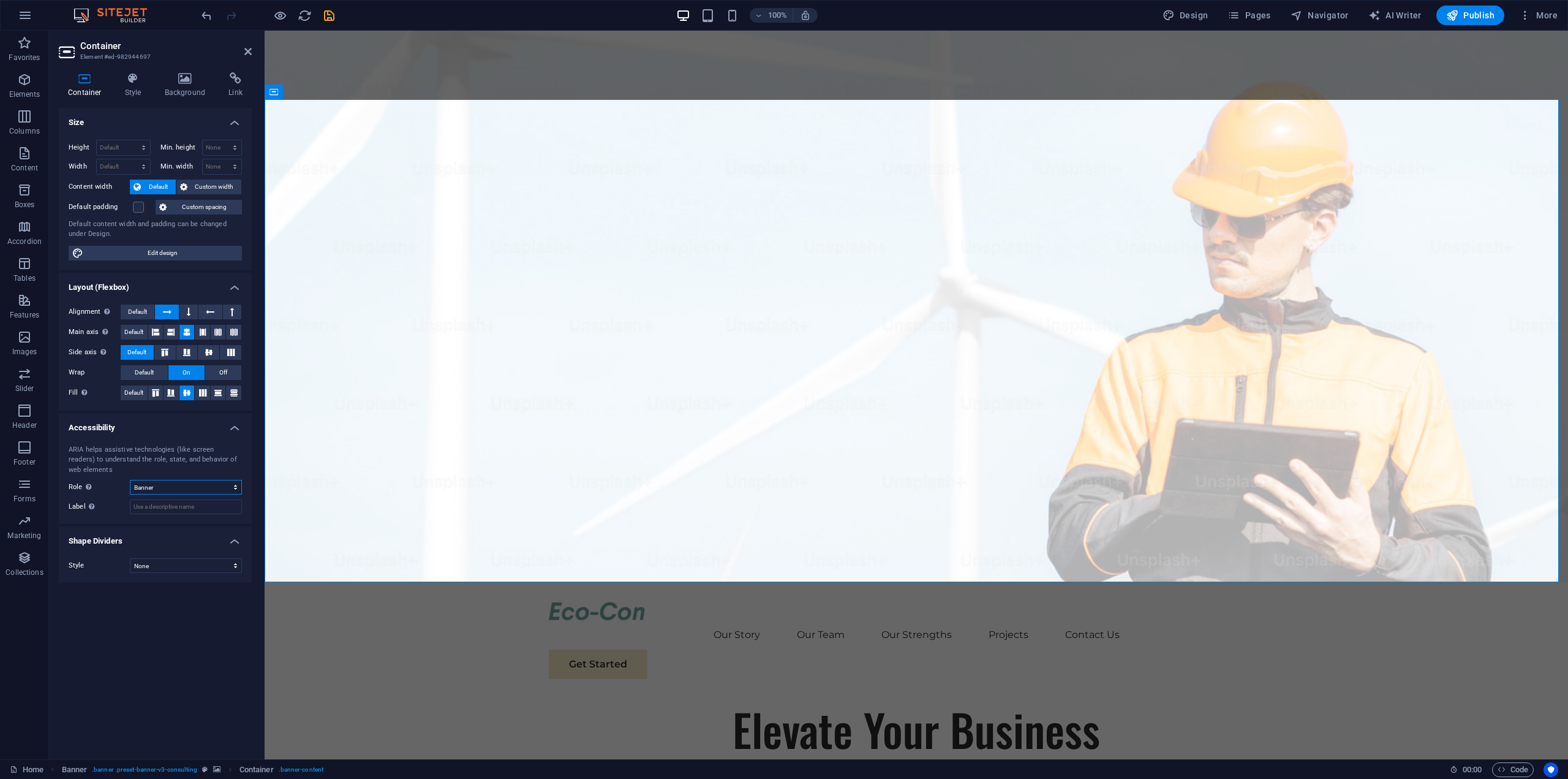
click at [130, 480] on select "None Alert Article Banner Comment Complementary Dialog Footer Header Marquee Pr…" at bounding box center [186, 487] width 112 height 15
click at [196, 509] on input "Label Use the ARIA label to provide a clear and descriptive name for elements t…" at bounding box center [186, 507] width 112 height 15
click at [198, 493] on select "None Alert Article Banner Comment Complementary Dialog Footer Header Marquee Pr…" at bounding box center [186, 487] width 112 height 15
select select "none"
click at [130, 480] on select "None Alert Article Banner Comment Complementary Dialog Footer Header Marquee Pr…" at bounding box center [186, 487] width 112 height 15
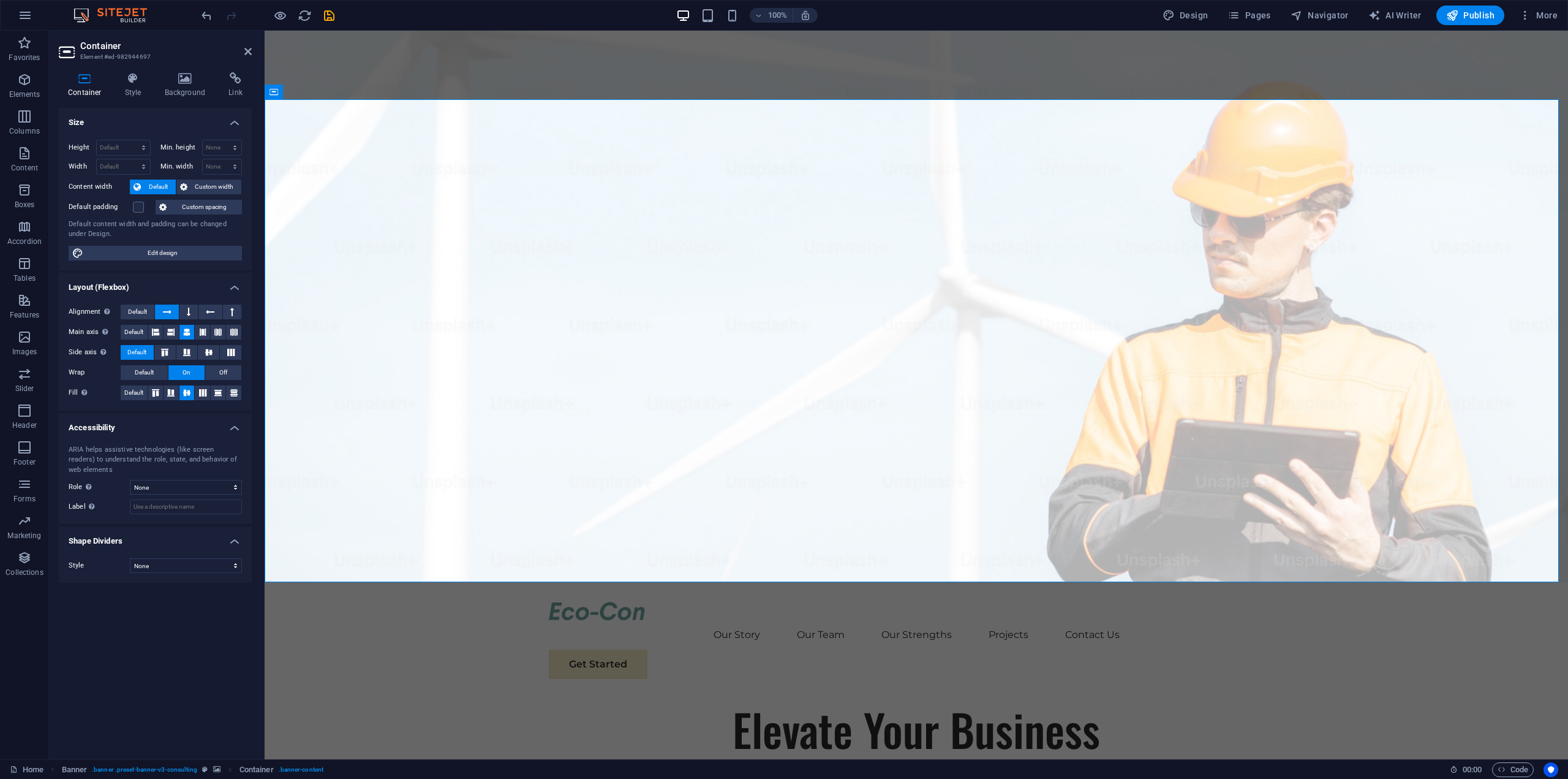
click at [183, 409] on div "Alignment Determines the flex direction. Default Main axis Determine how elemen…" at bounding box center [155, 353] width 193 height 116
click at [234, 286] on h4 "Layout (Flexbox)" at bounding box center [155, 284] width 193 height 22
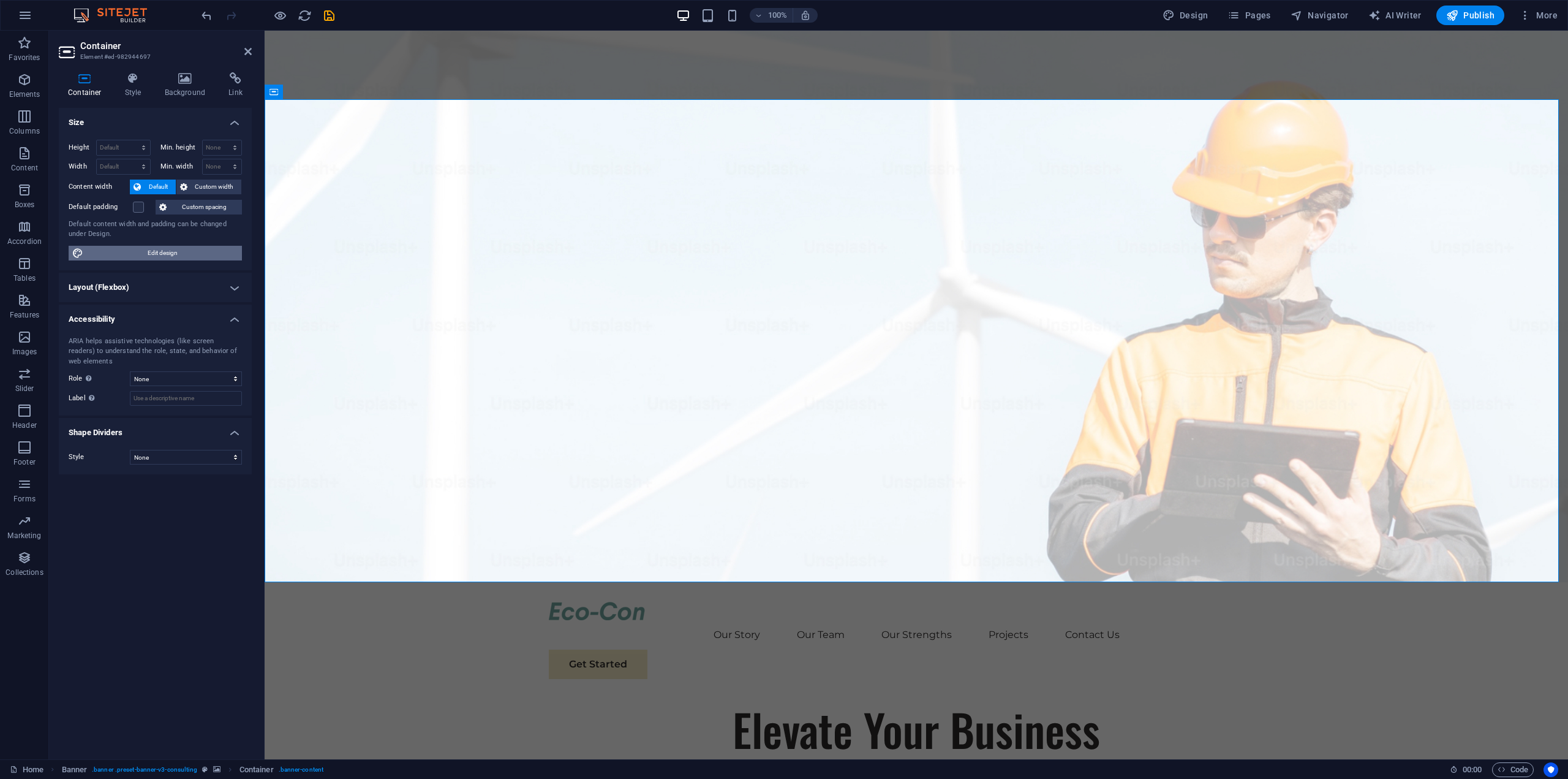
click at [143, 251] on span "Edit design" at bounding box center [163, 253] width 151 height 15
select select "px"
select select "400"
select select "px"
select select "rem"
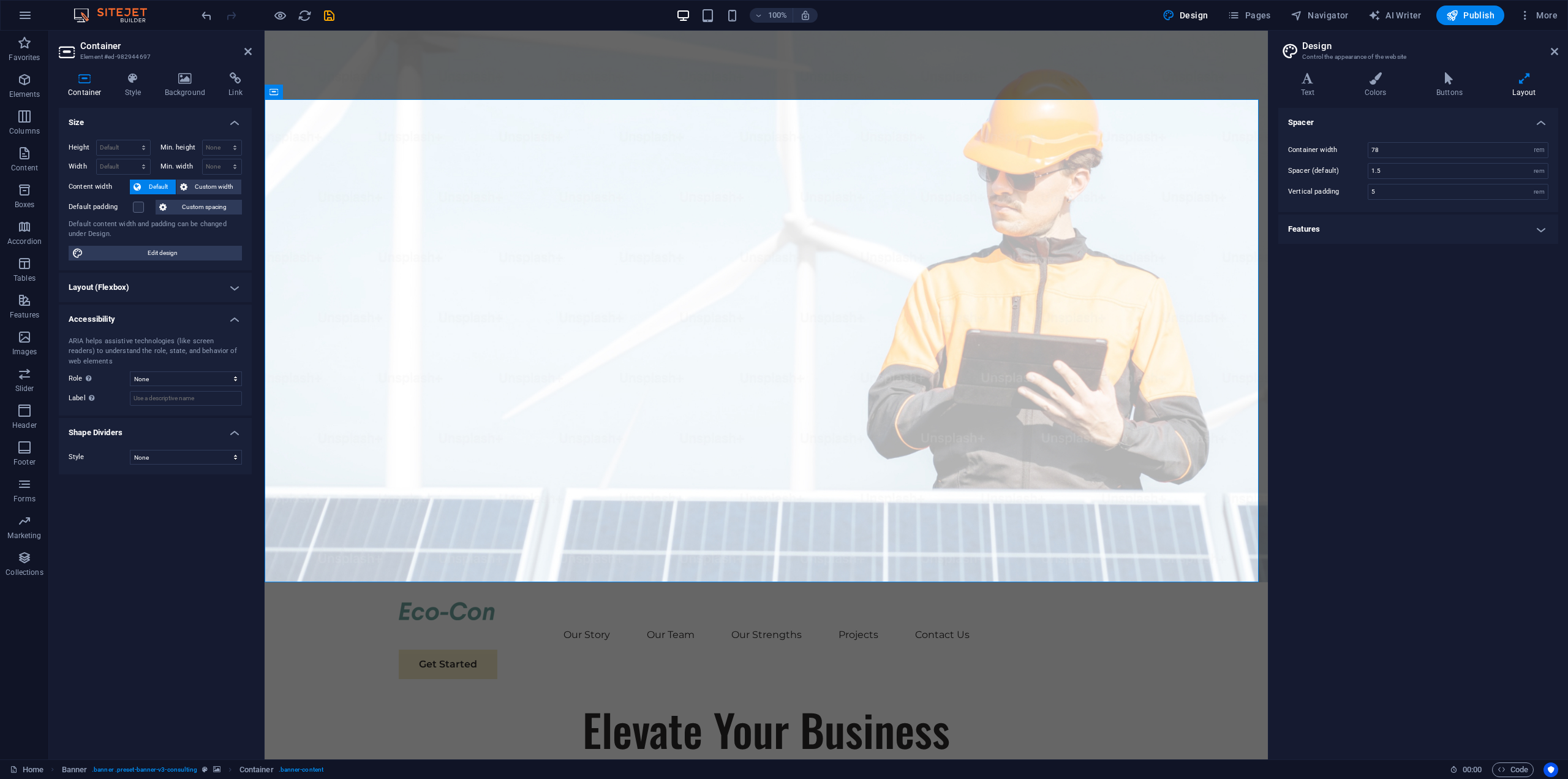
click at [1366, 224] on h4 "Features" at bounding box center [1418, 229] width 280 height 29
click at [1366, 224] on h4 "Features" at bounding box center [1418, 225] width 280 height 22
click at [1554, 51] on icon at bounding box center [1554, 51] width 8 height 10
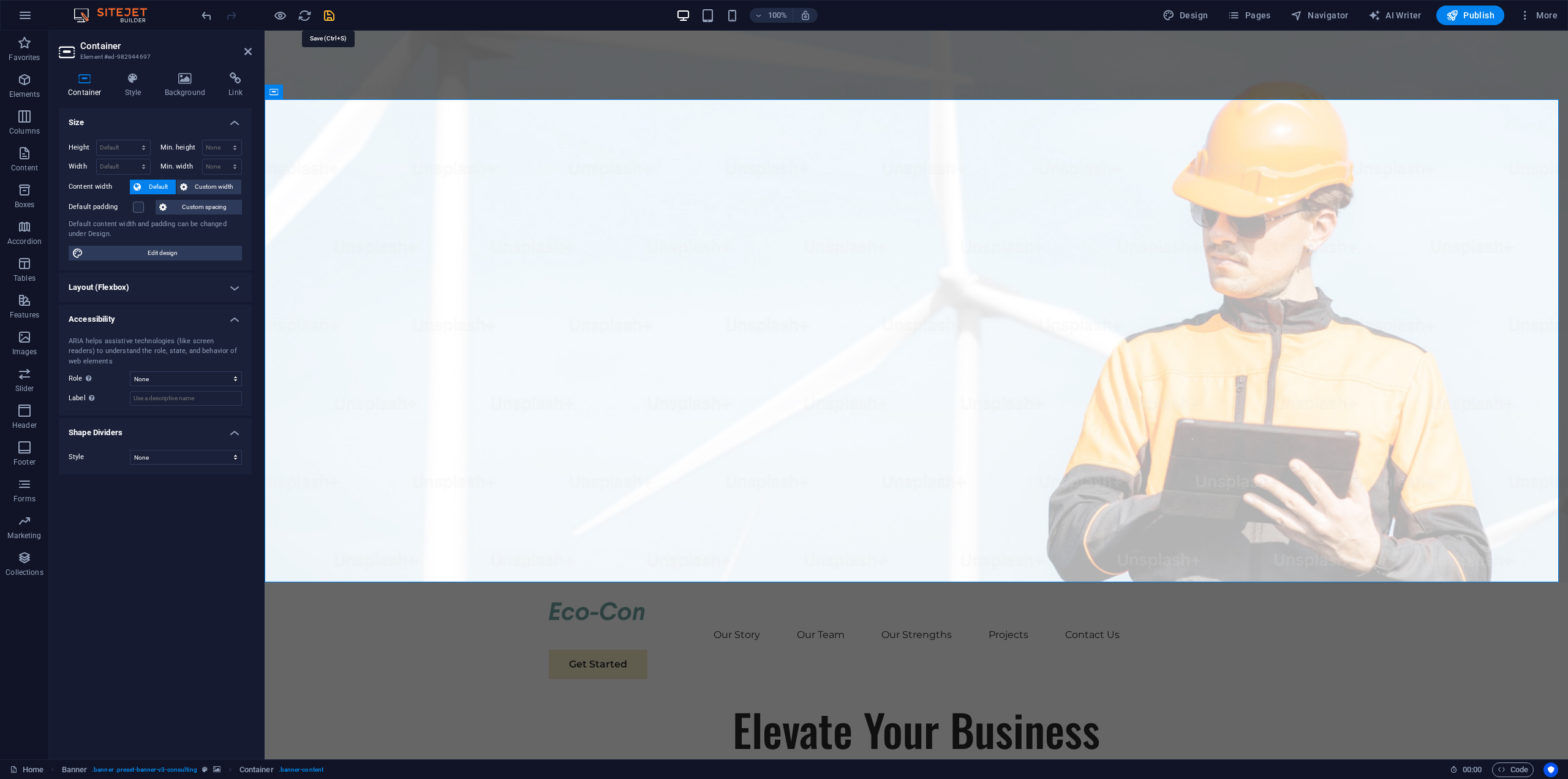
click at [325, 14] on icon "save" at bounding box center [329, 16] width 14 height 14
checkbox input "false"
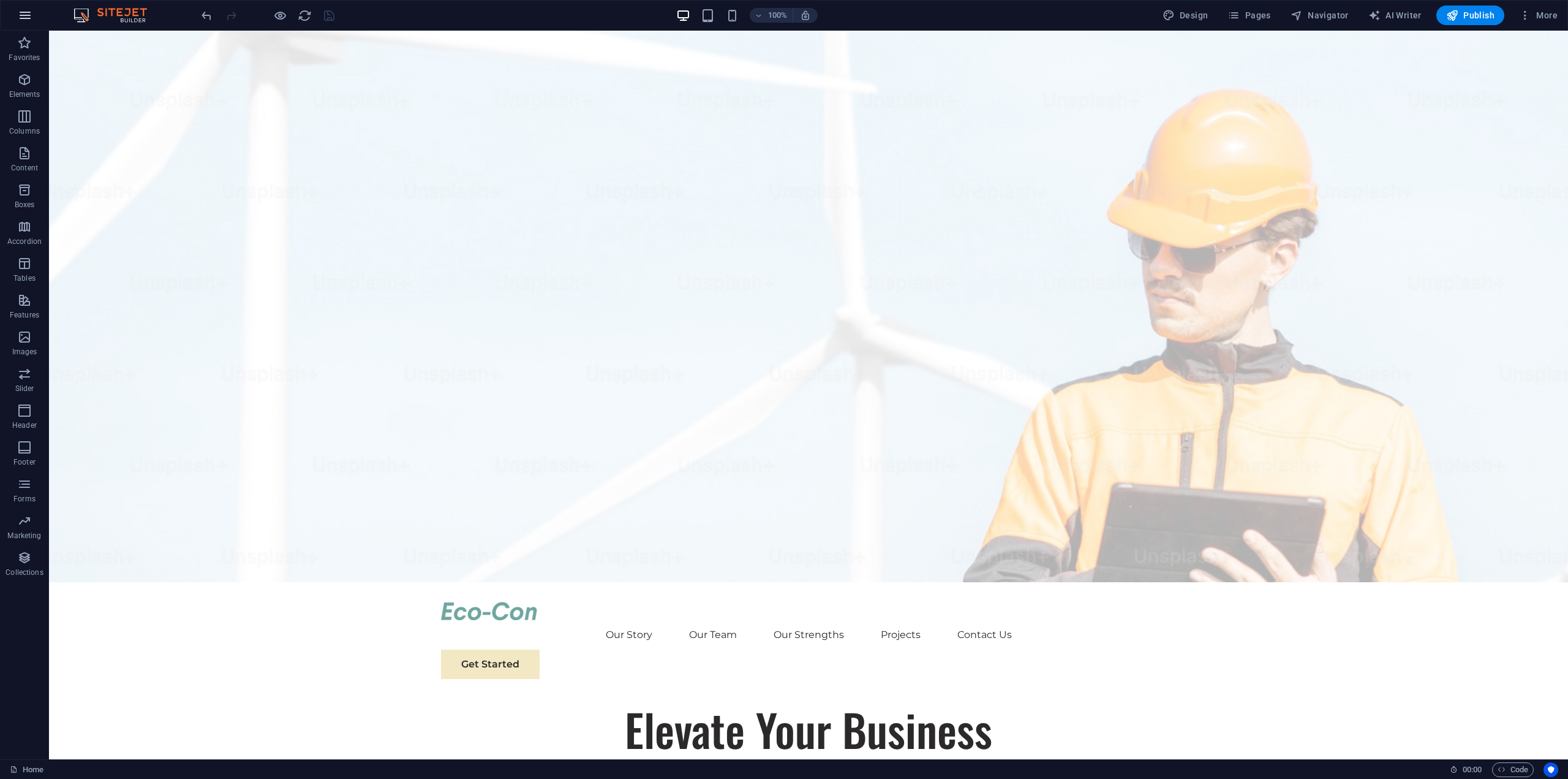
click at [27, 17] on icon "button" at bounding box center [25, 16] width 15 height 15
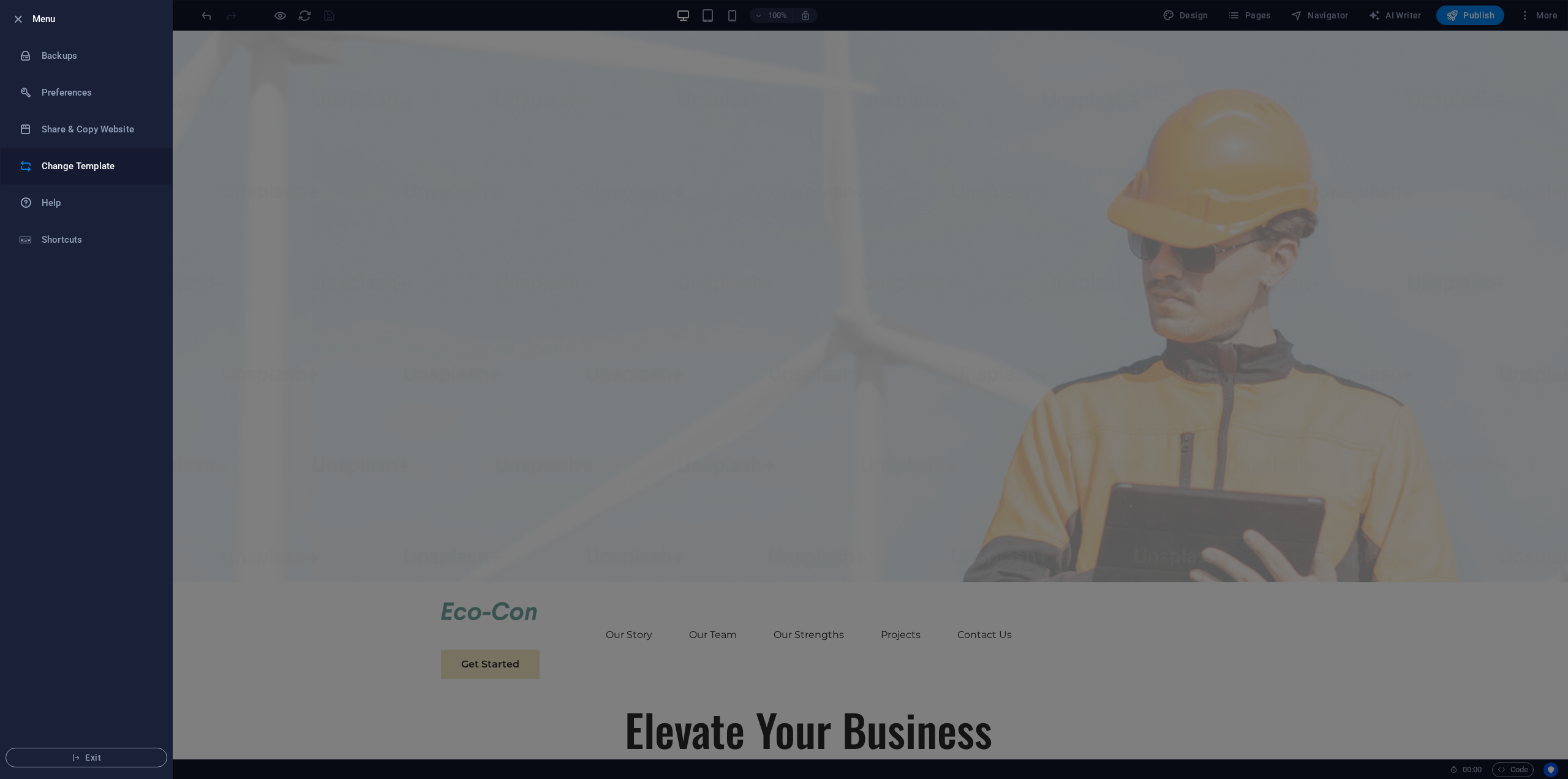
click at [100, 176] on li "Change Template" at bounding box center [86, 166] width 171 height 37
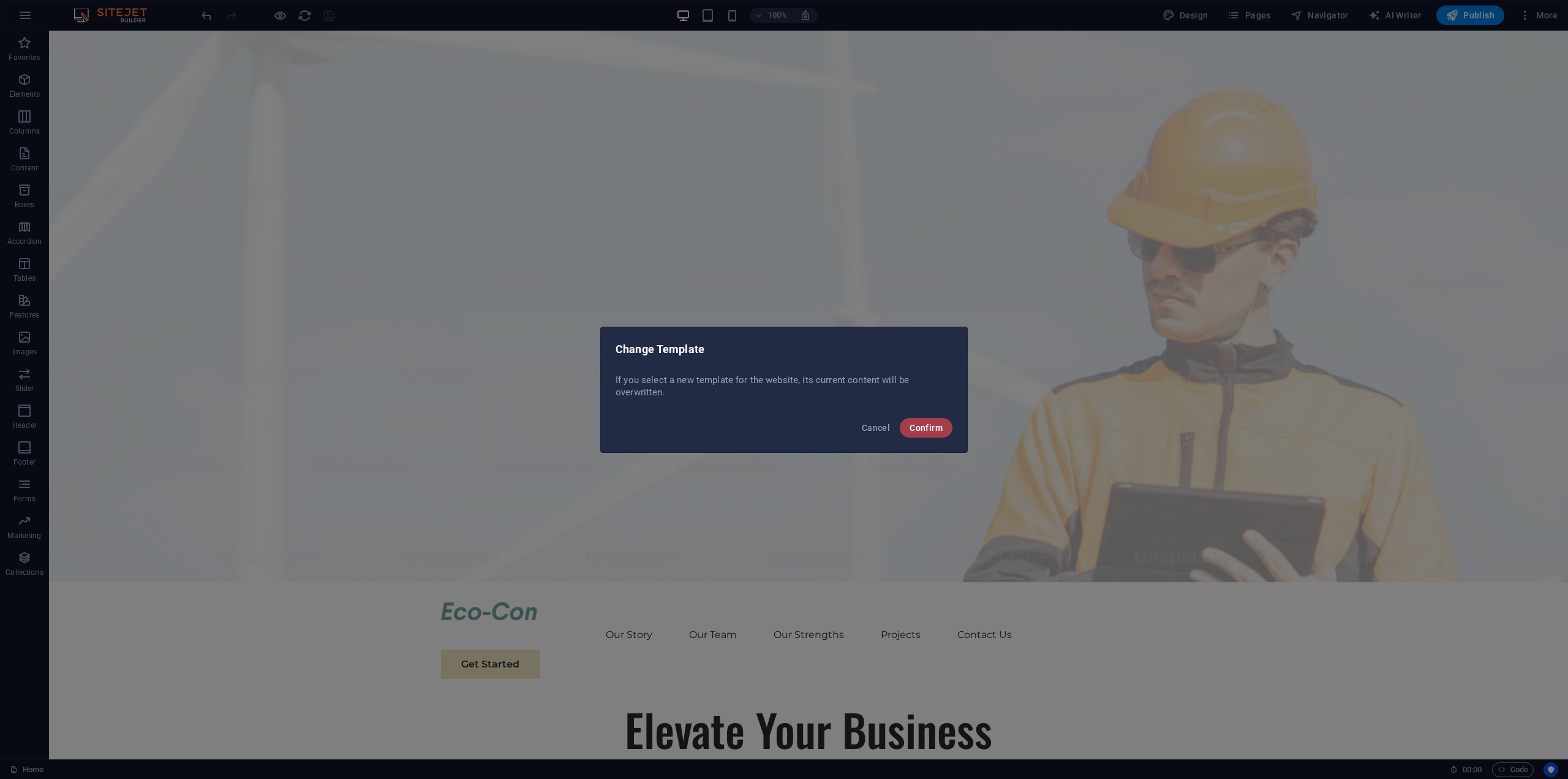
click at [923, 433] on button "Confirm" at bounding box center [926, 428] width 53 height 20
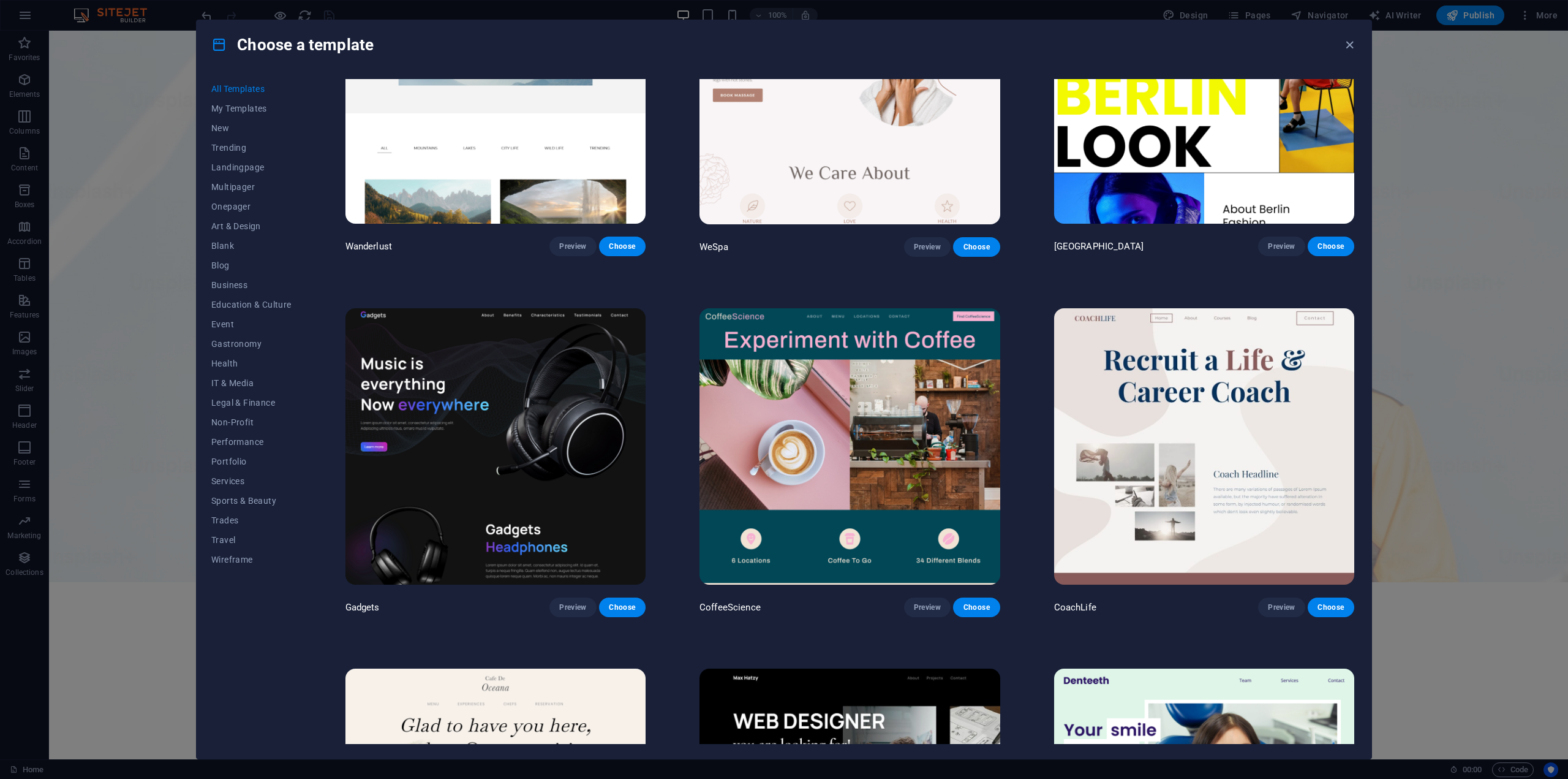
scroll to position [4116, 0]
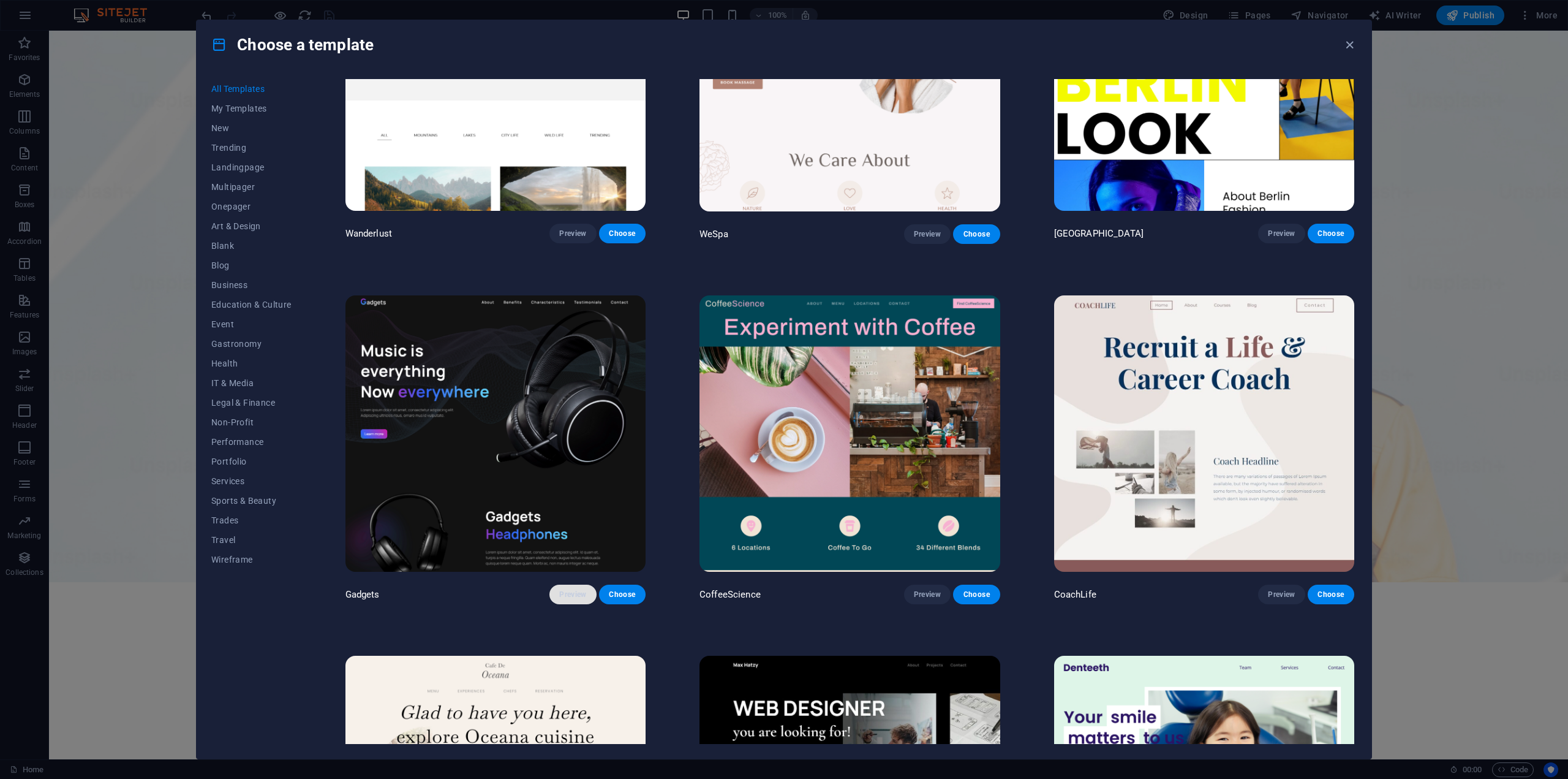
click at [568, 589] on span "Preview" at bounding box center [573, 594] width 27 height 10
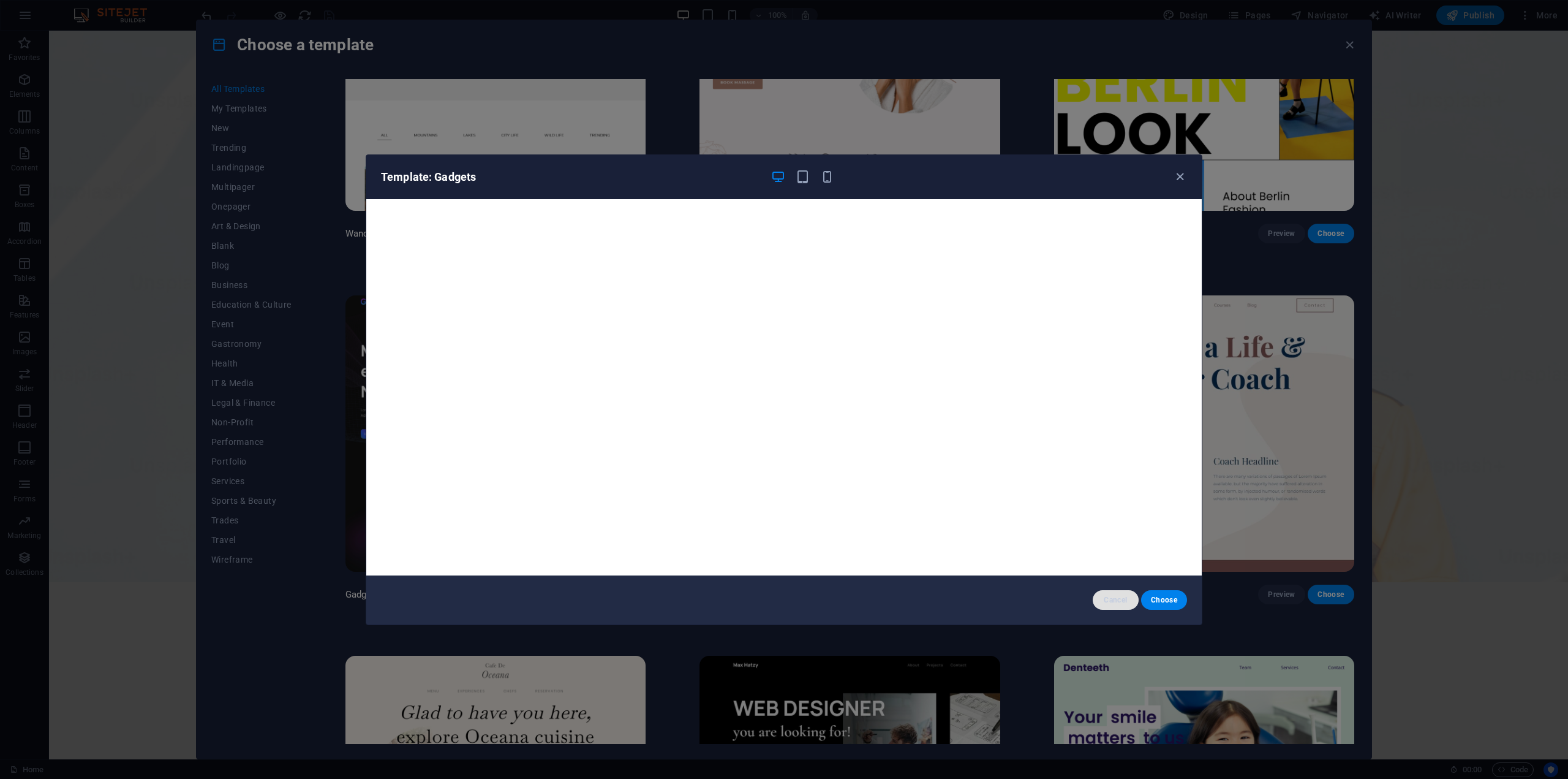
click at [1108, 592] on button "Cancel" at bounding box center [1115, 600] width 46 height 20
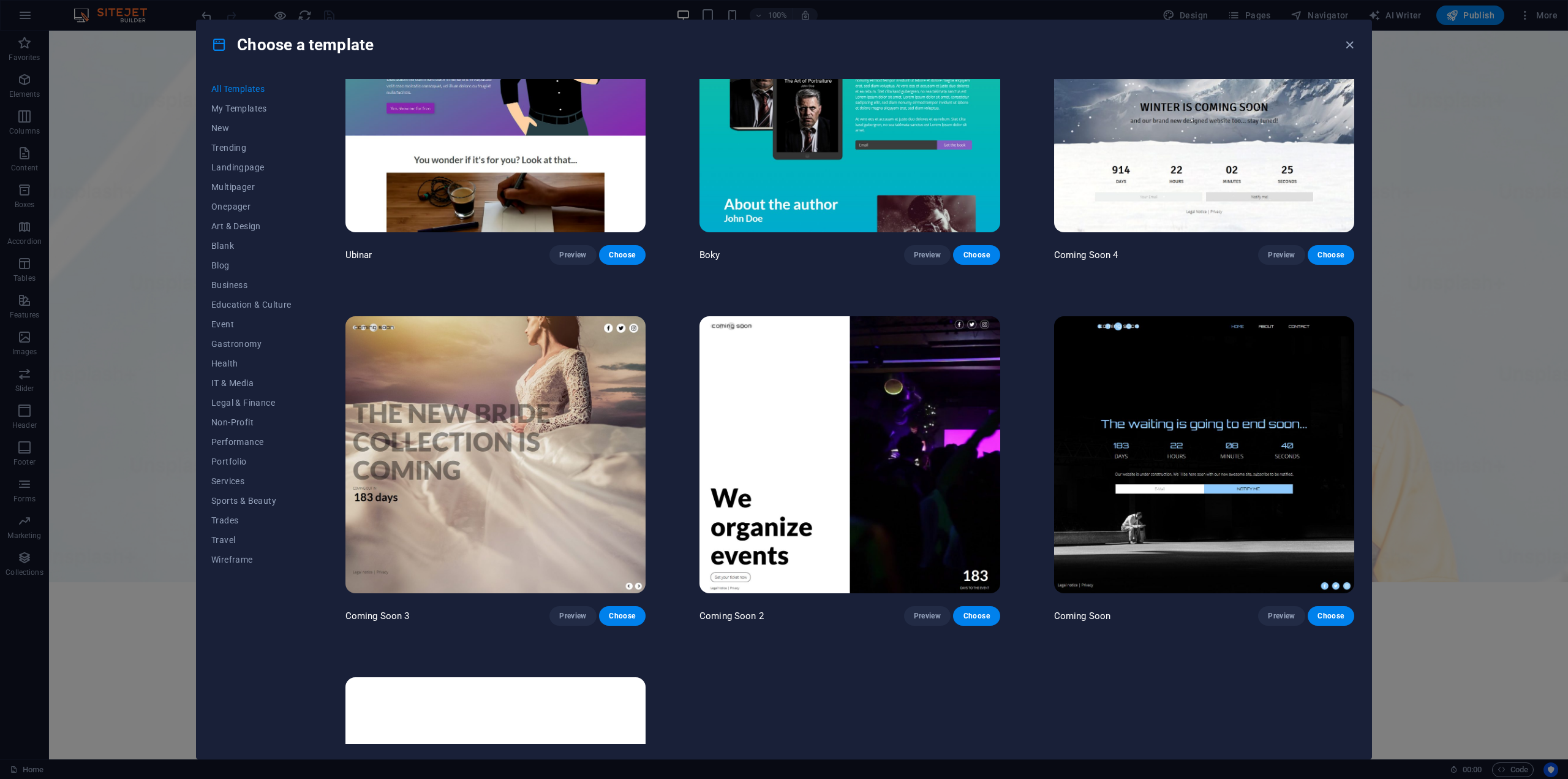
scroll to position [19407, 0]
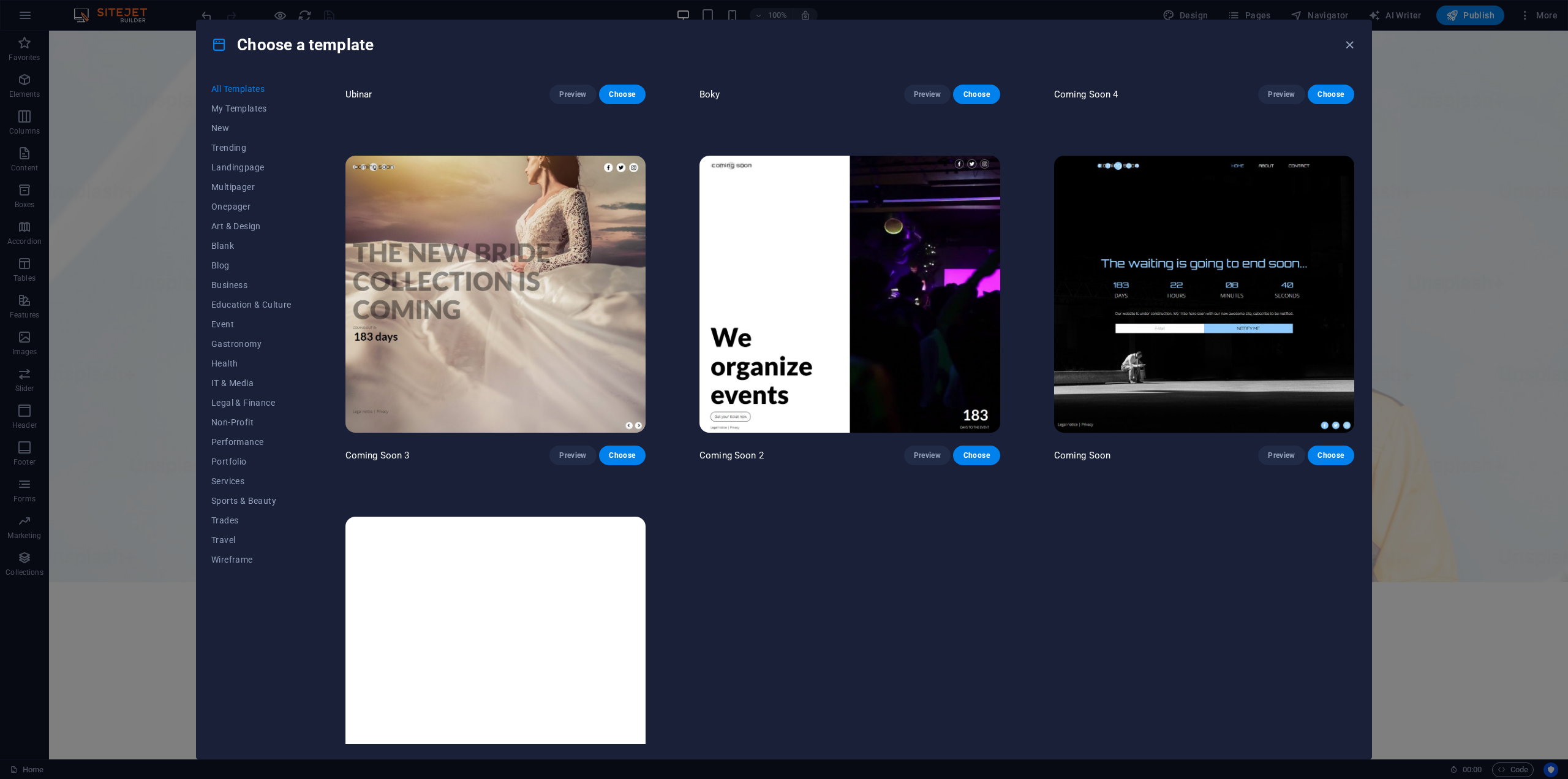
click at [237, 92] on span "All Templates" at bounding box center [252, 89] width 80 height 10
click at [237, 91] on span "All Templates" at bounding box center [252, 89] width 80 height 10
click at [249, 111] on span "My Templates" at bounding box center [252, 108] width 80 height 10
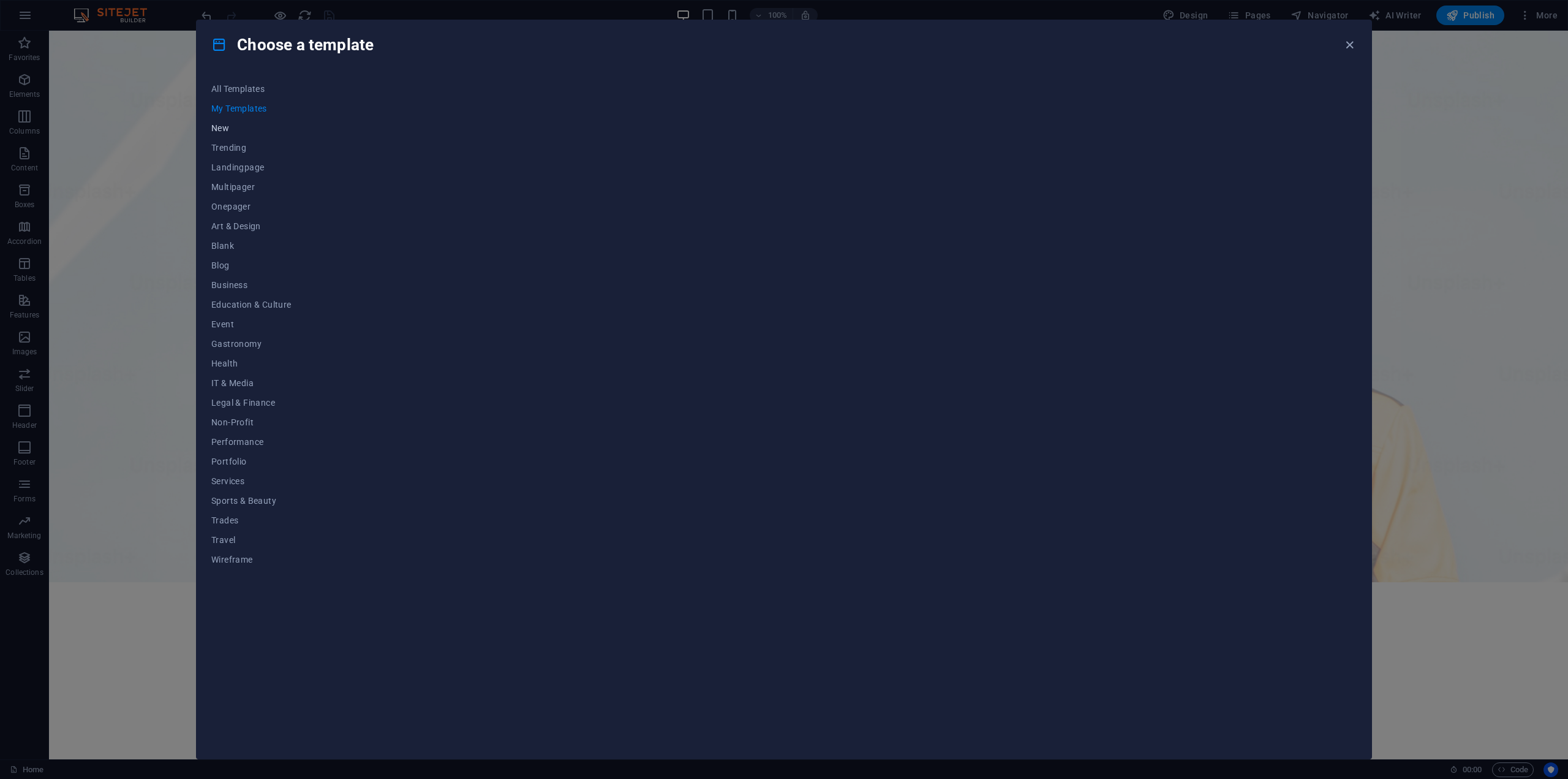
click at [220, 126] on span "New" at bounding box center [252, 128] width 80 height 10
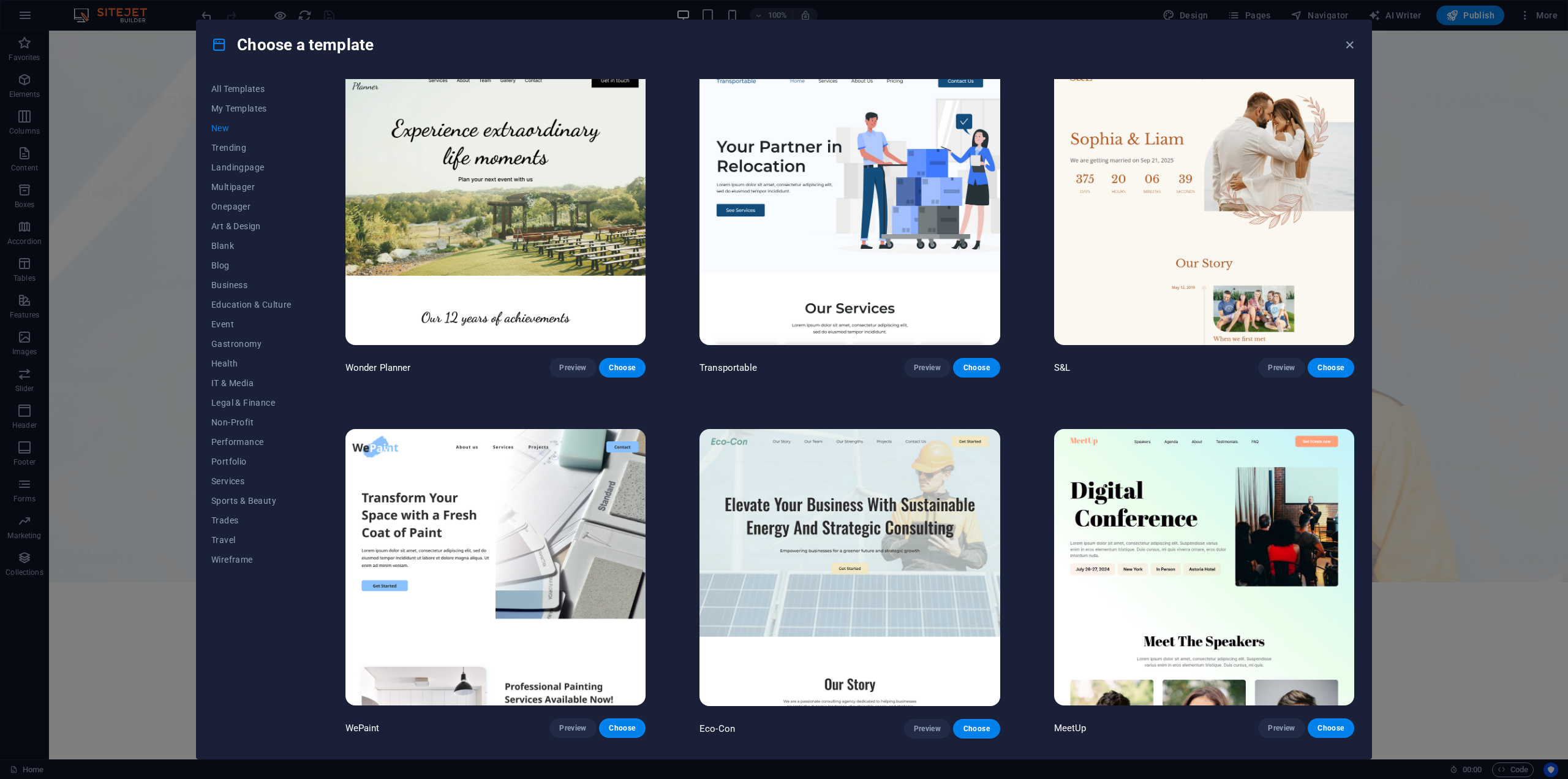
scroll to position [919, 0]
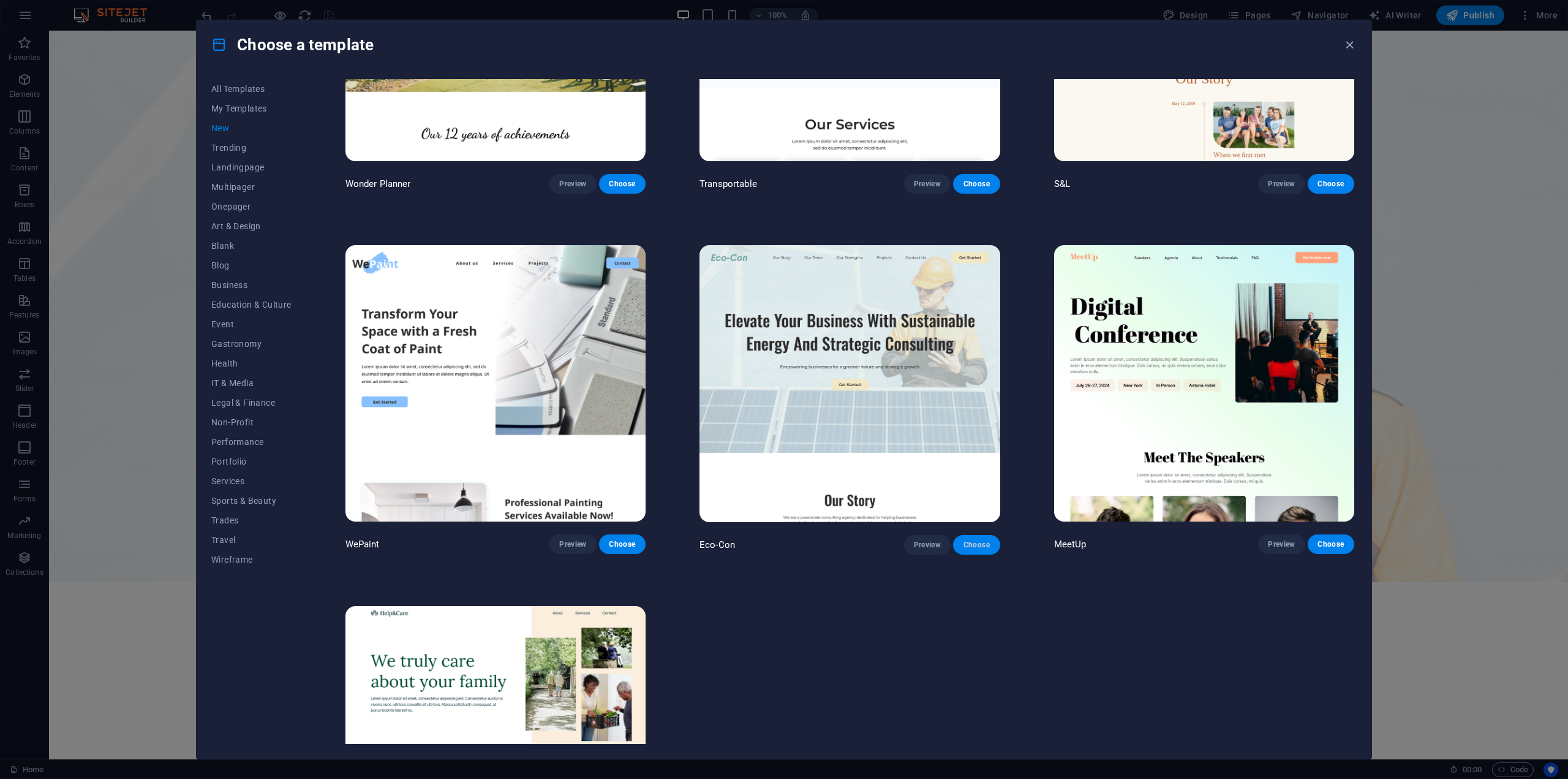
click at [975, 540] on span "Choose" at bounding box center [977, 544] width 27 height 10
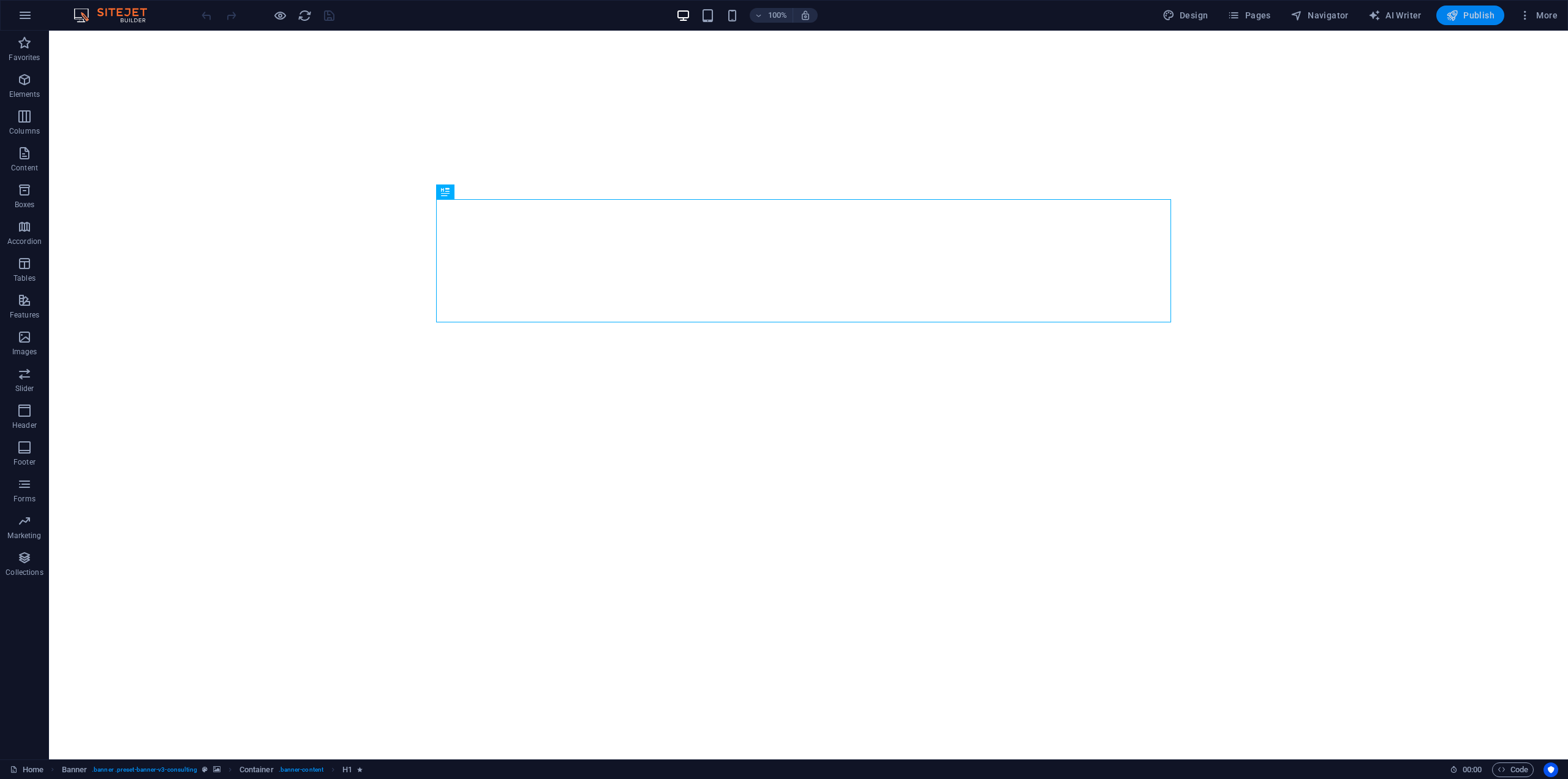
click at [1460, 14] on span "Publish" at bounding box center [1470, 15] width 48 height 12
